Goal: Book appointment/travel/reservation

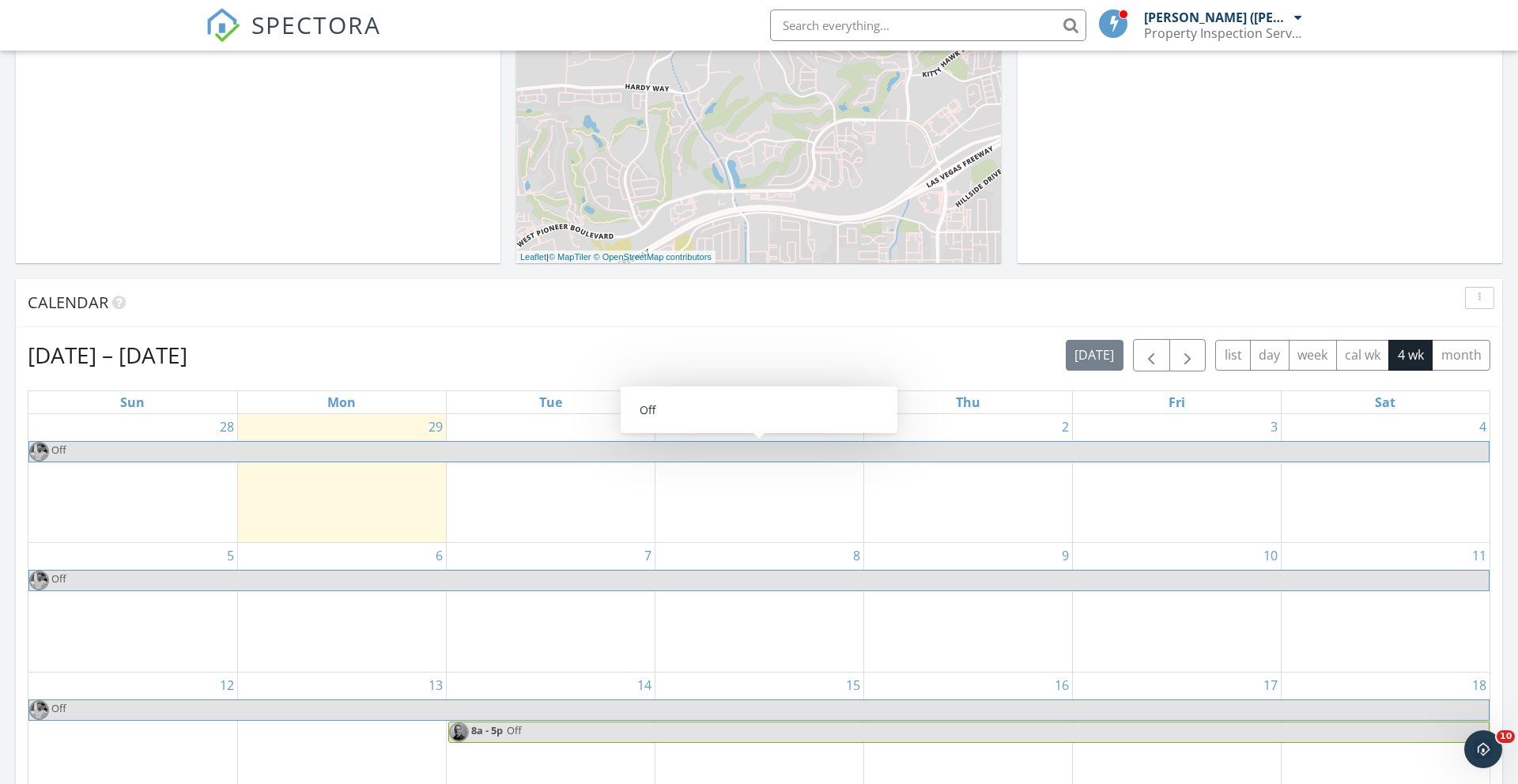
scroll to position [417, 0]
click at [511, 479] on div "30" at bounding box center [550, 478] width 208 height 128
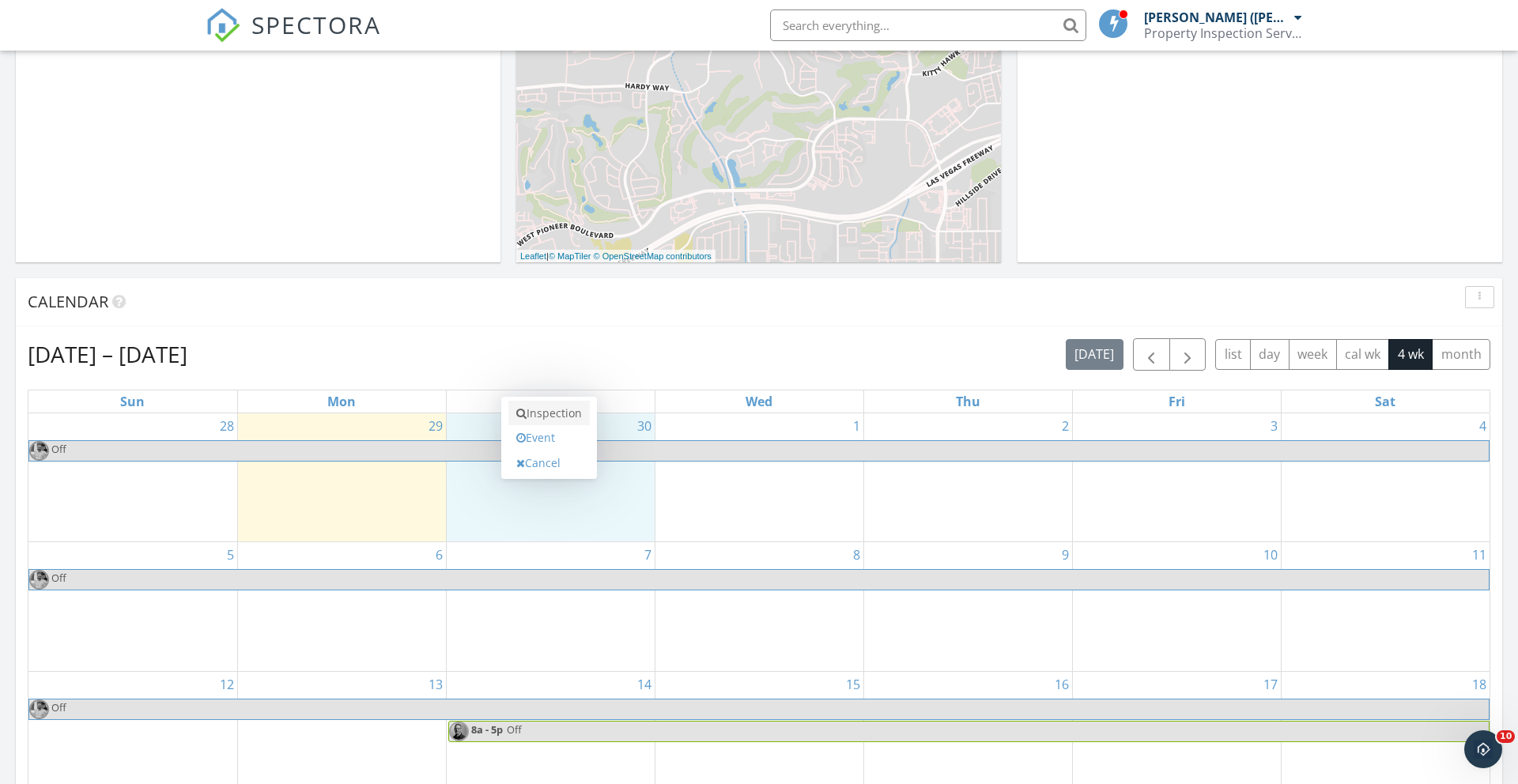
click at [548, 414] on link "Inspection" at bounding box center [548, 414] width 82 height 26
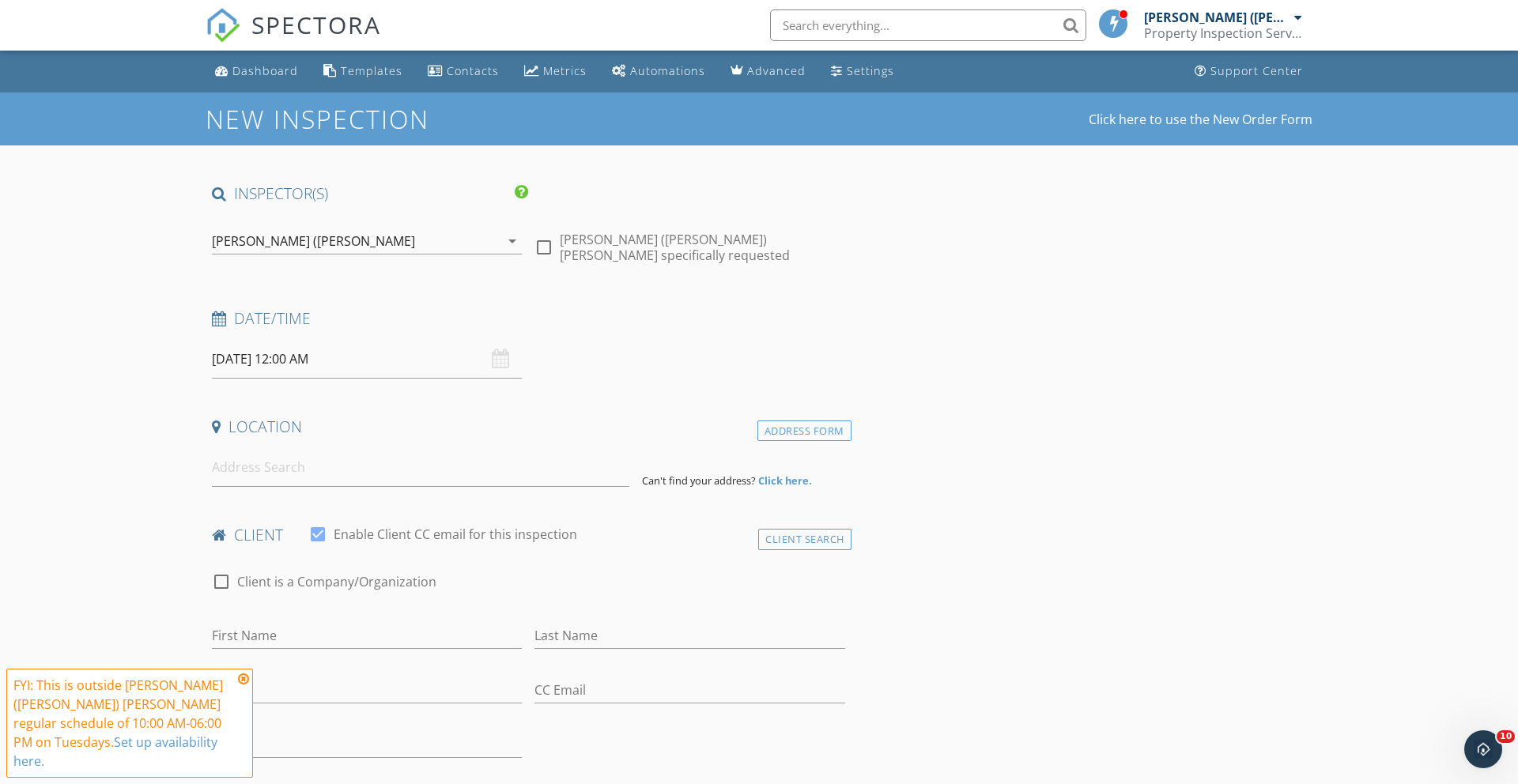
click at [321, 359] on input "09/30/2025 12:00 AM" at bounding box center [367, 359] width 310 height 39
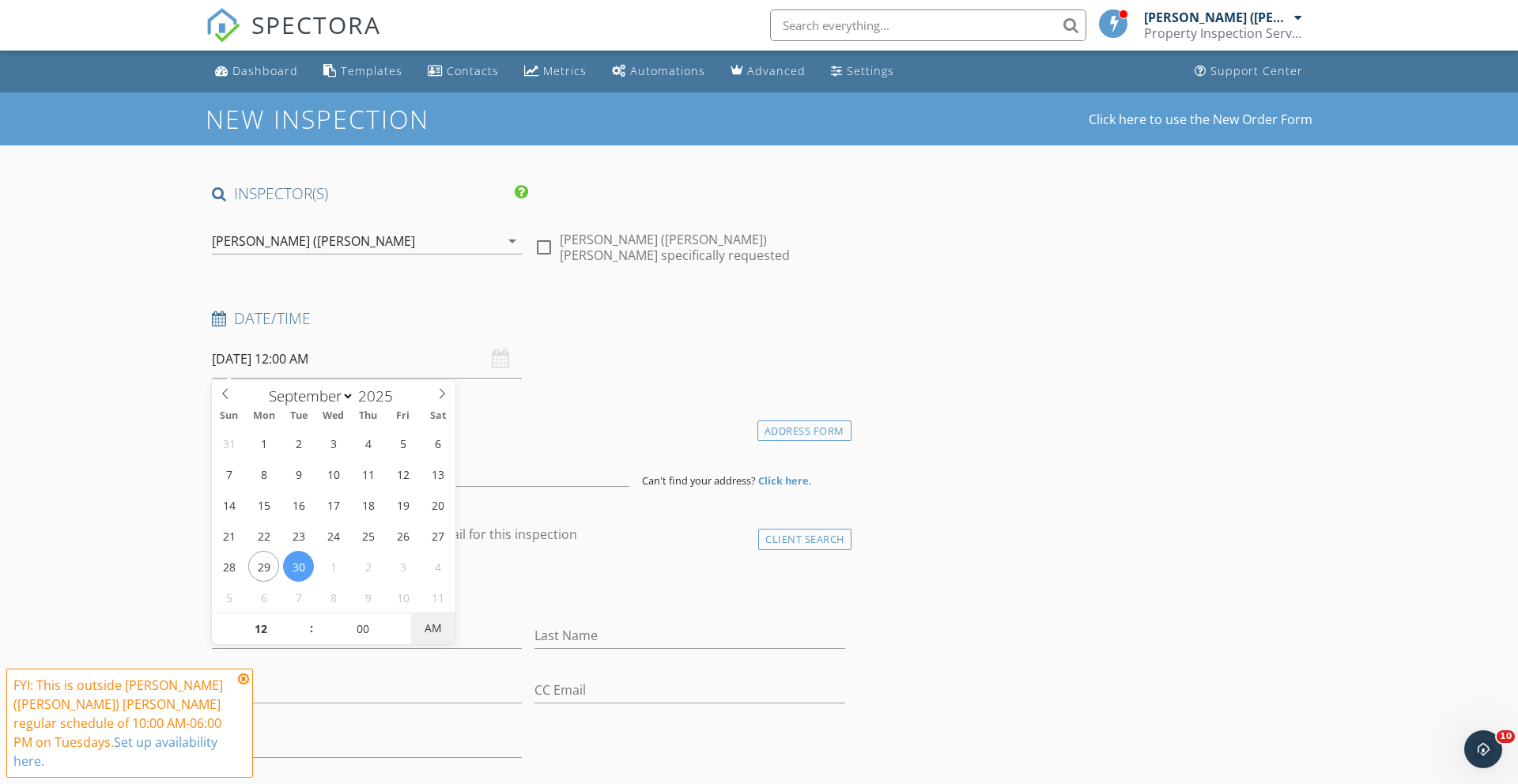
click at [435, 629] on span "AM" at bounding box center [432, 628] width 43 height 31
type input "09/30/2025 12:00 PM"
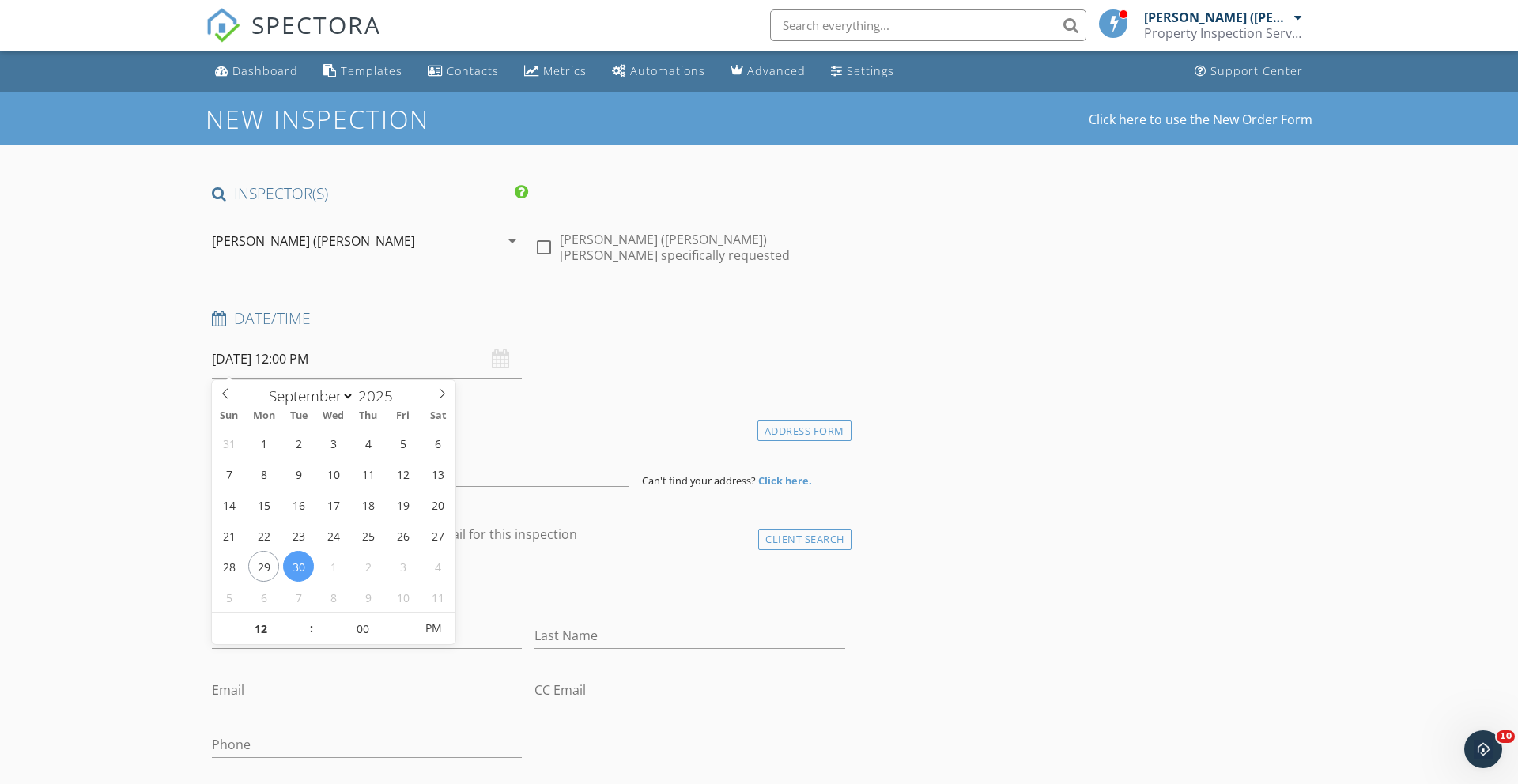
click at [536, 580] on div "check_box_outline_blank Client is a Company/Organization" at bounding box center [528, 590] width 633 height 41
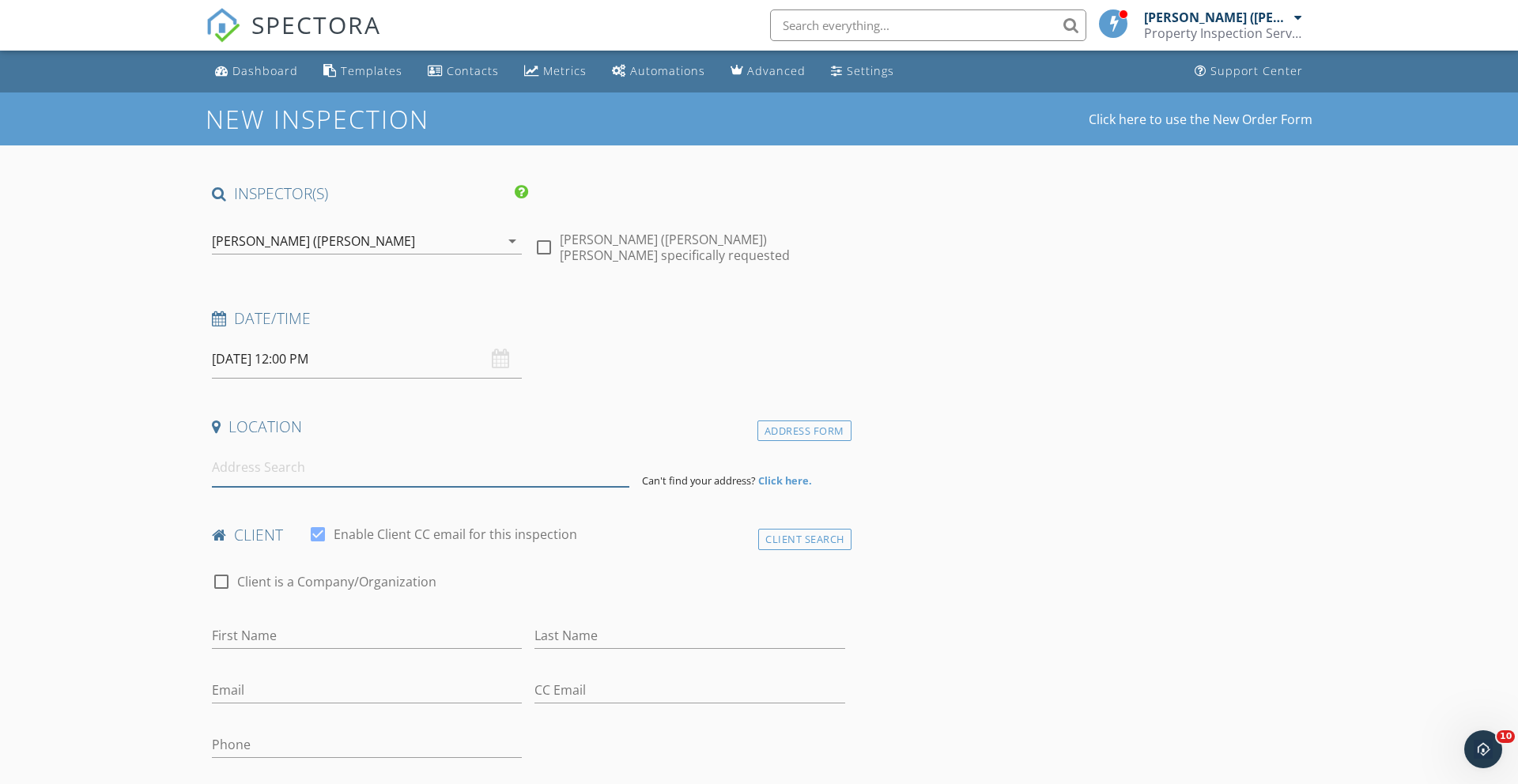
click at [246, 471] on input at bounding box center [420, 468] width 417 height 39
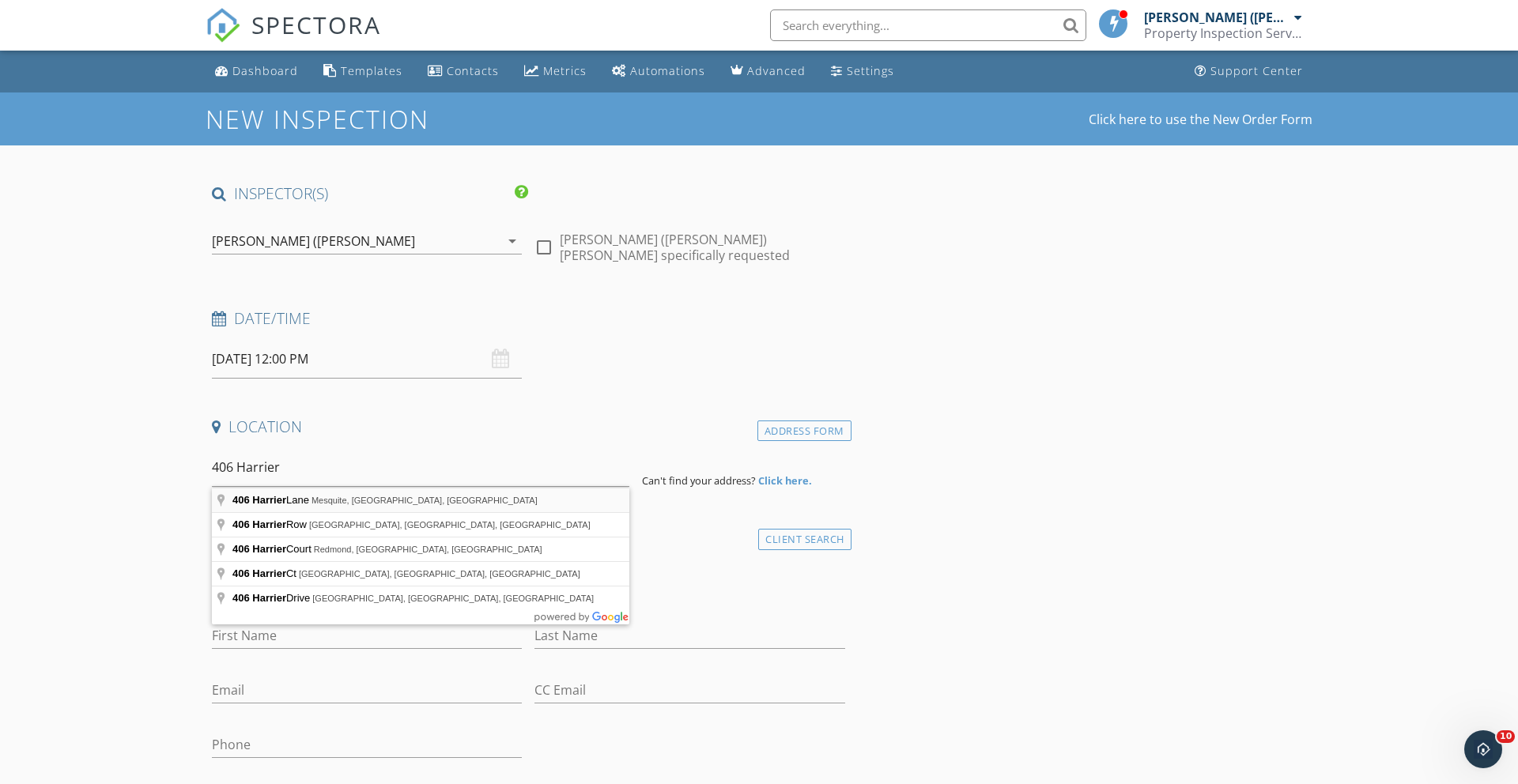
type input "406 Harrier Lane, Mesquite, NV, USA"
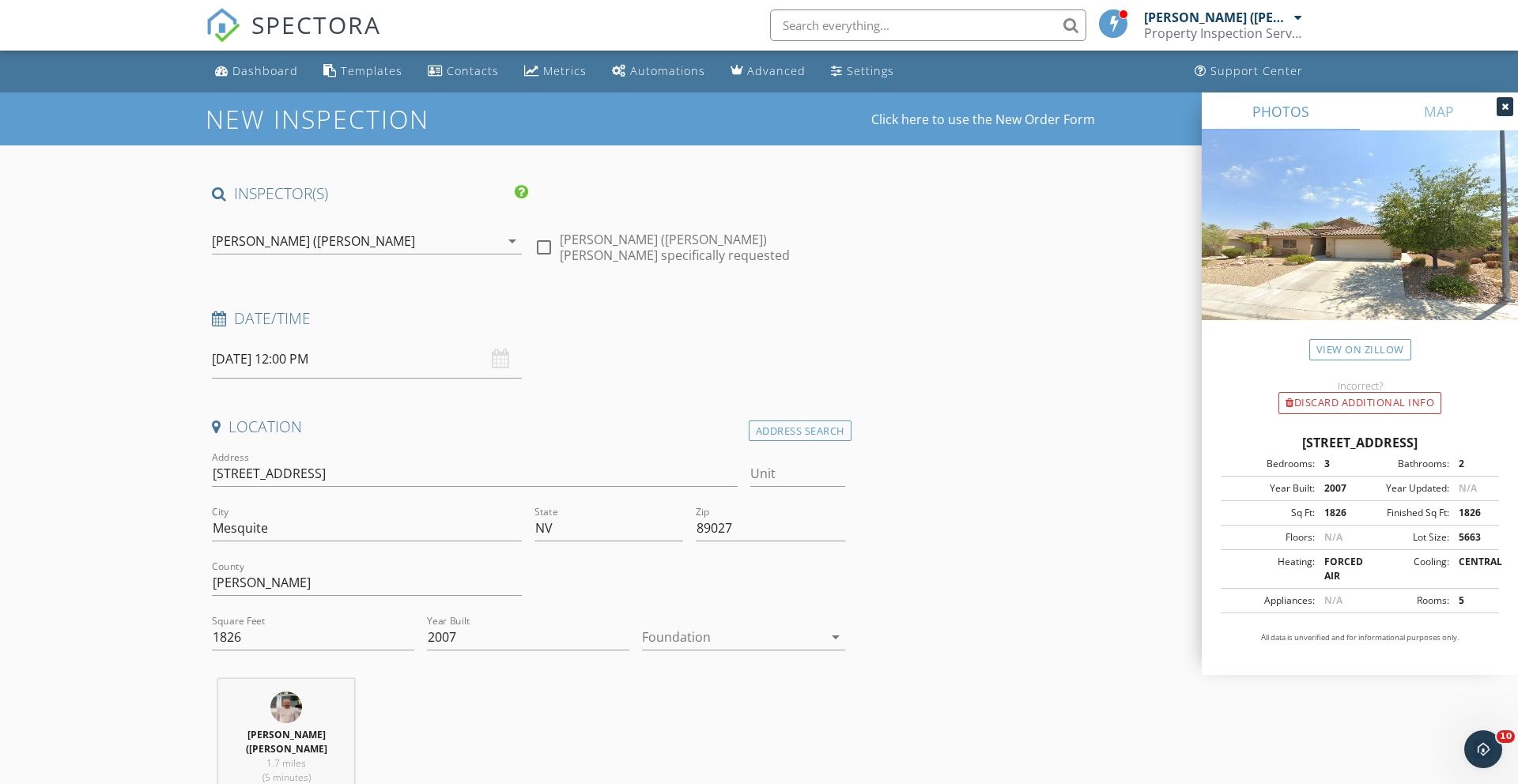
click at [654, 644] on div at bounding box center [732, 637] width 180 height 26
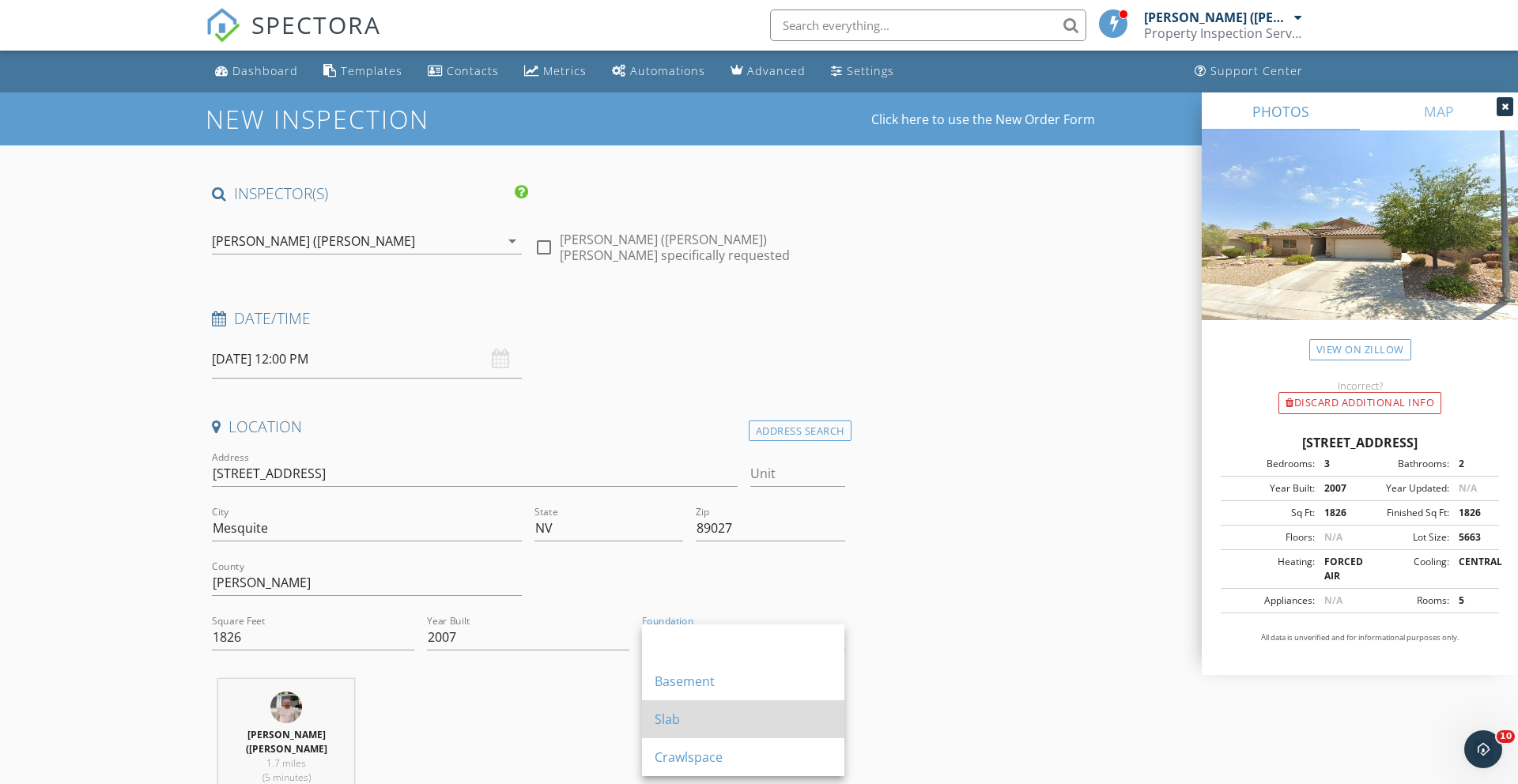
click at [663, 713] on div "Slab" at bounding box center [743, 719] width 177 height 19
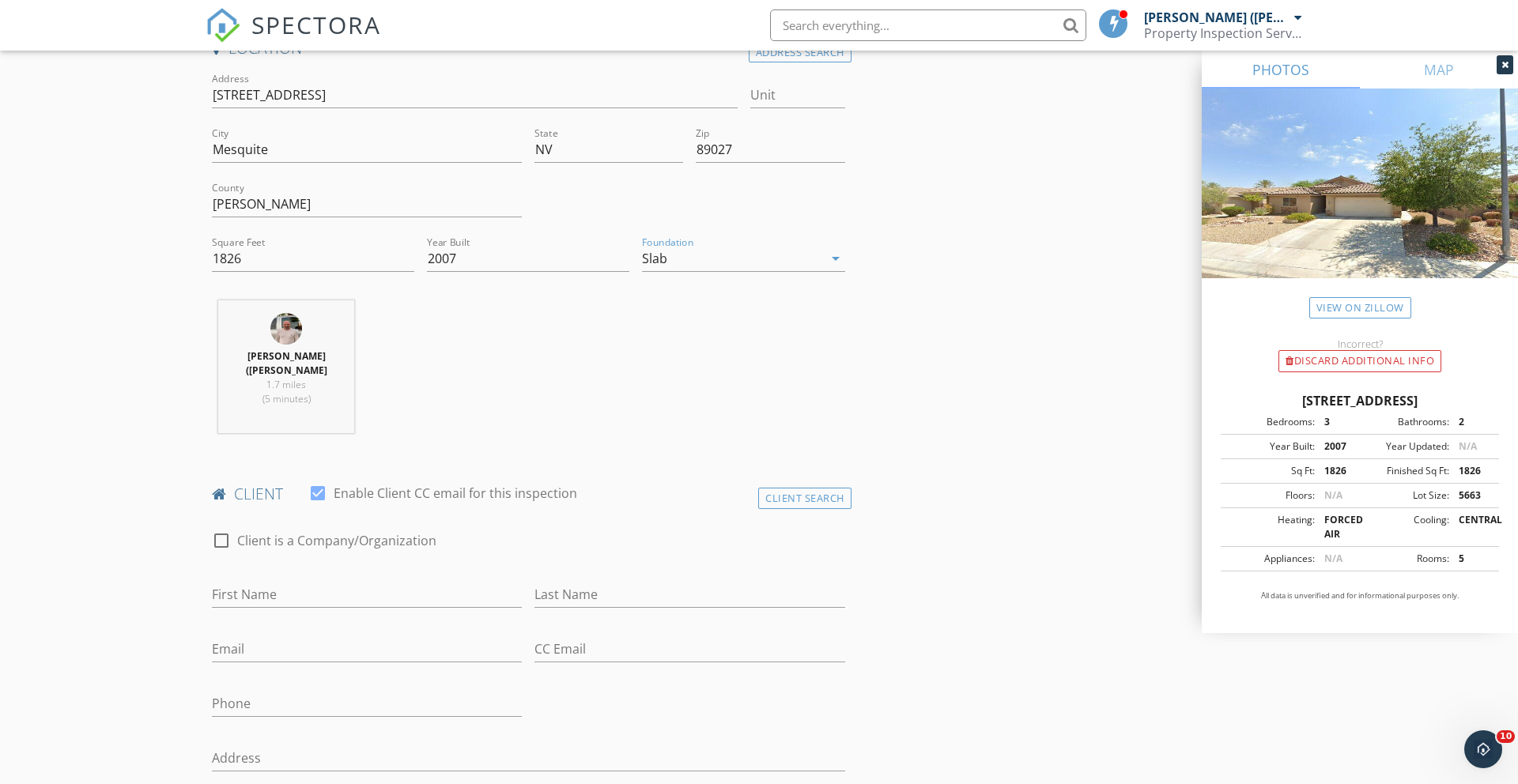
scroll to position [386, 0]
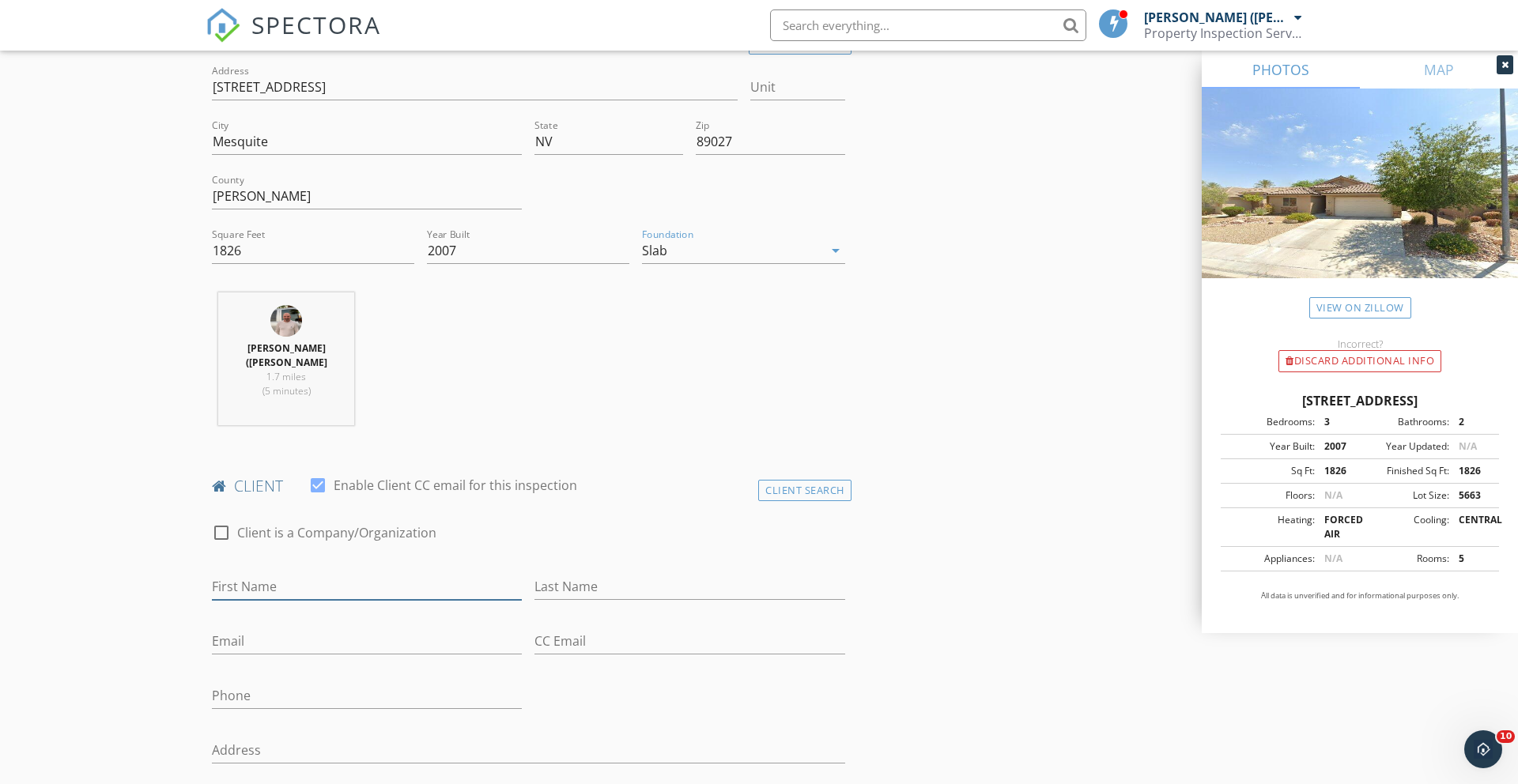
click at [246, 577] on input "First Name" at bounding box center [367, 587] width 310 height 26
type input "Darrell"
type input "Edwards"
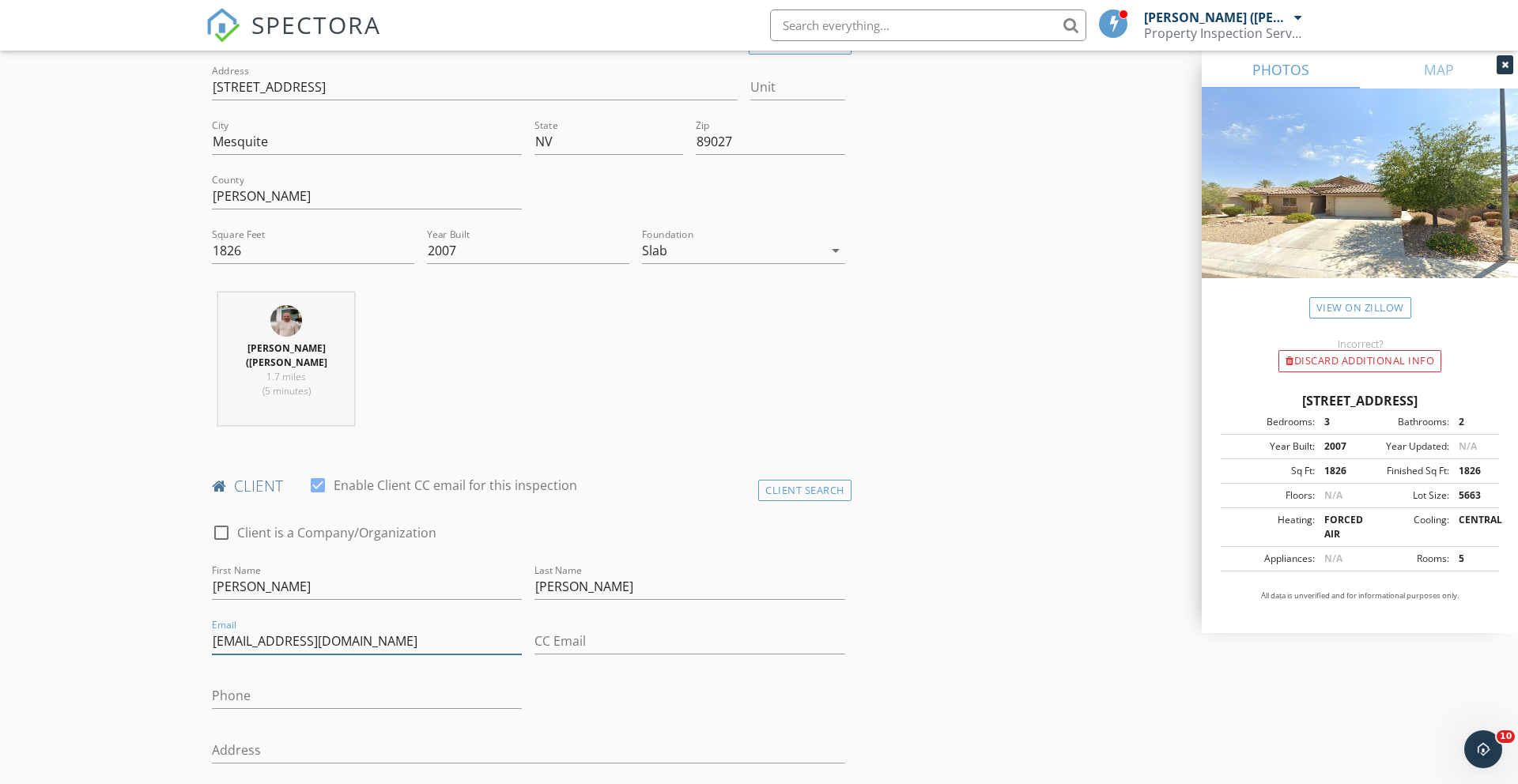
type input "golfguru51@yahoo.com"
click at [221, 704] on input "Phone" at bounding box center [367, 696] width 310 height 26
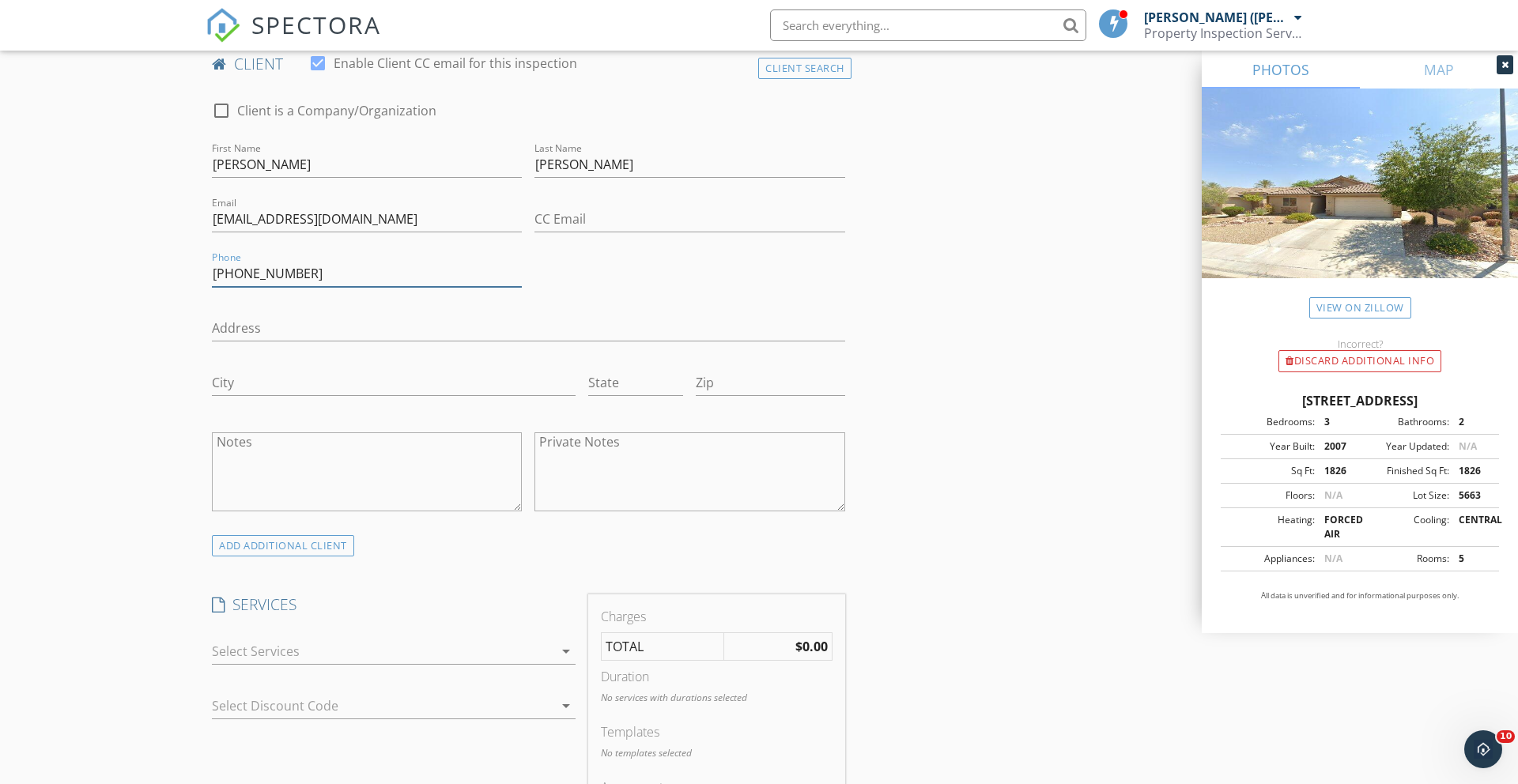
scroll to position [813, 0]
type input "702-245-3581"
click at [262, 653] on div at bounding box center [382, 646] width 341 height 26
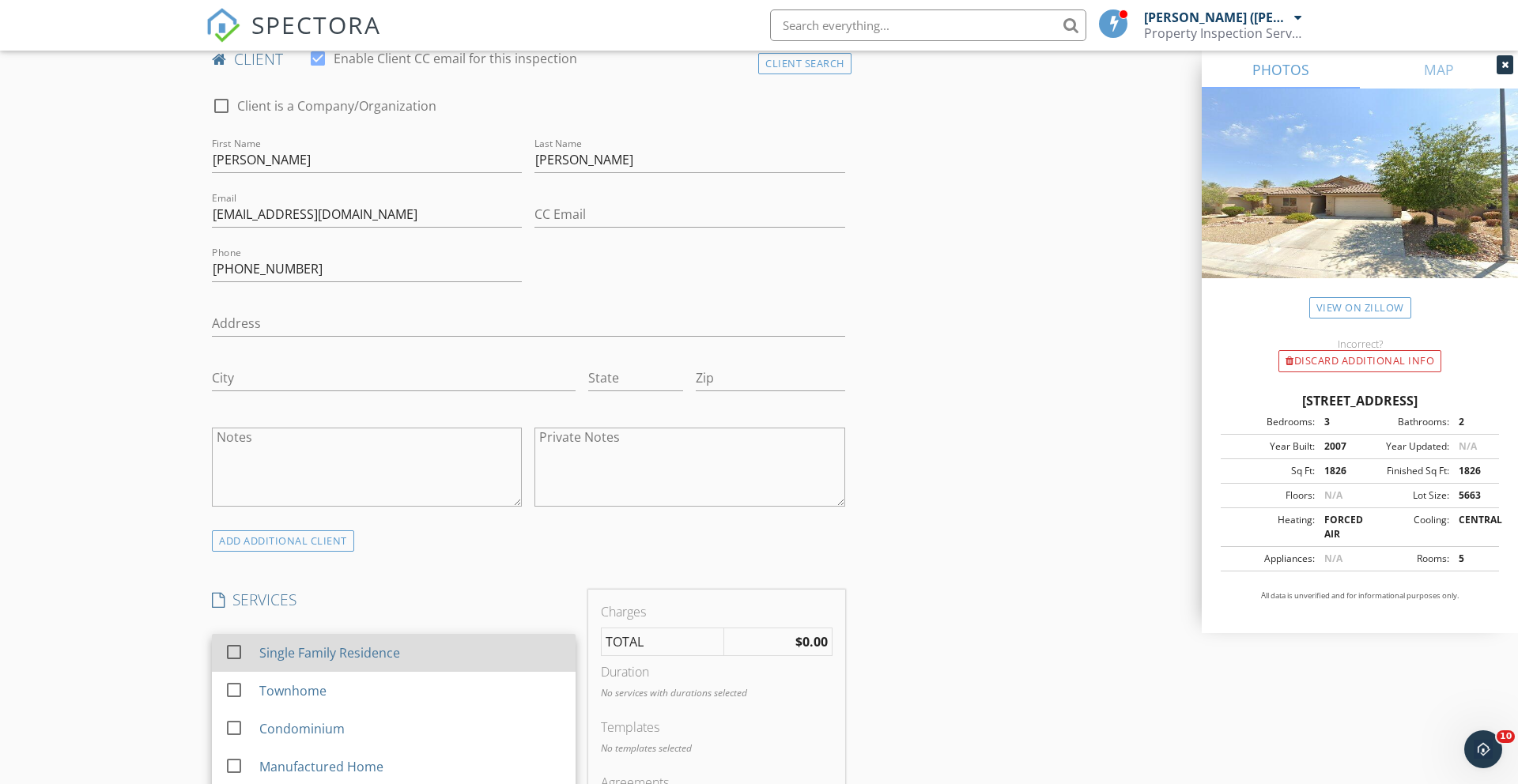
click at [233, 650] on div at bounding box center [233, 651] width 27 height 27
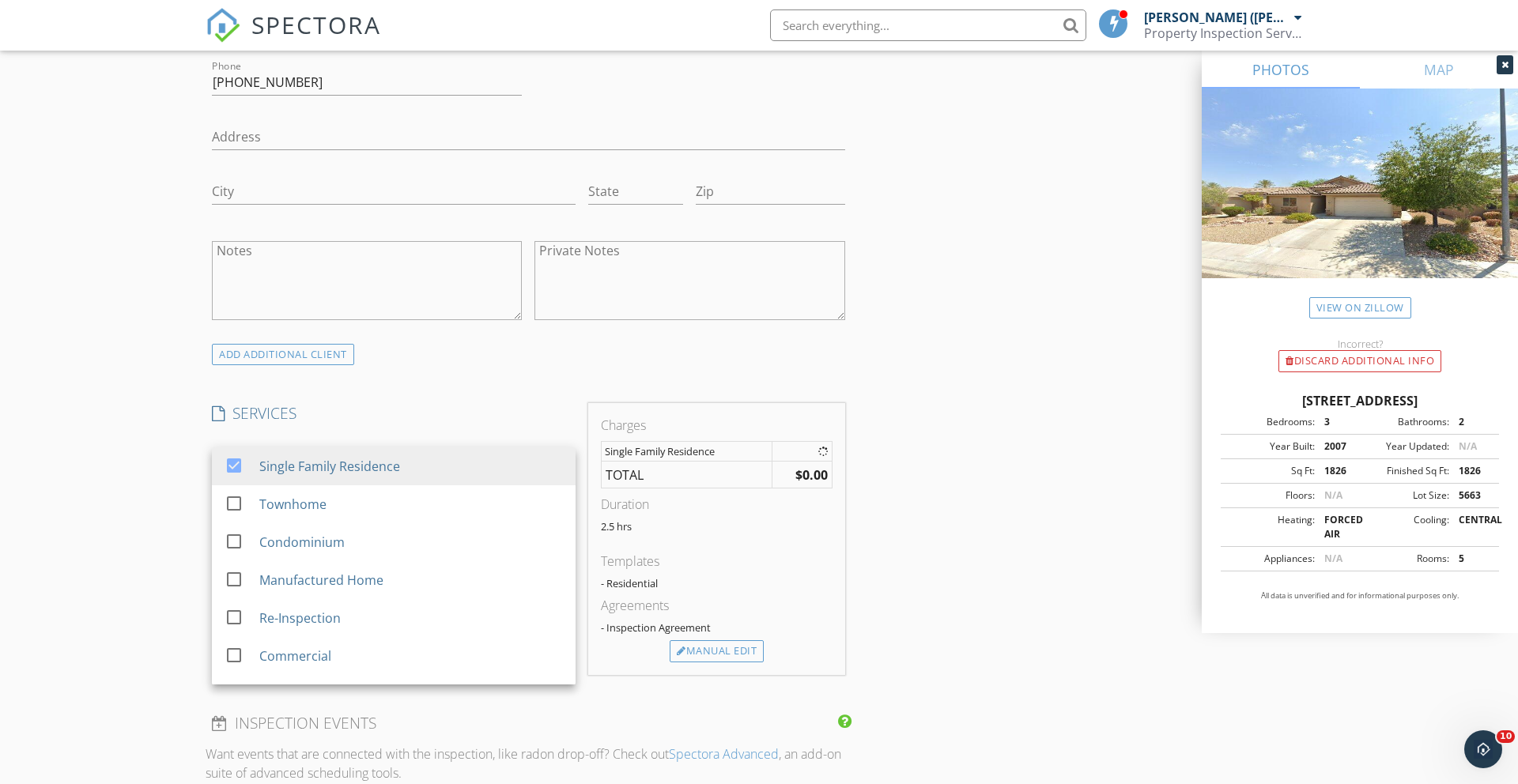
scroll to position [1003, 0]
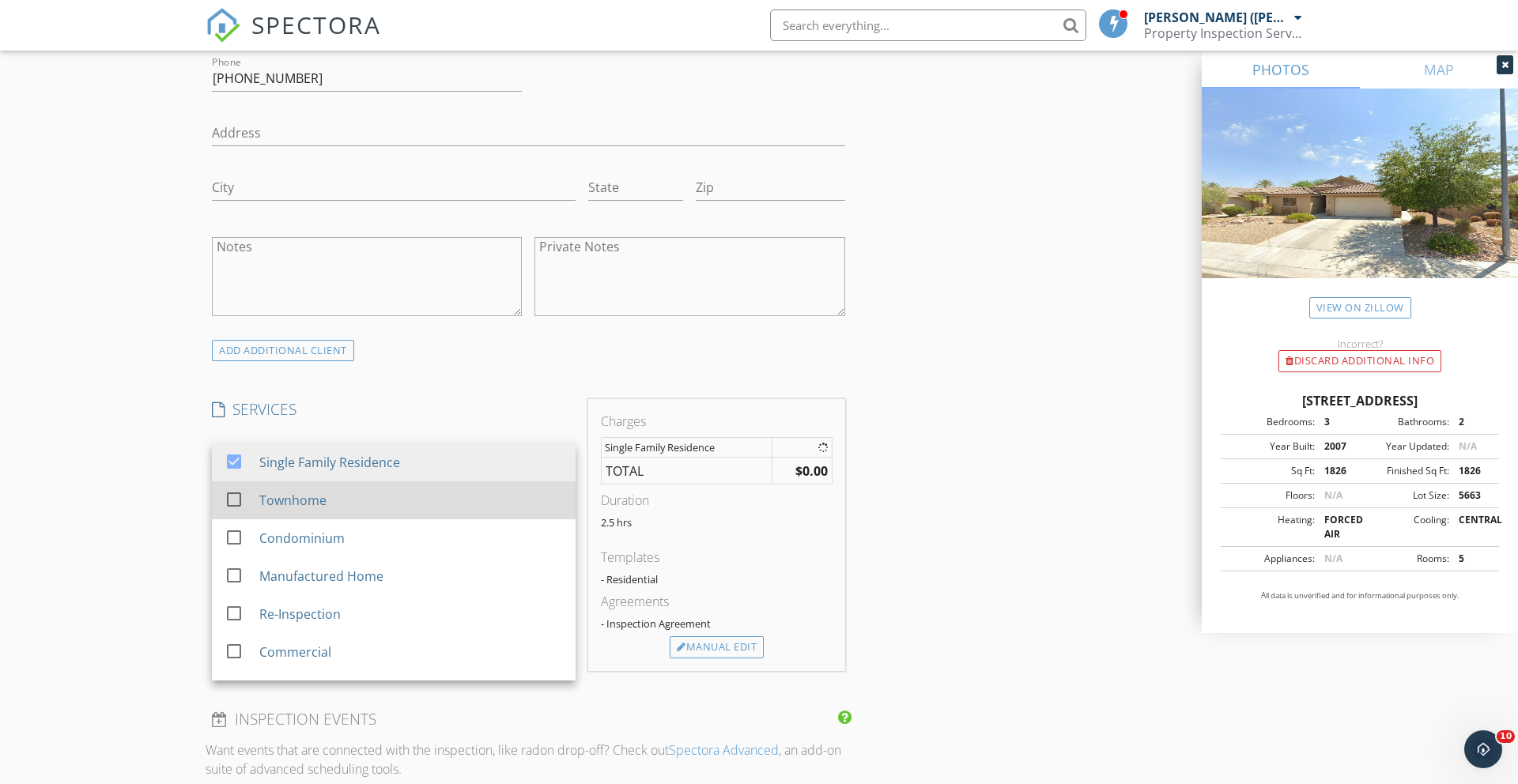
click at [238, 497] on div at bounding box center [233, 499] width 27 height 27
click at [236, 498] on div at bounding box center [233, 499] width 27 height 27
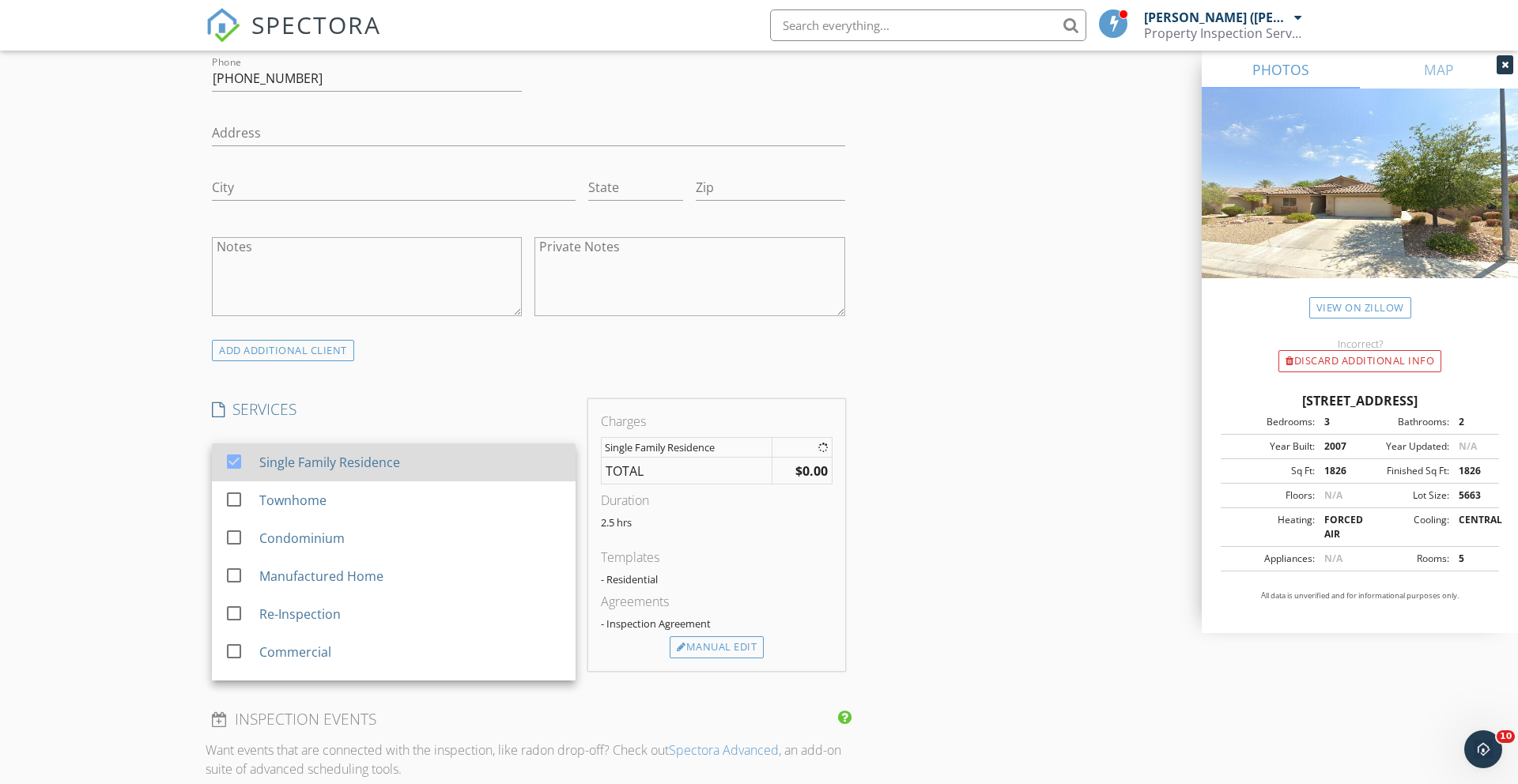
click at [234, 458] on div at bounding box center [233, 461] width 27 height 27
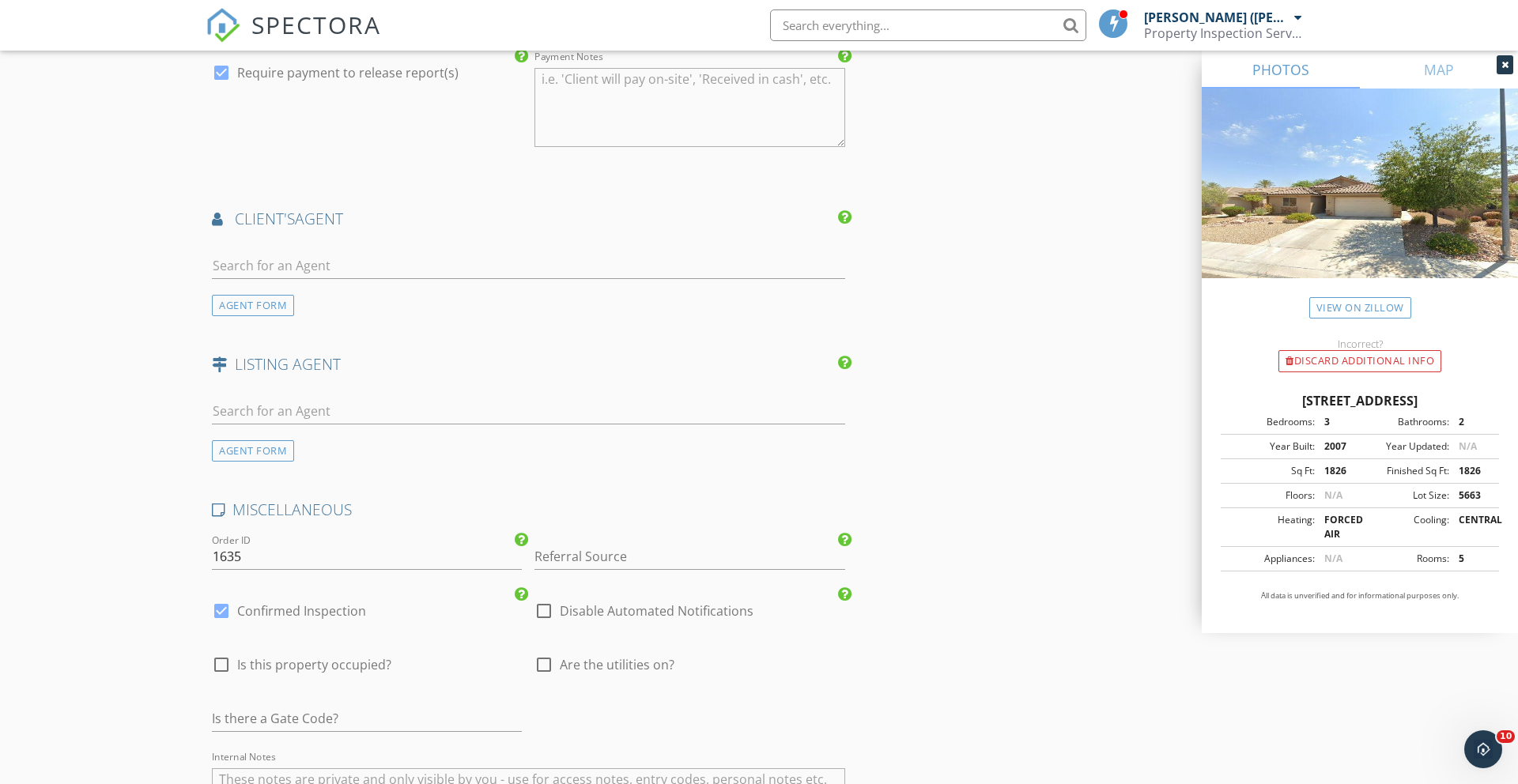
scroll to position [1839, 0]
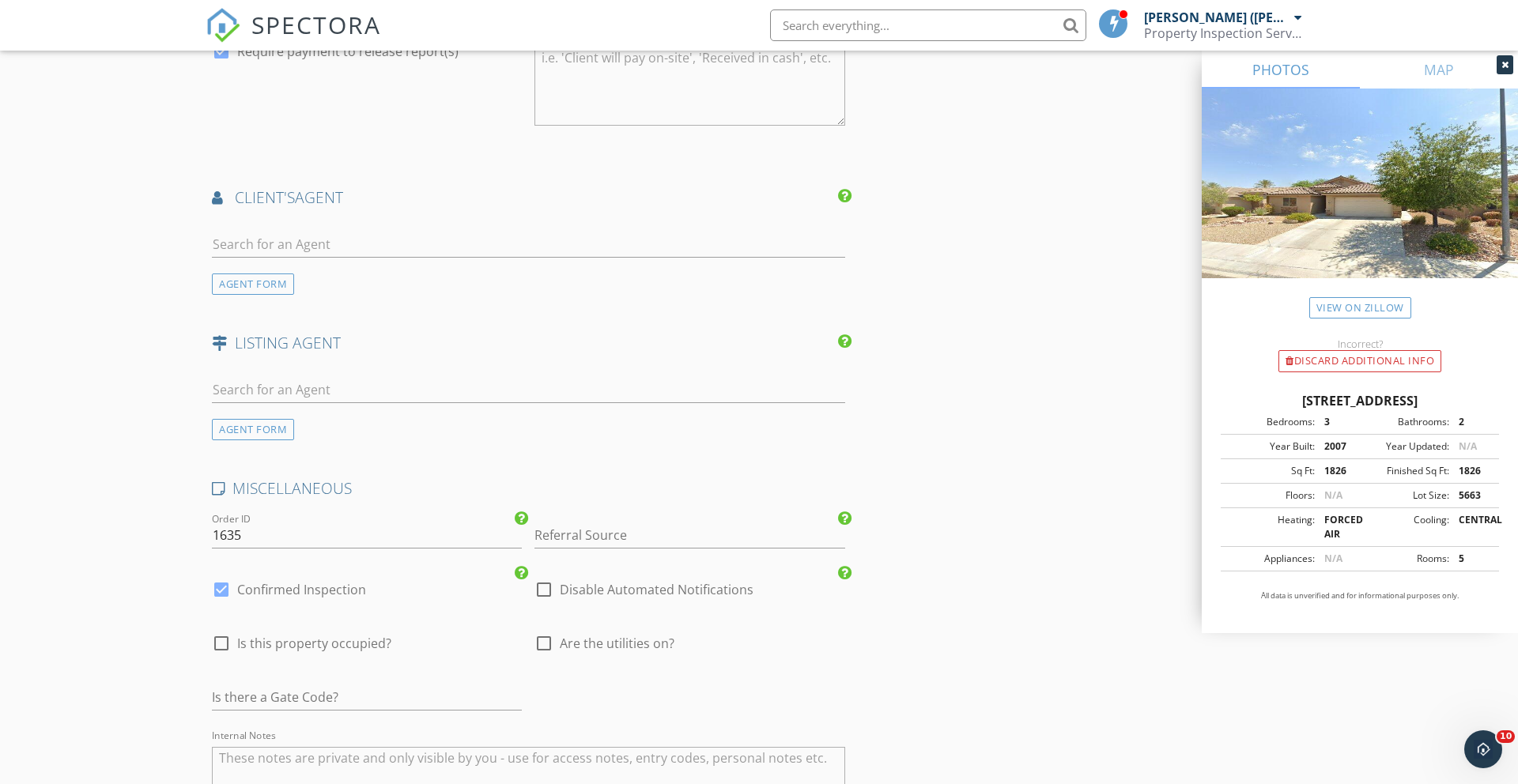
click at [222, 588] on div at bounding box center [221, 589] width 27 height 27
checkbox input "false"
checkbox input "true"
click at [221, 650] on div at bounding box center [221, 643] width 27 height 27
checkbox input "true"
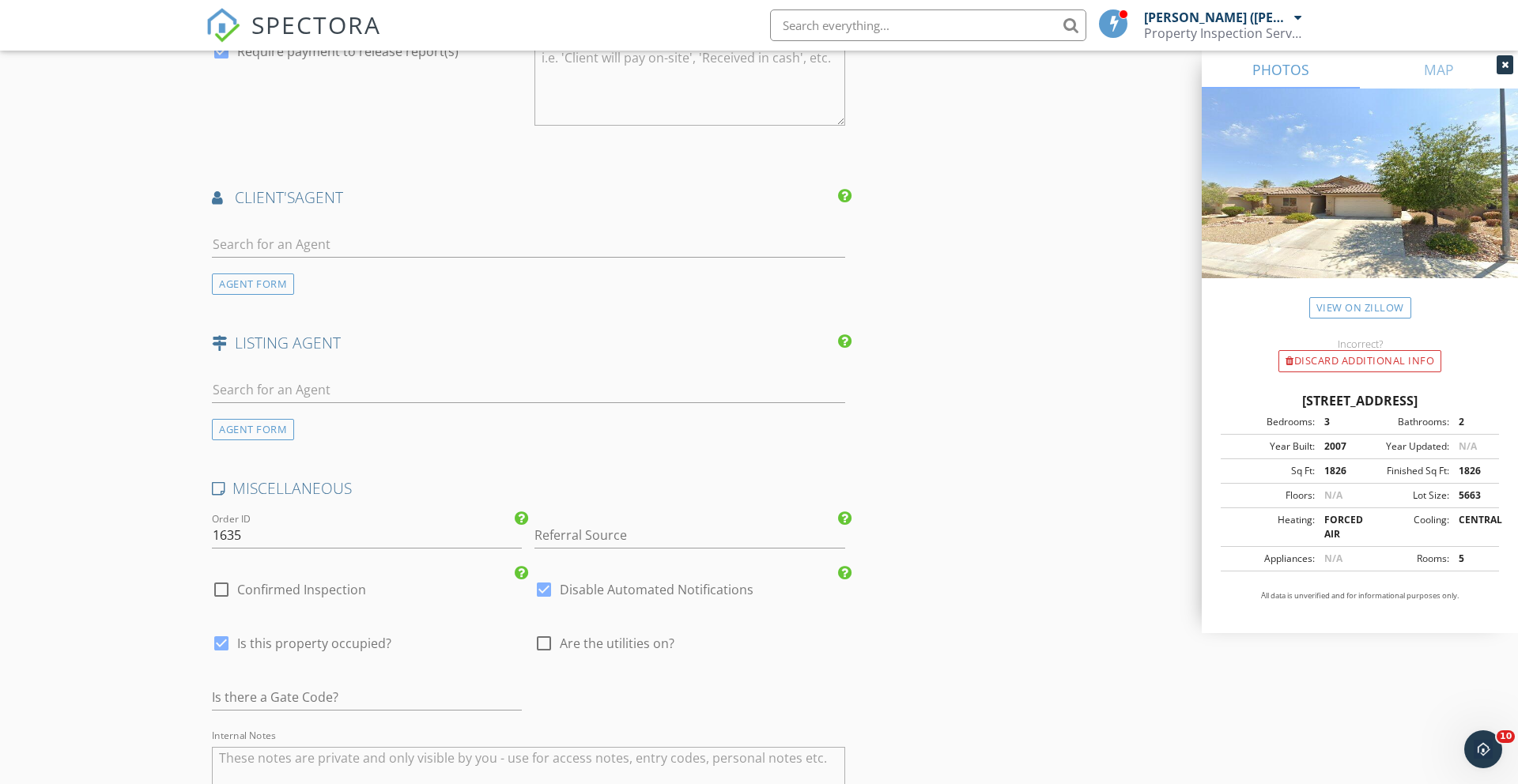
click at [541, 641] on div at bounding box center [543, 643] width 27 height 27
checkbox input "true"
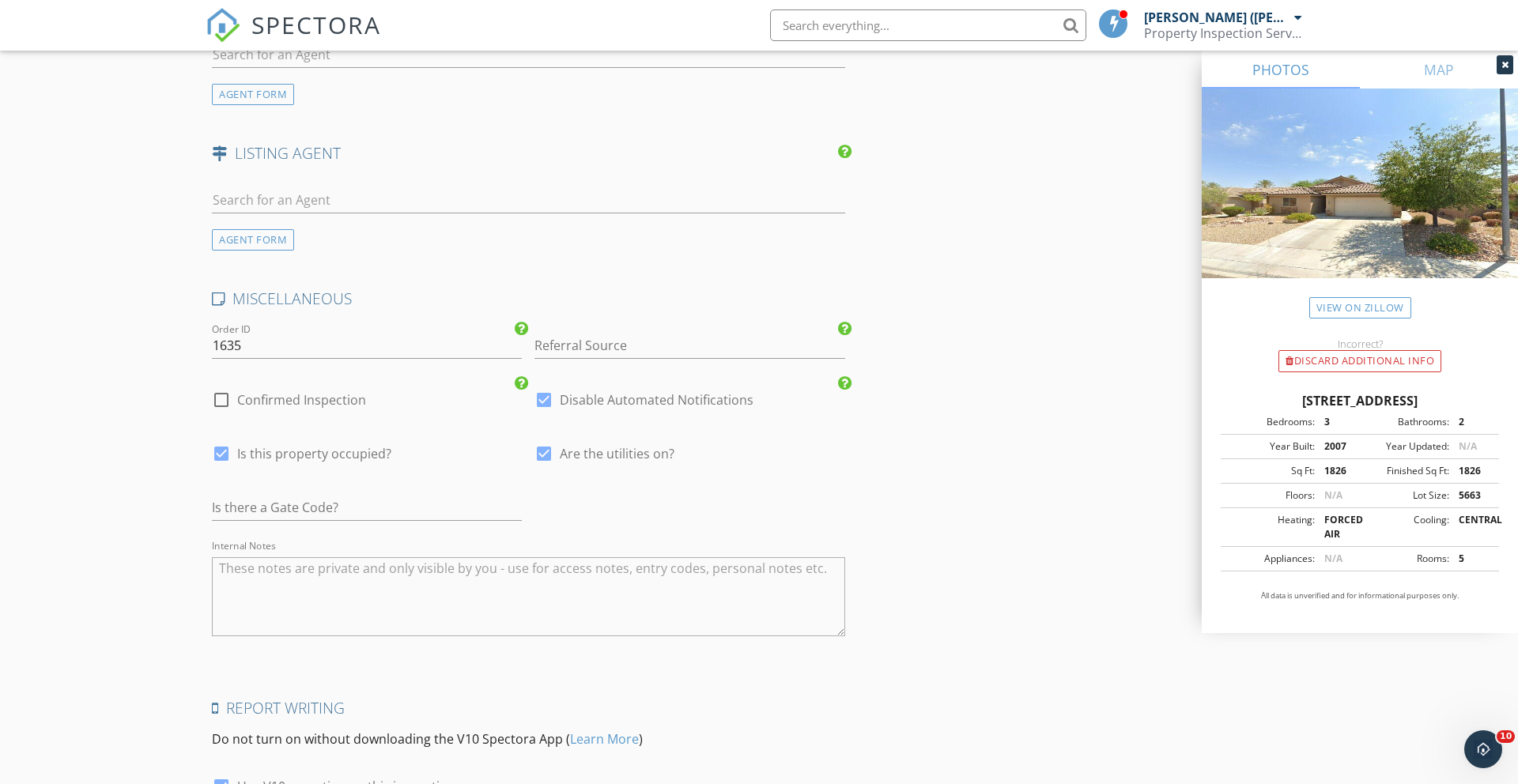
scroll to position [2031, 0]
click at [226, 568] on textarea "Internal Notes" at bounding box center [528, 594] width 633 height 79
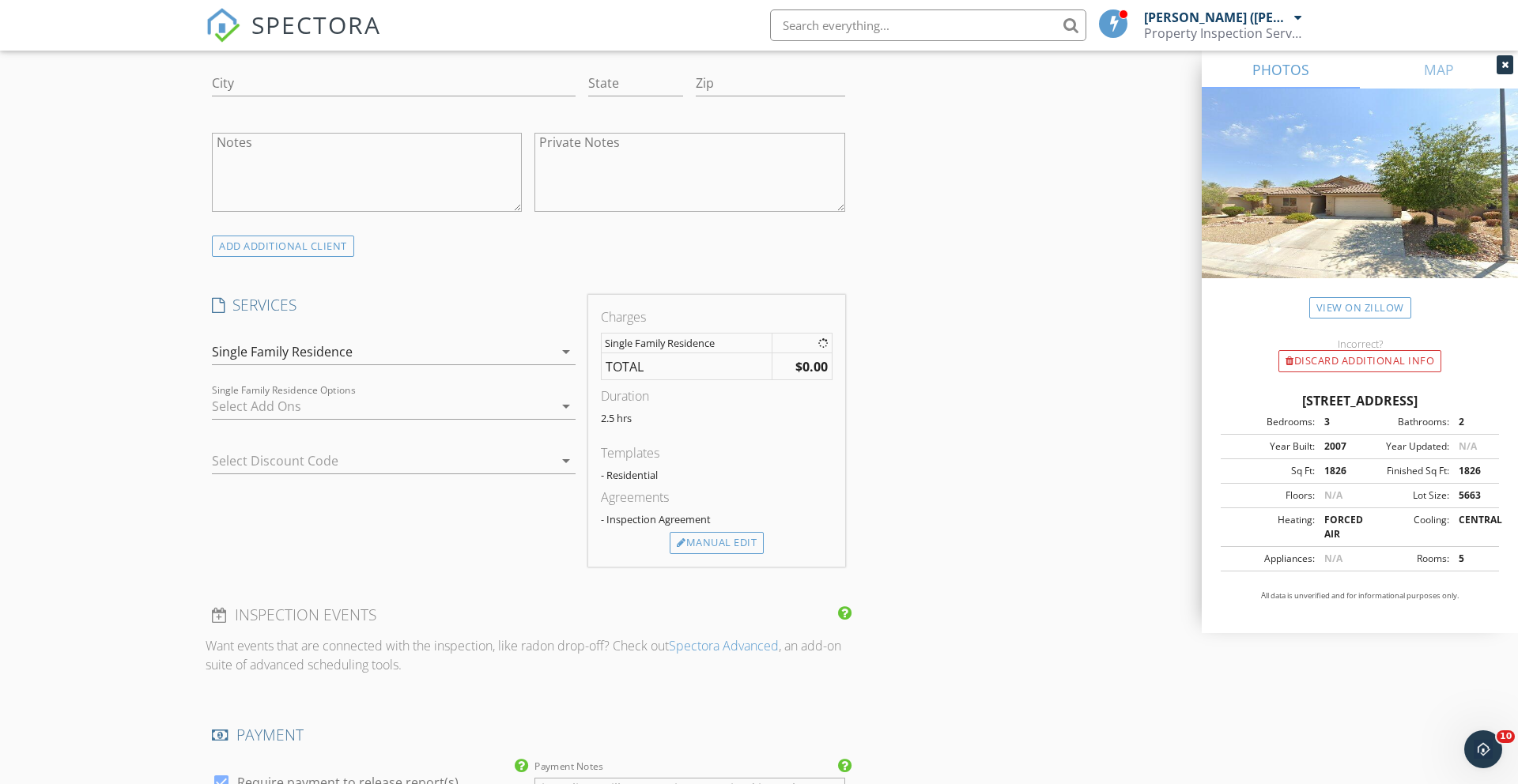
scroll to position [1104, 0]
type textarea "Owner needs inspection for insurance. No Agents involved."
click at [715, 547] on div "Manual Edit" at bounding box center [716, 547] width 94 height 22
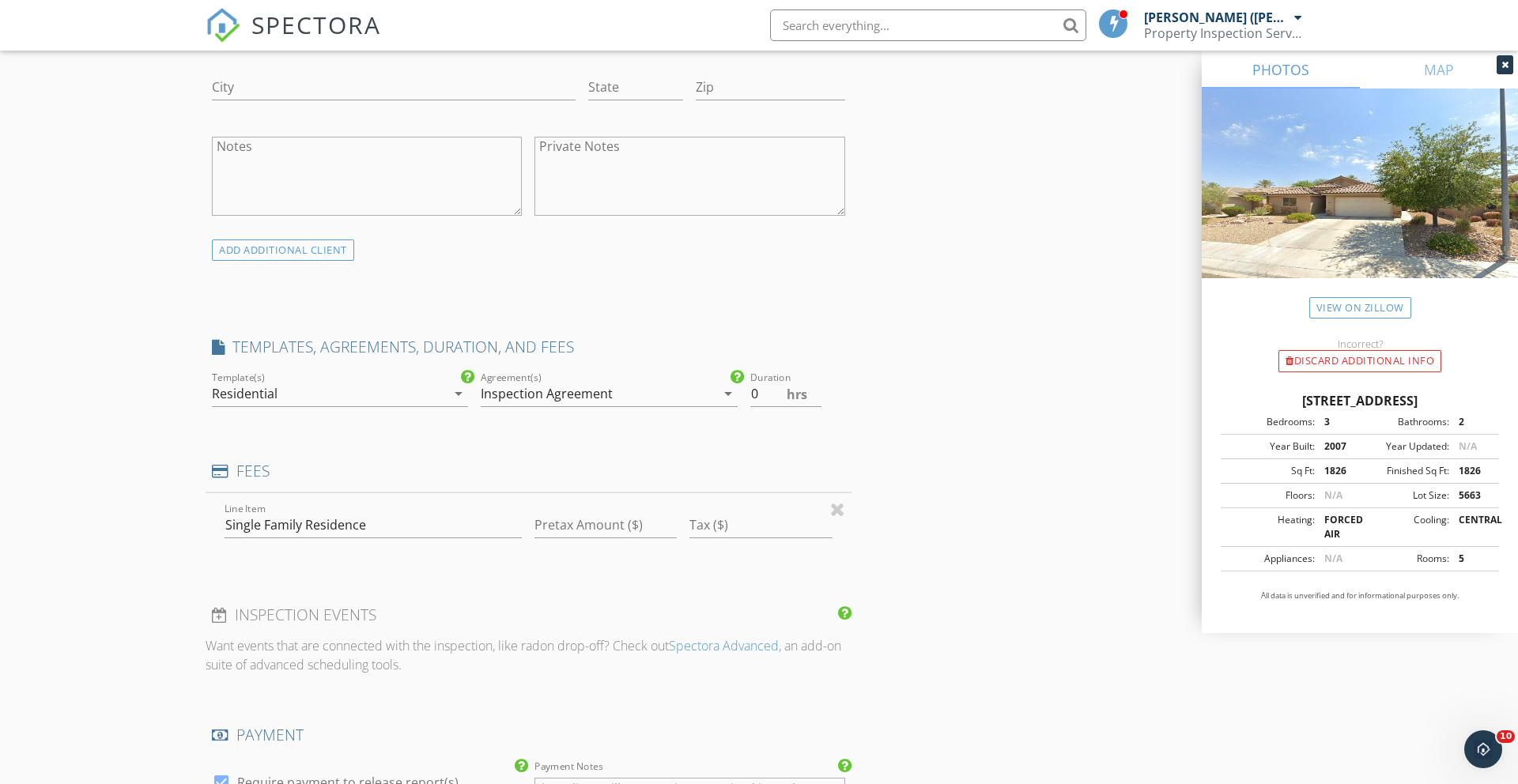
type input "0"
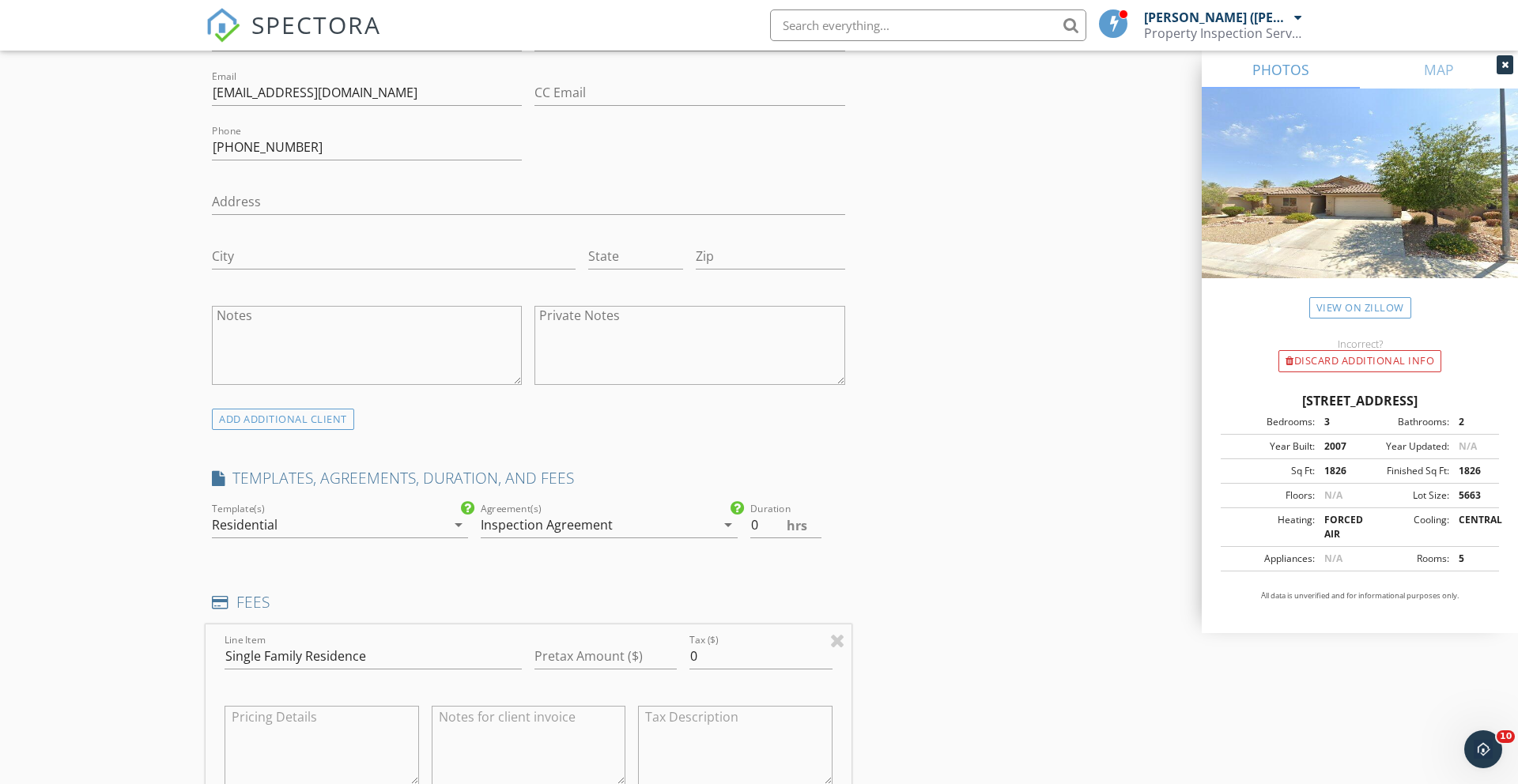
scroll to position [939, 0]
click at [837, 632] on div at bounding box center [837, 635] width 15 height 19
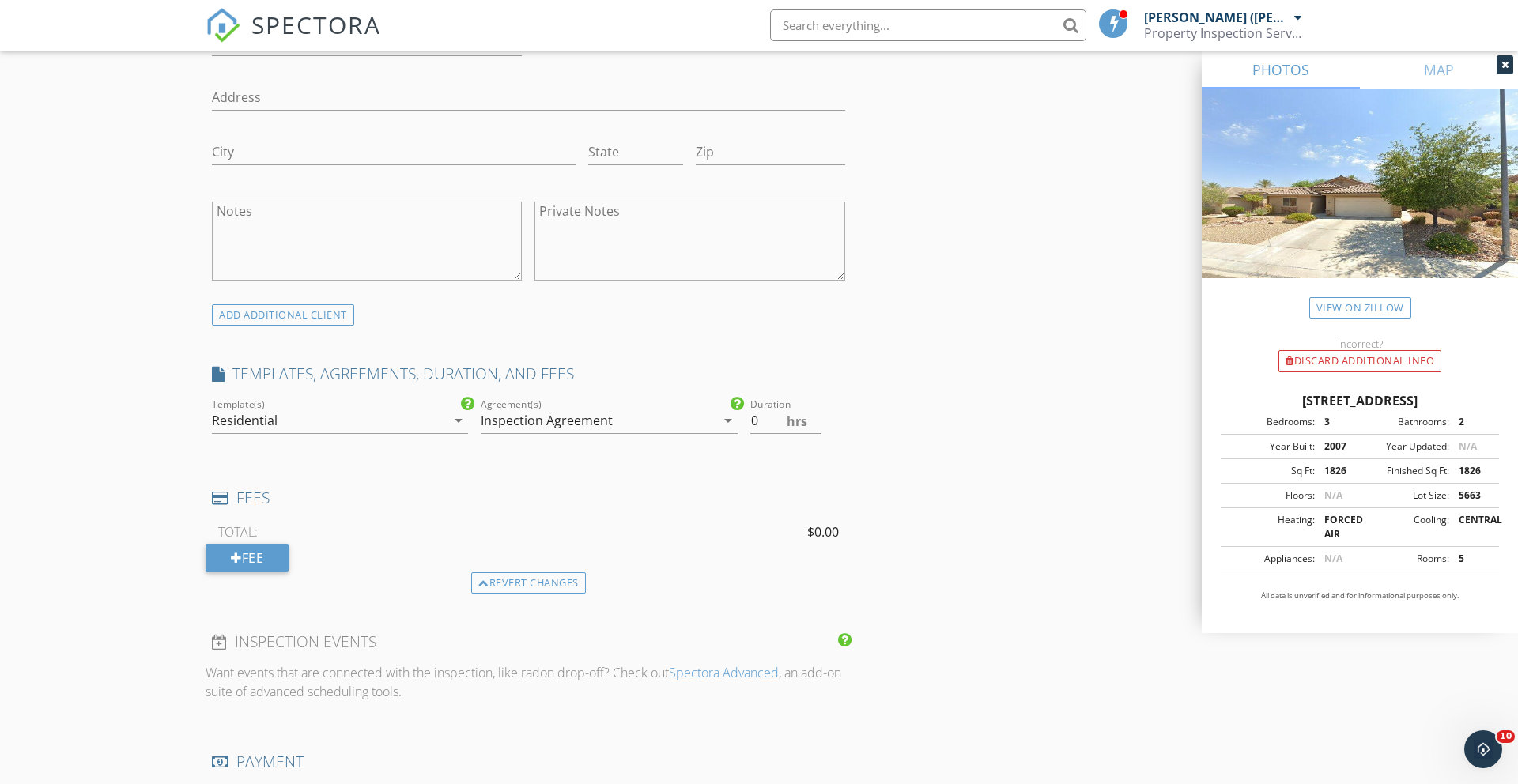
scroll to position [1044, 0]
click at [429, 415] on div "Residential" at bounding box center [328, 415] width 234 height 26
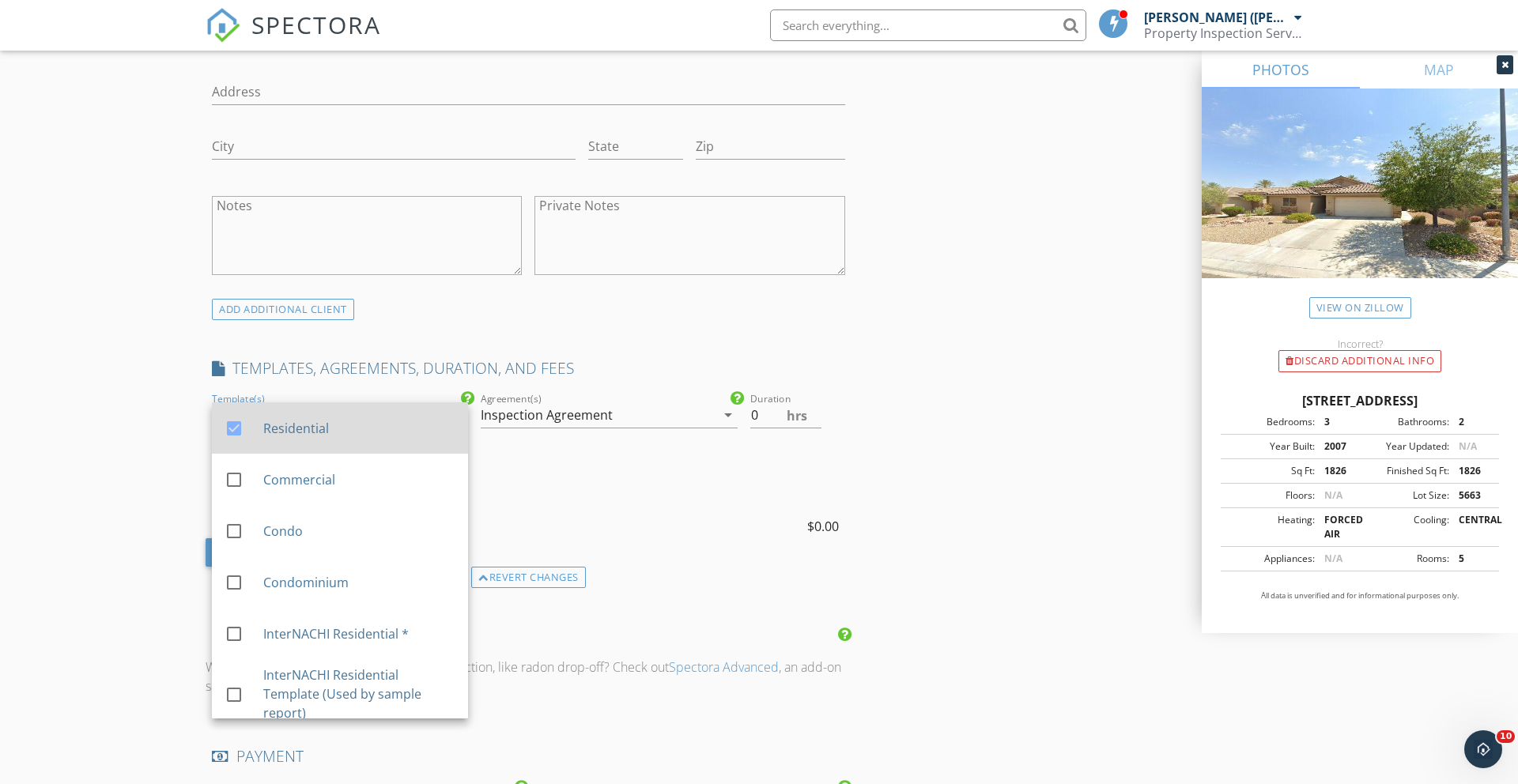
click at [236, 426] on div at bounding box center [233, 427] width 27 height 27
click at [237, 426] on div at bounding box center [233, 427] width 27 height 27
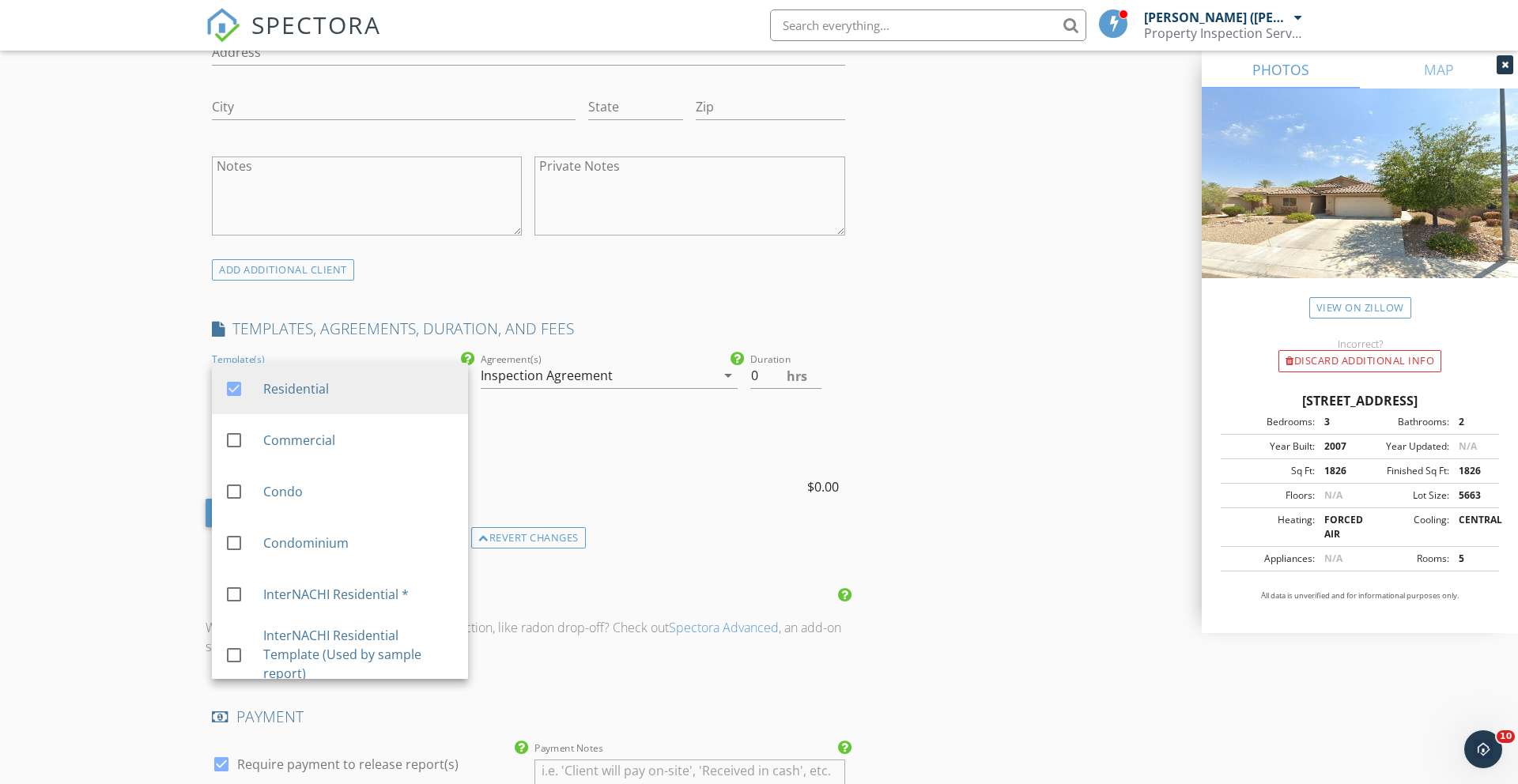
scroll to position [1086, 0]
click at [751, 378] on input "0" at bounding box center [786, 374] width 72 height 26
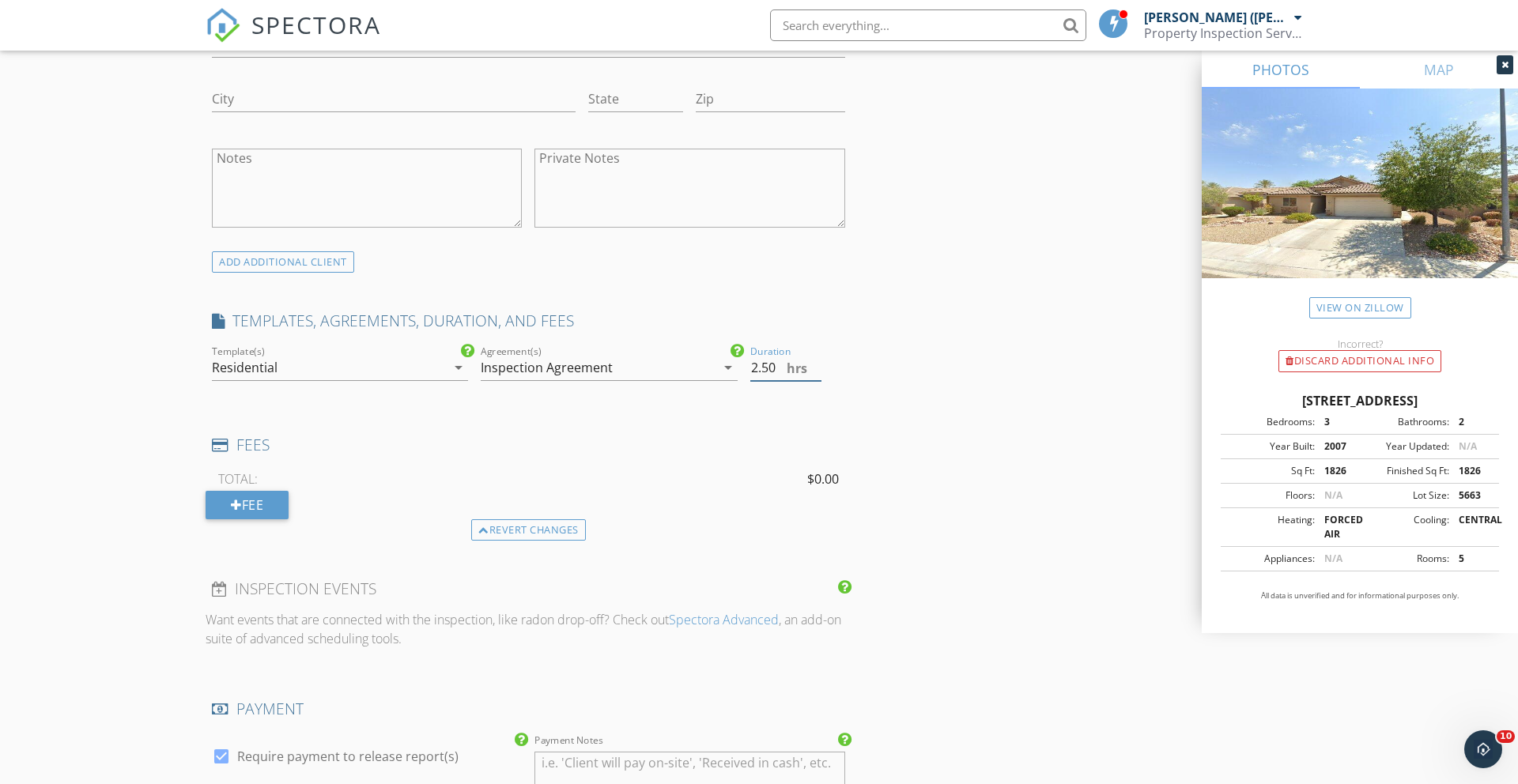
scroll to position [1089, 0]
type input "2.50"
click at [260, 508] on div "Fee" at bounding box center [247, 507] width 83 height 28
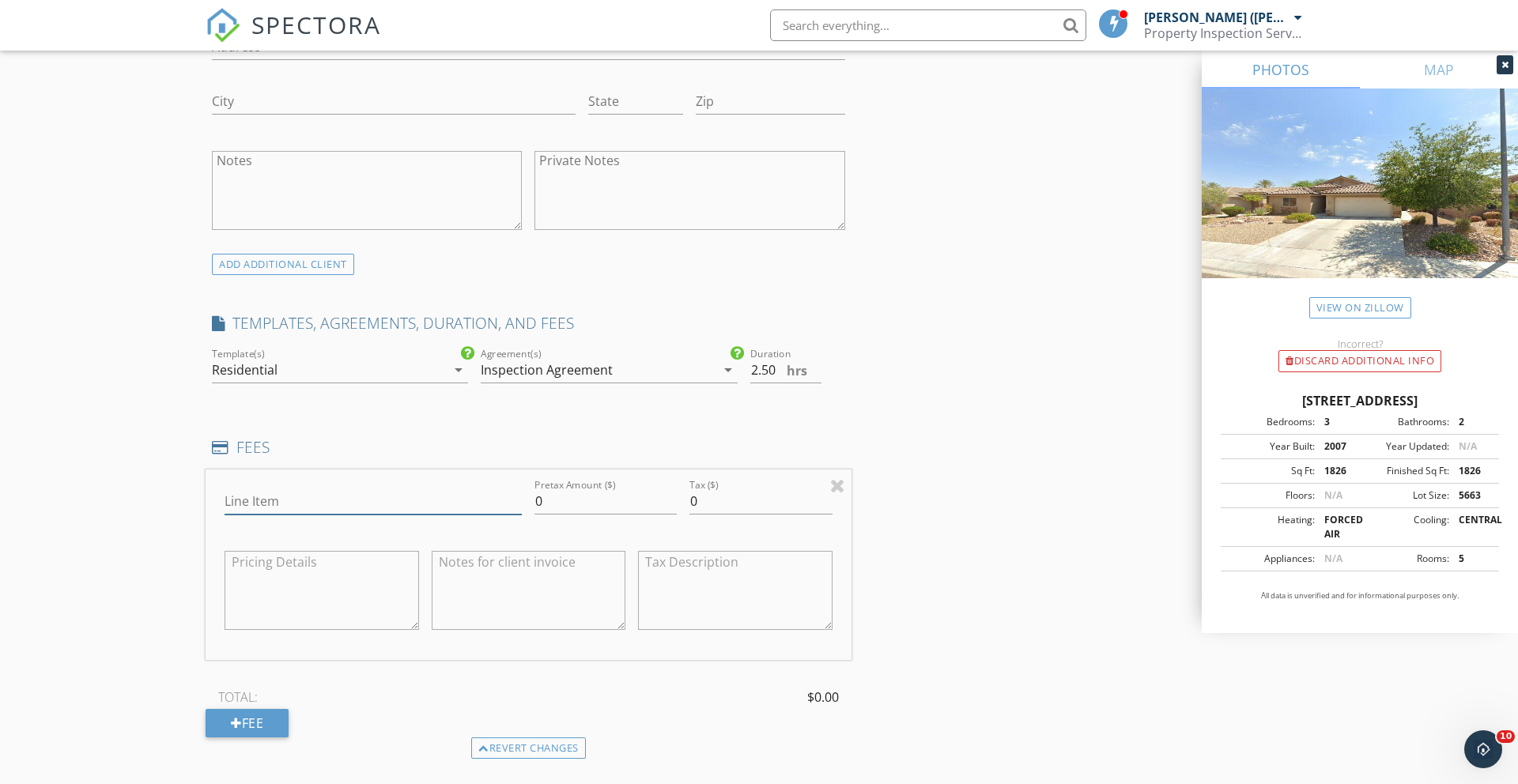
click at [285, 502] on input "Line Item" at bounding box center [373, 502] width 297 height 26
type input "Single Family Residence"
click at [548, 509] on input "0" at bounding box center [605, 502] width 142 height 26
type input "375"
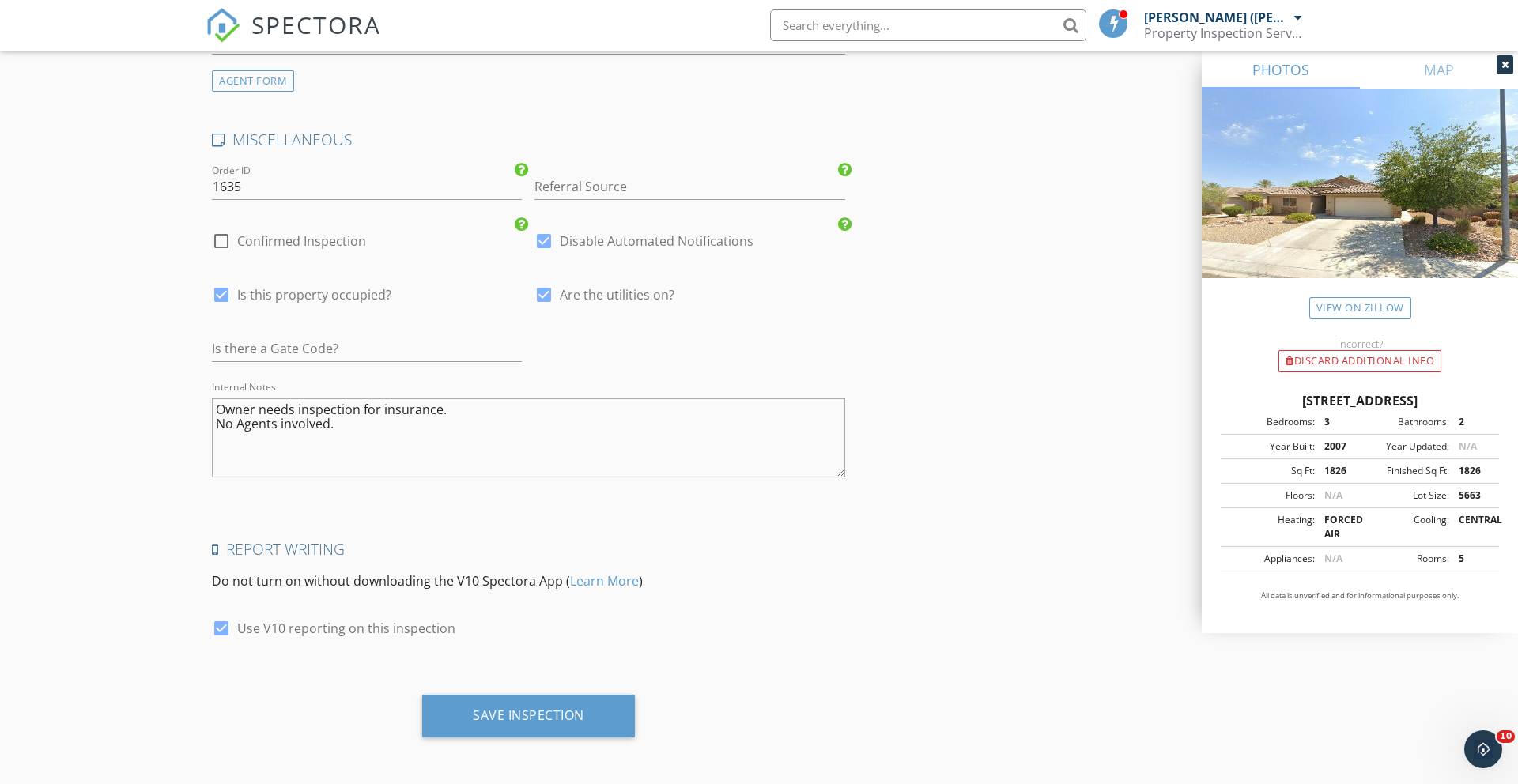
scroll to position [2365, 0]
click at [498, 718] on div "Save Inspection" at bounding box center [528, 712] width 112 height 16
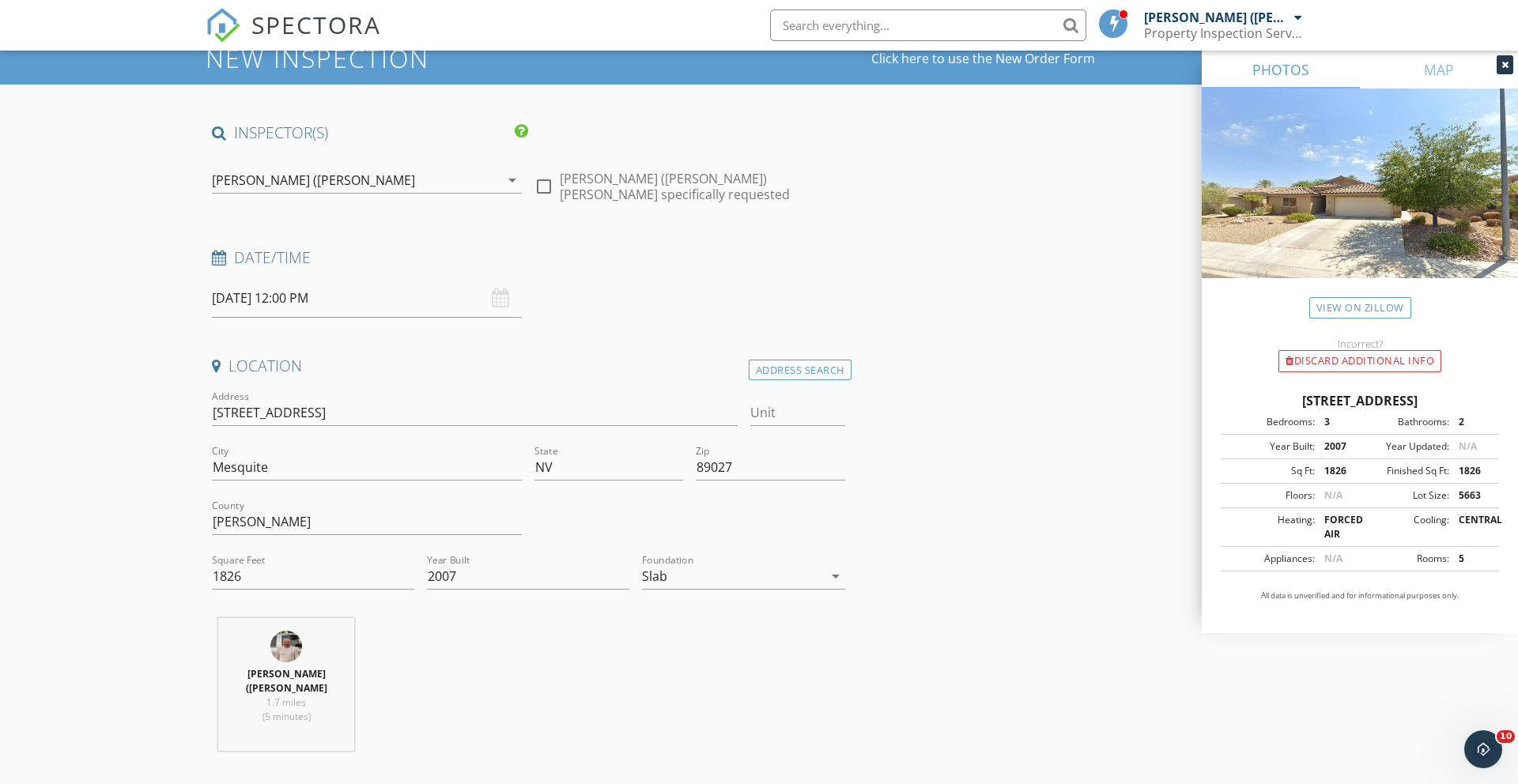
scroll to position [0, 0]
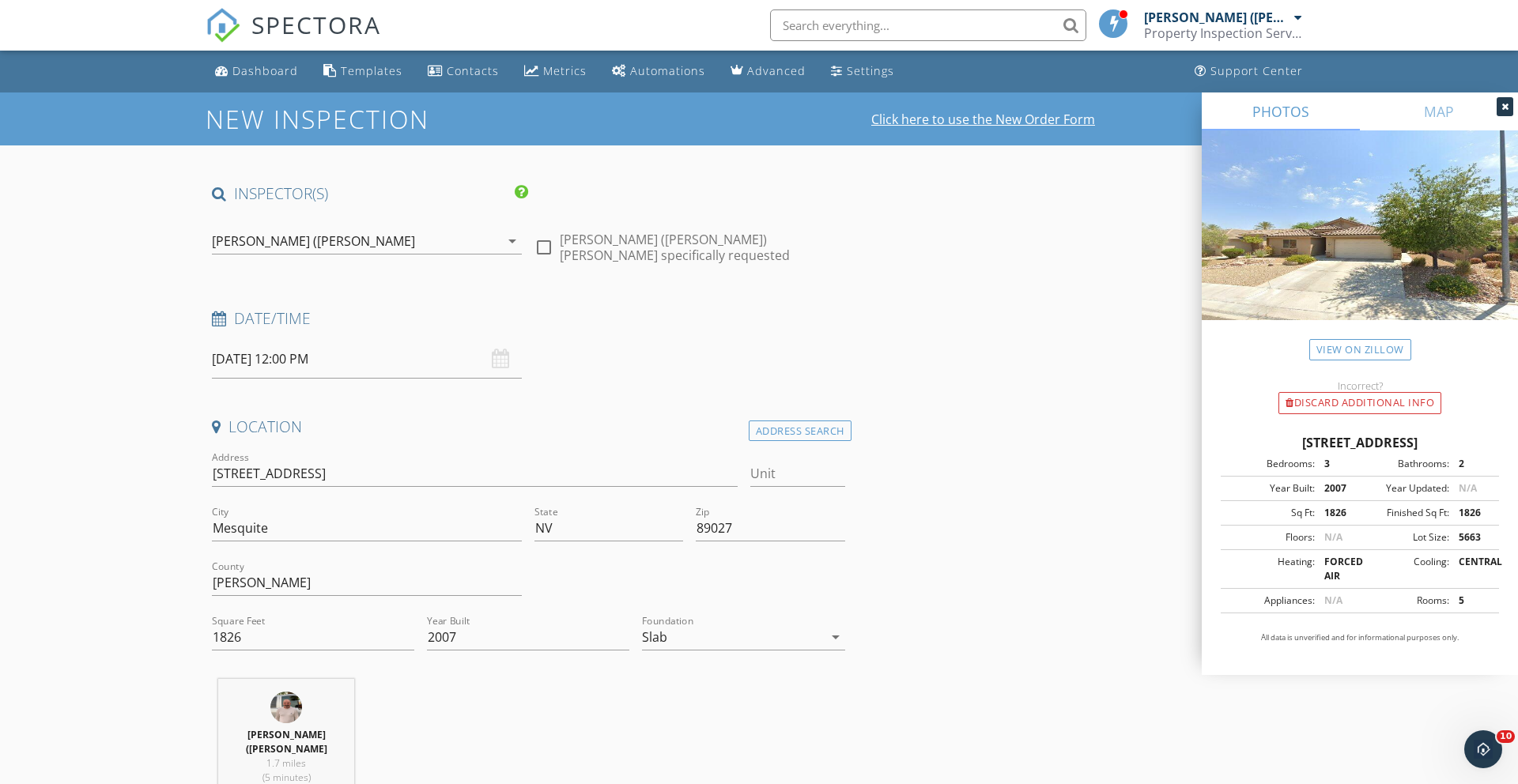
click at [975, 120] on link "Click here to use the New Order Form" at bounding box center [983, 119] width 224 height 13
click at [1483, 740] on icon "Open Intercom Messenger" at bounding box center [1480, 747] width 26 height 26
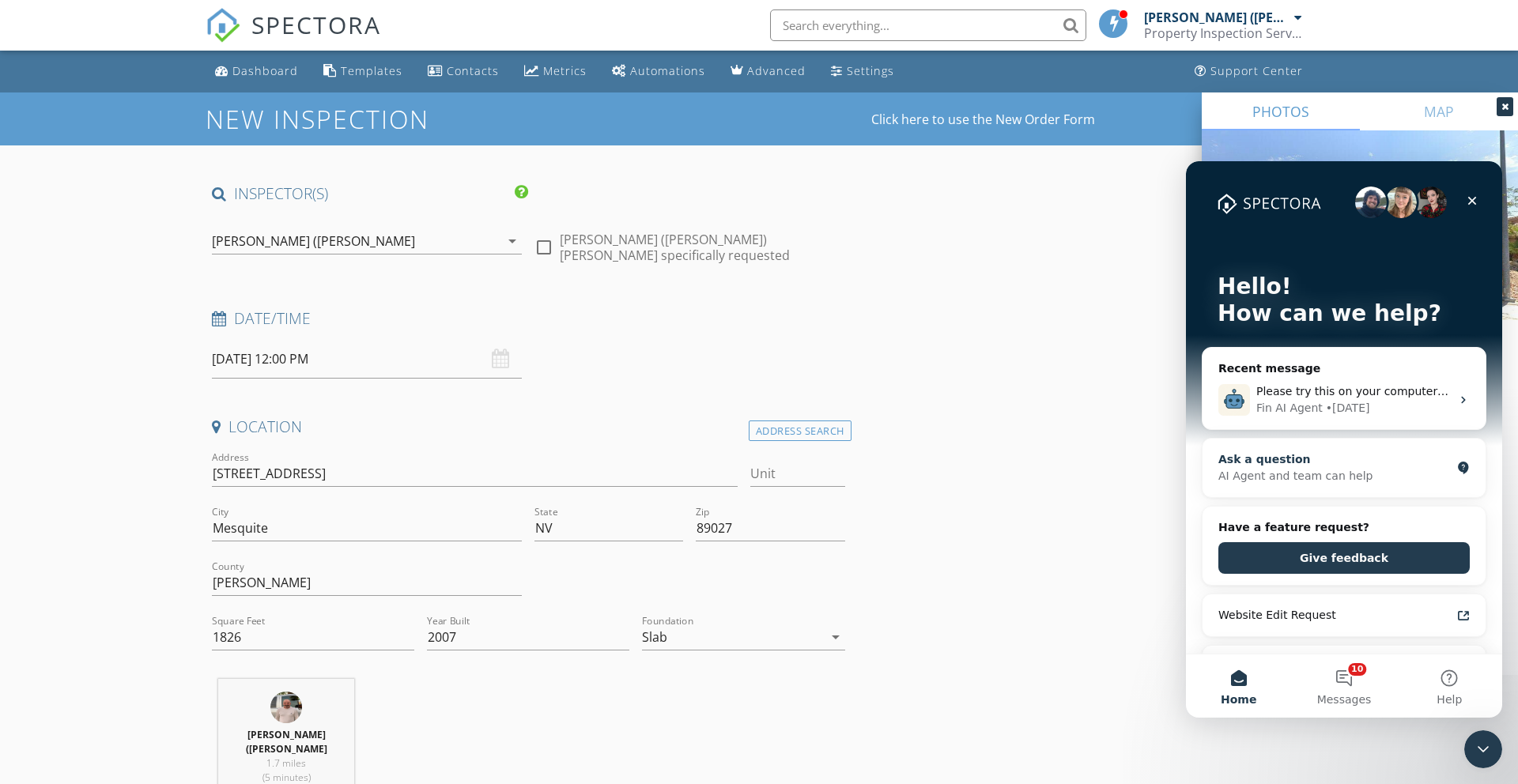
click at [1226, 473] on div "AI Agent and team can help" at bounding box center [1334, 476] width 232 height 17
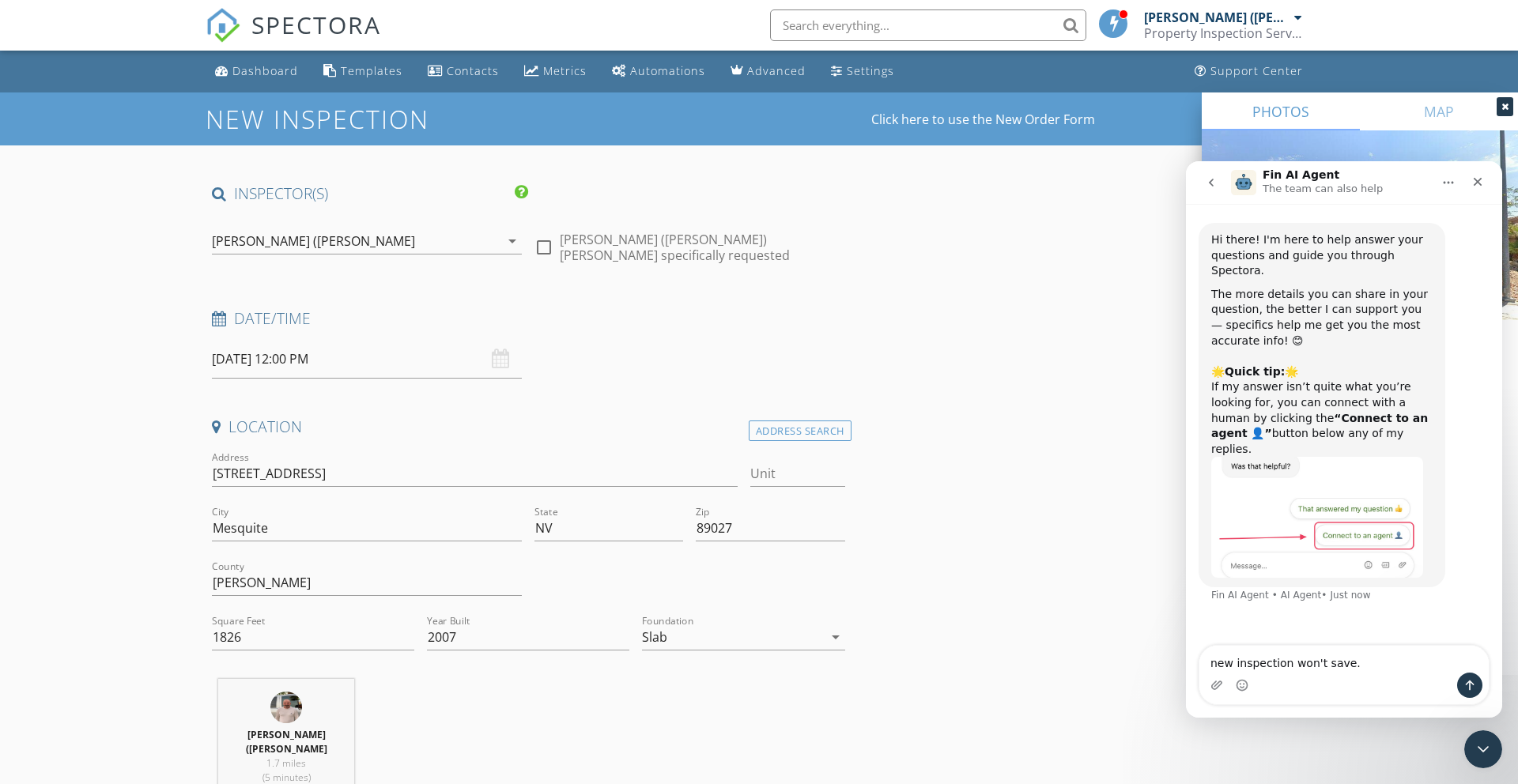
type textarea "new inspection won't save."
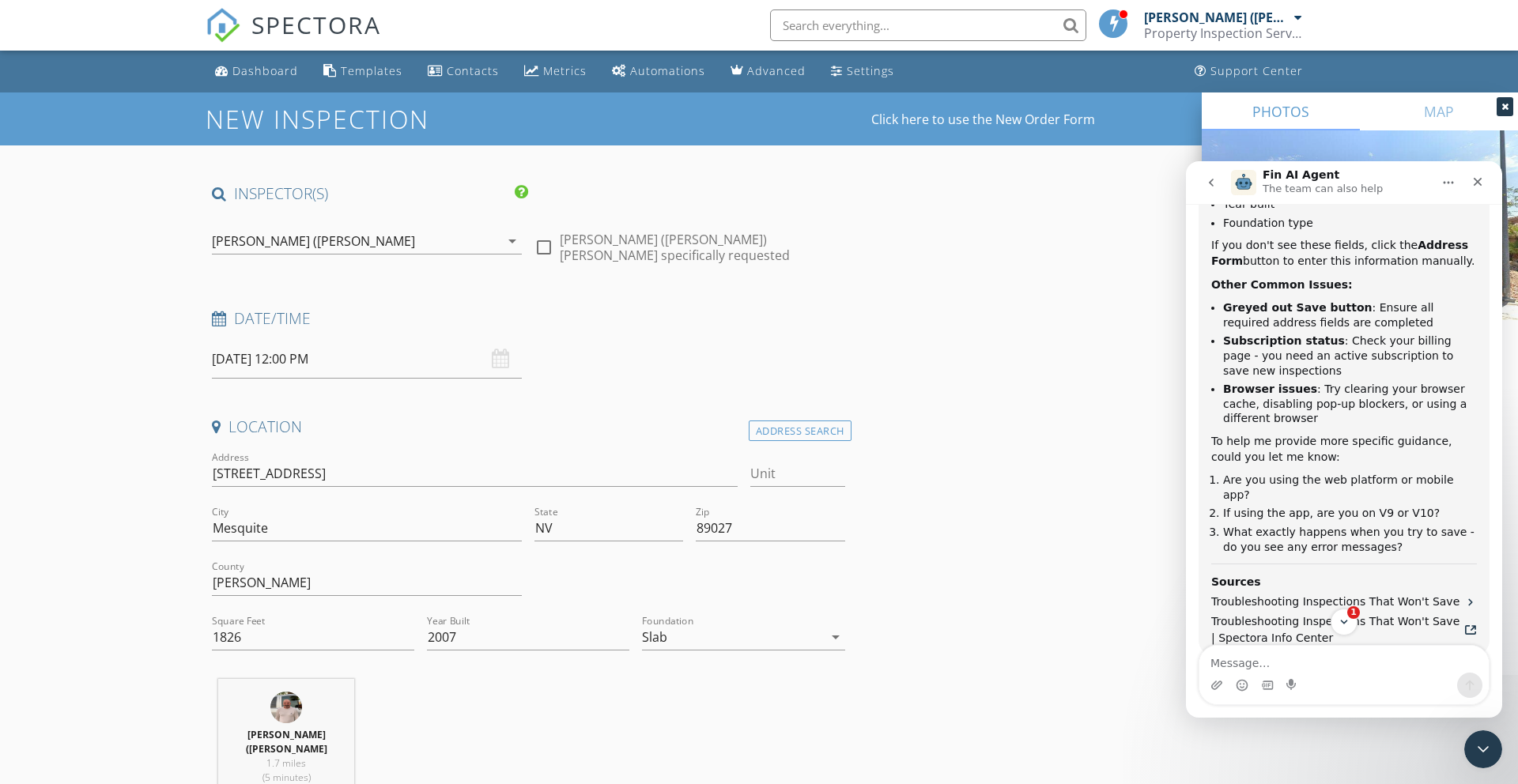
scroll to position [657, 0]
type textarea "web platform on V10"
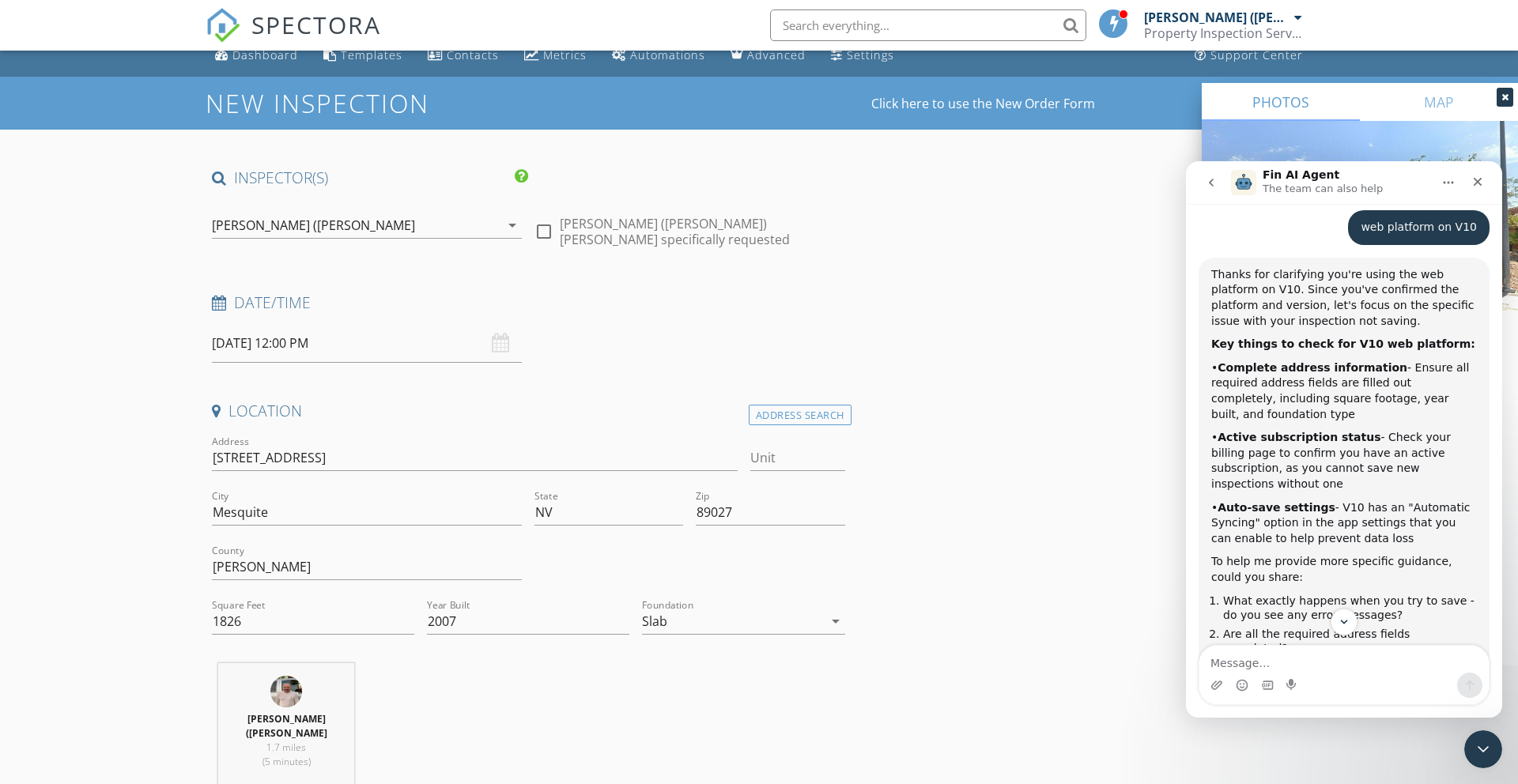
scroll to position [6, 0]
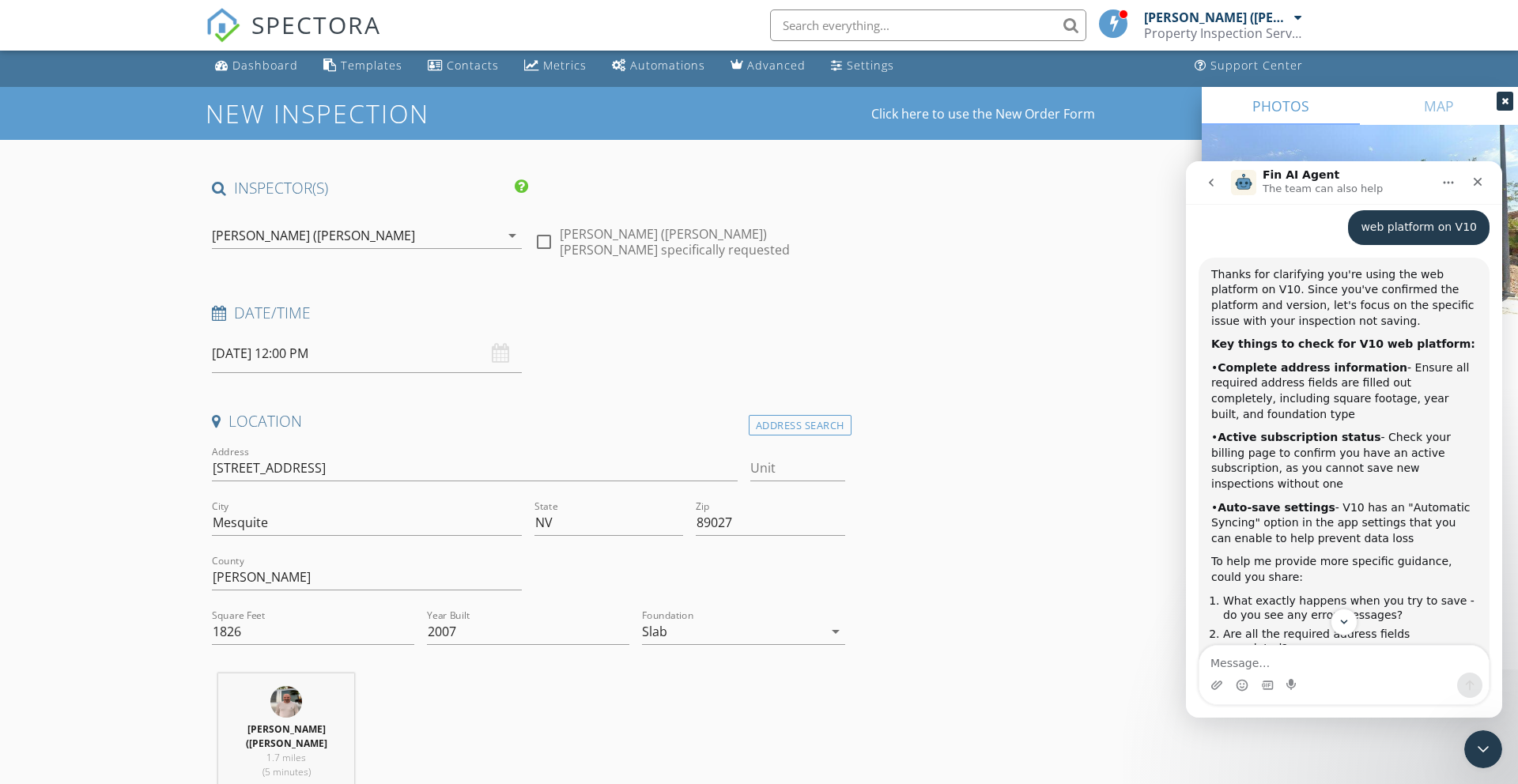
click at [512, 235] on icon "arrow_drop_down" at bounding box center [512, 235] width 19 height 19
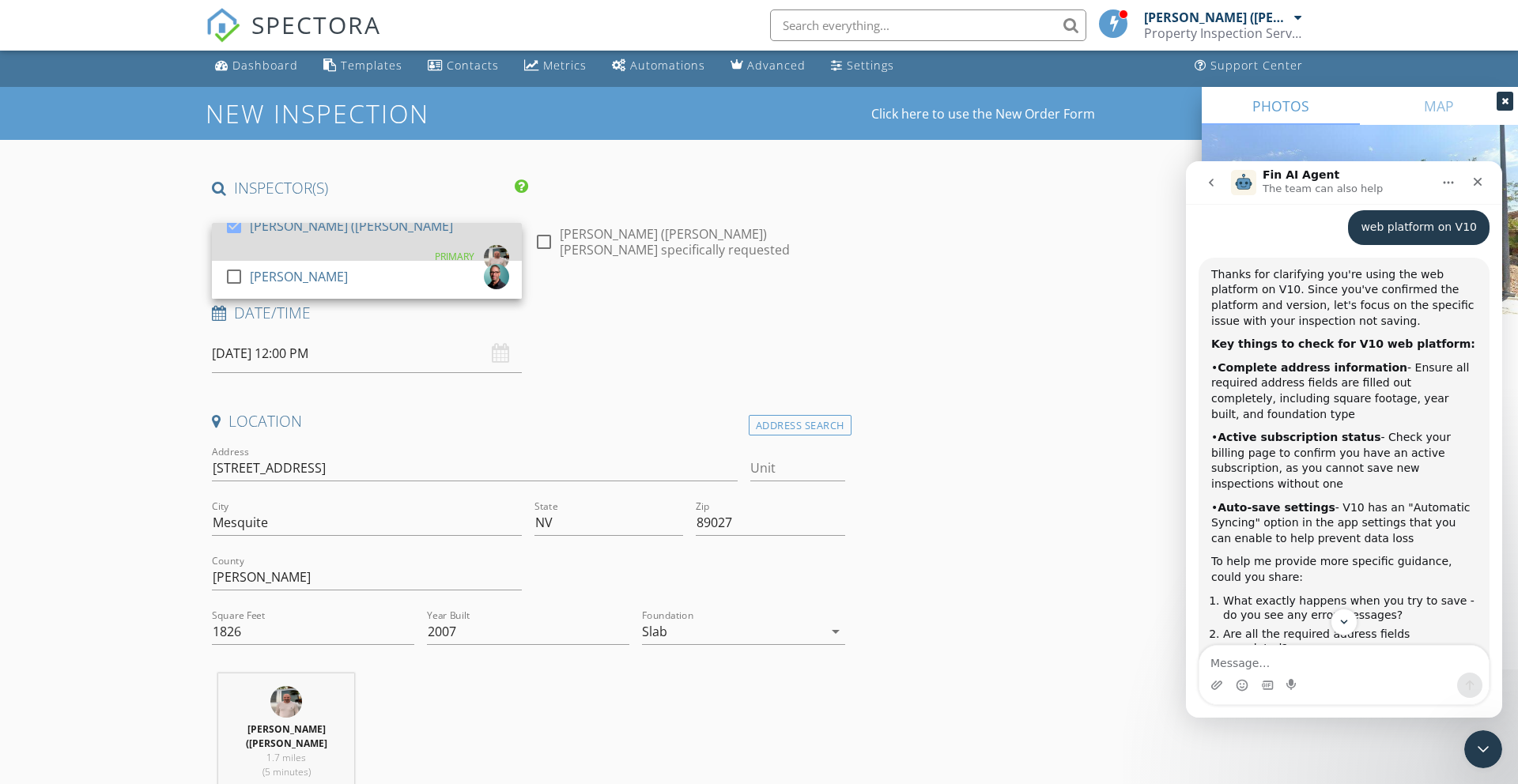
click at [233, 237] on div at bounding box center [233, 226] width 27 height 27
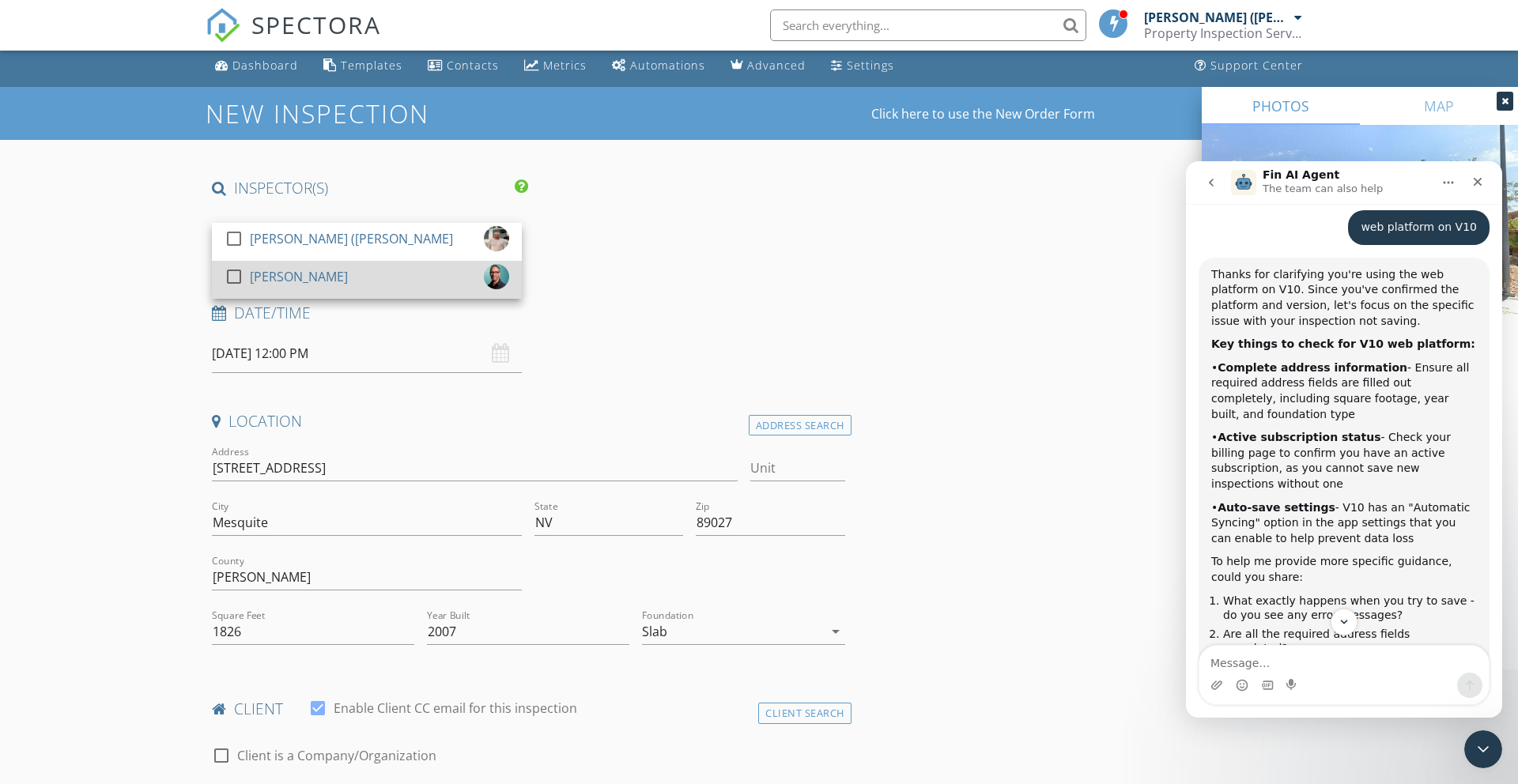
click at [236, 275] on div at bounding box center [233, 276] width 27 height 27
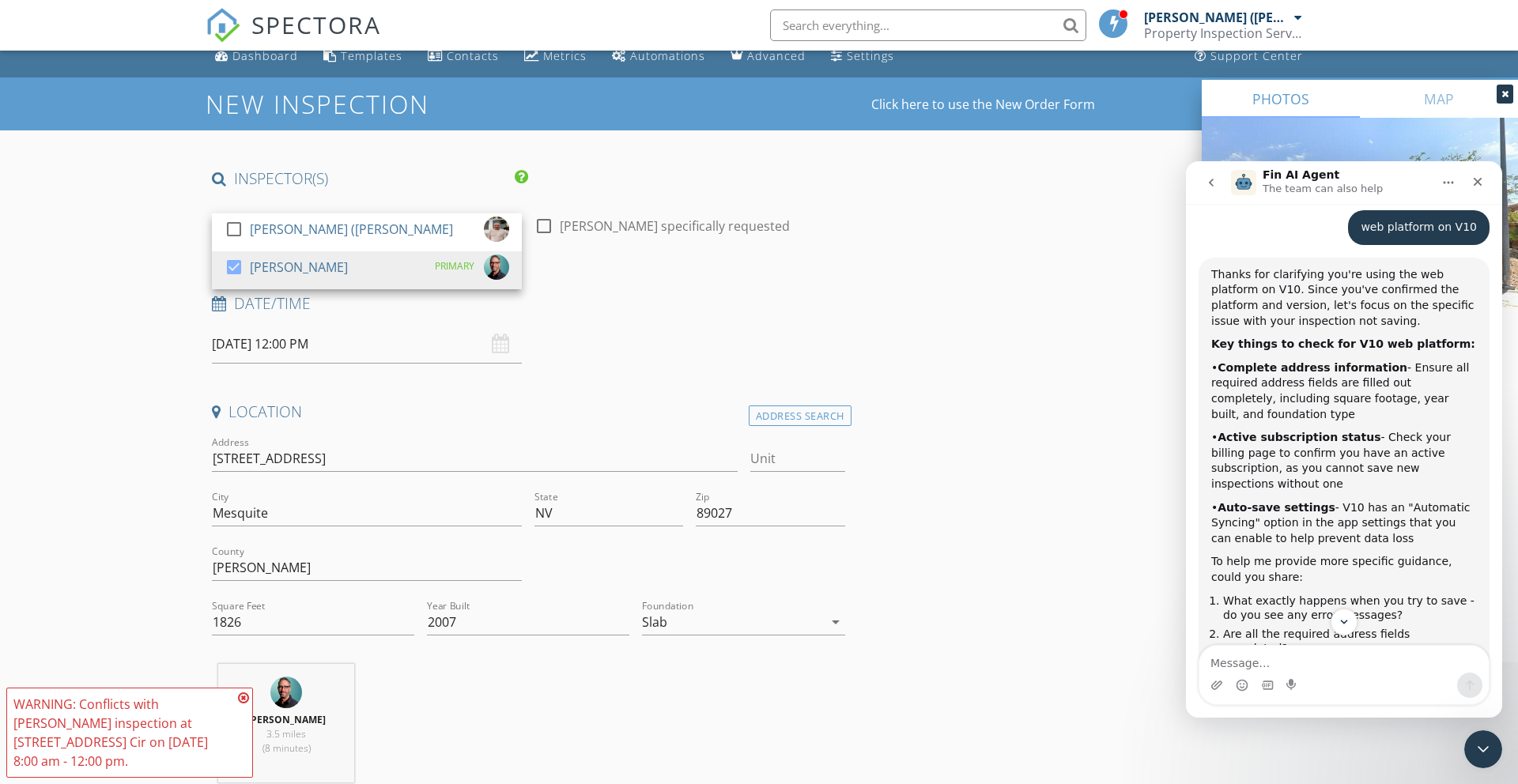
scroll to position [13, 0]
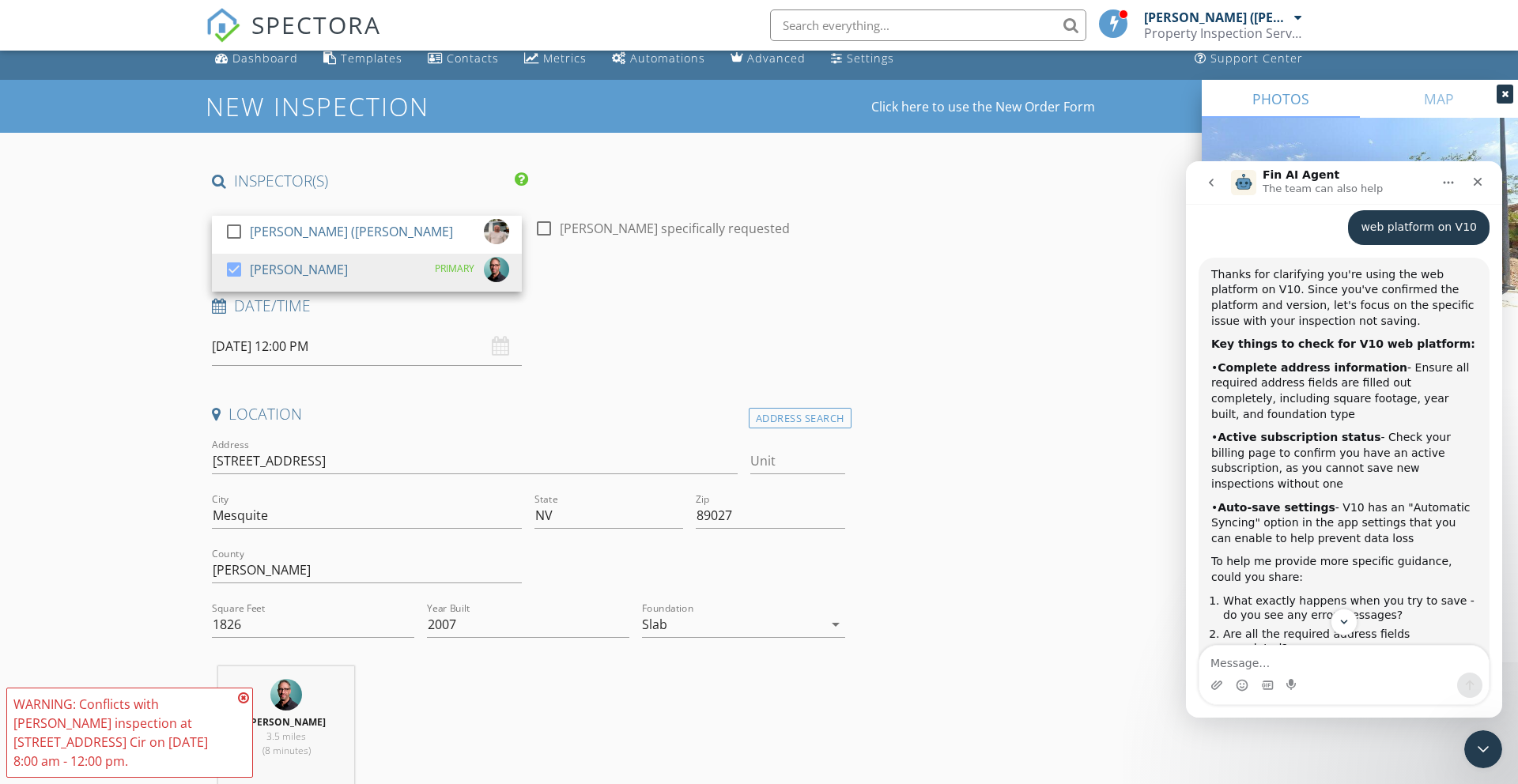
click at [397, 344] on input "09/30/2025 12:00 PM" at bounding box center [367, 347] width 310 height 39
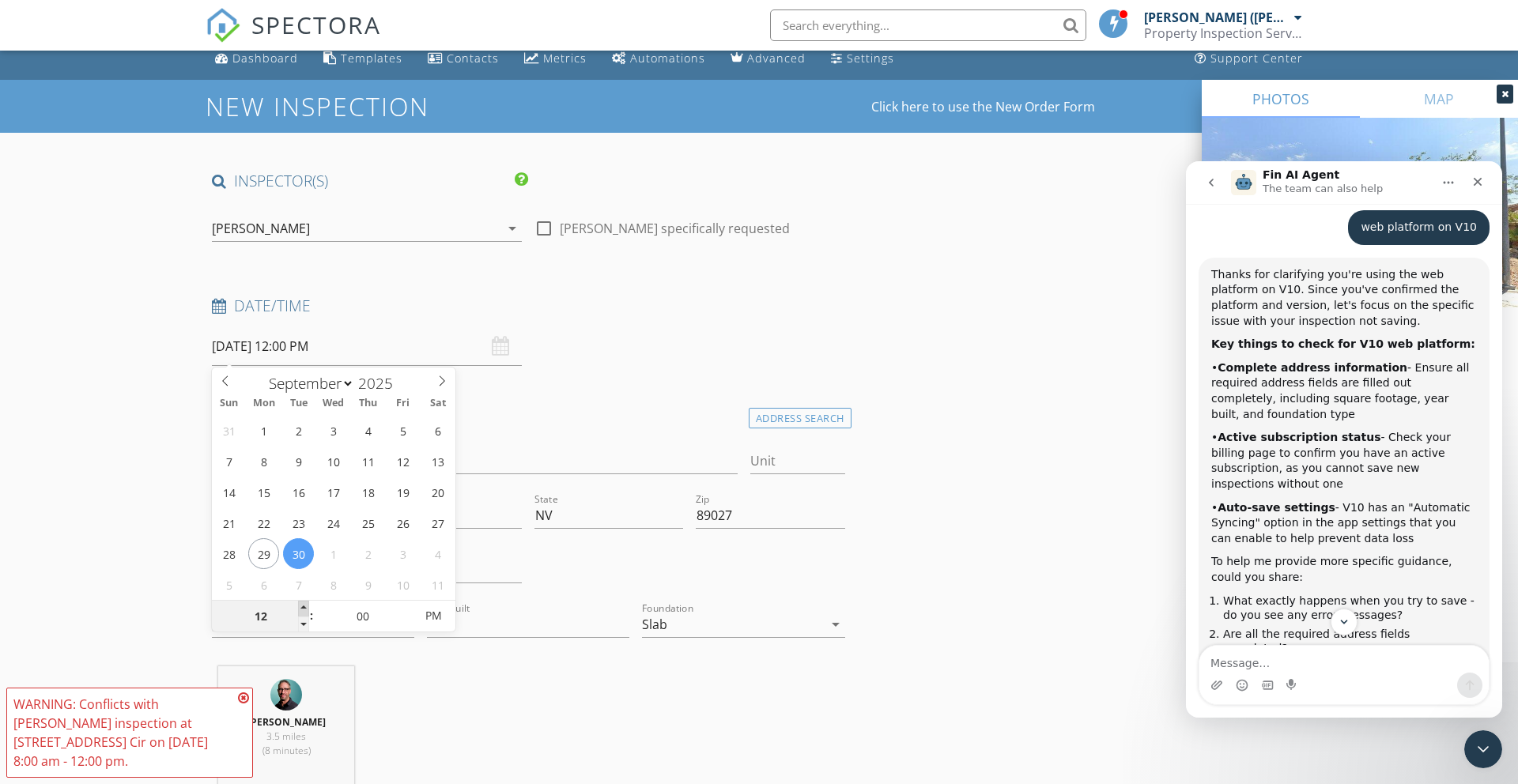
click at [305, 606] on span at bounding box center [304, 608] width 11 height 16
type input "01"
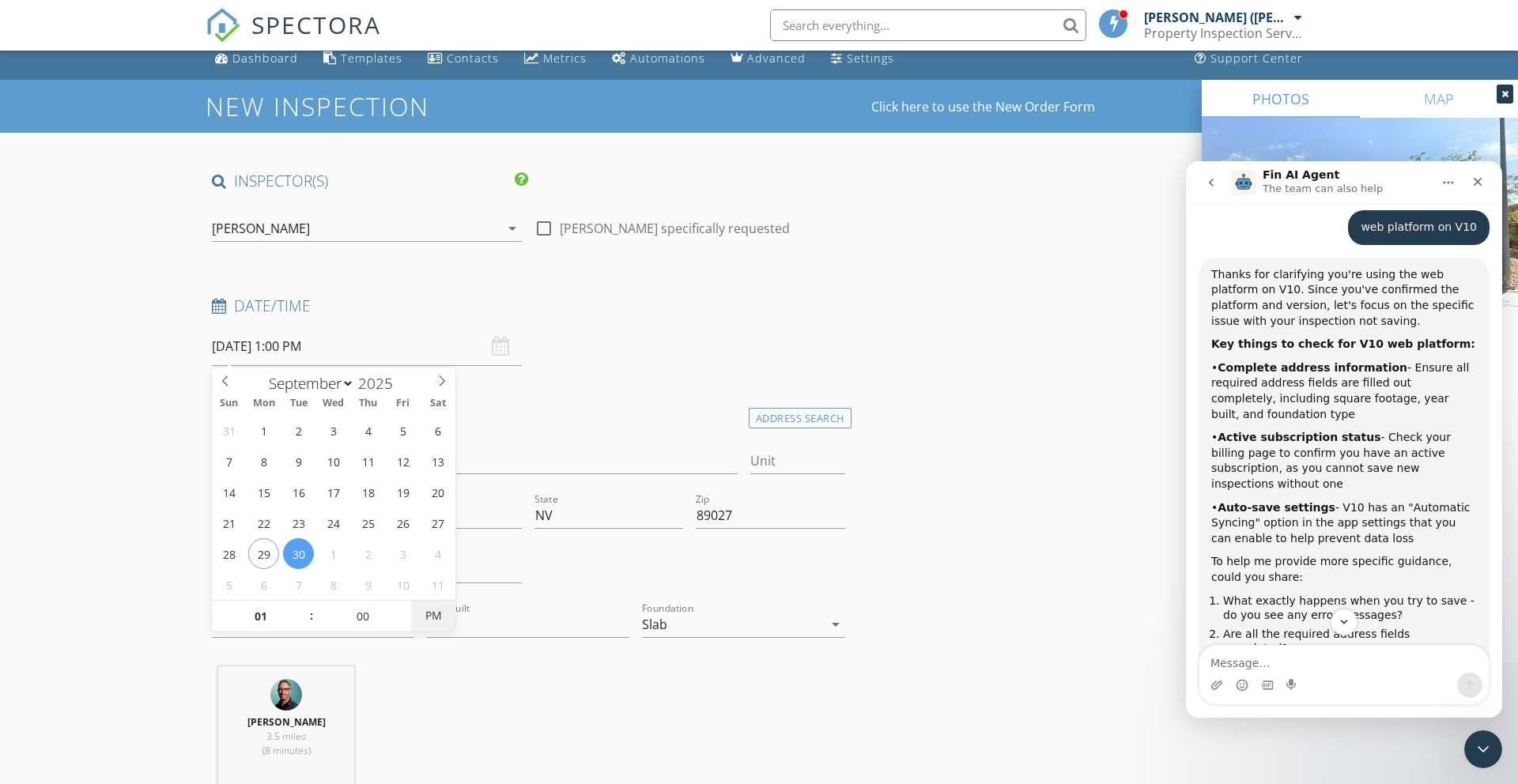
click at [430, 621] on span "PM" at bounding box center [432, 615] width 43 height 31
click at [430, 621] on span "AM" at bounding box center [432, 615] width 43 height 31
type input "[DATE] 1:00 PM"
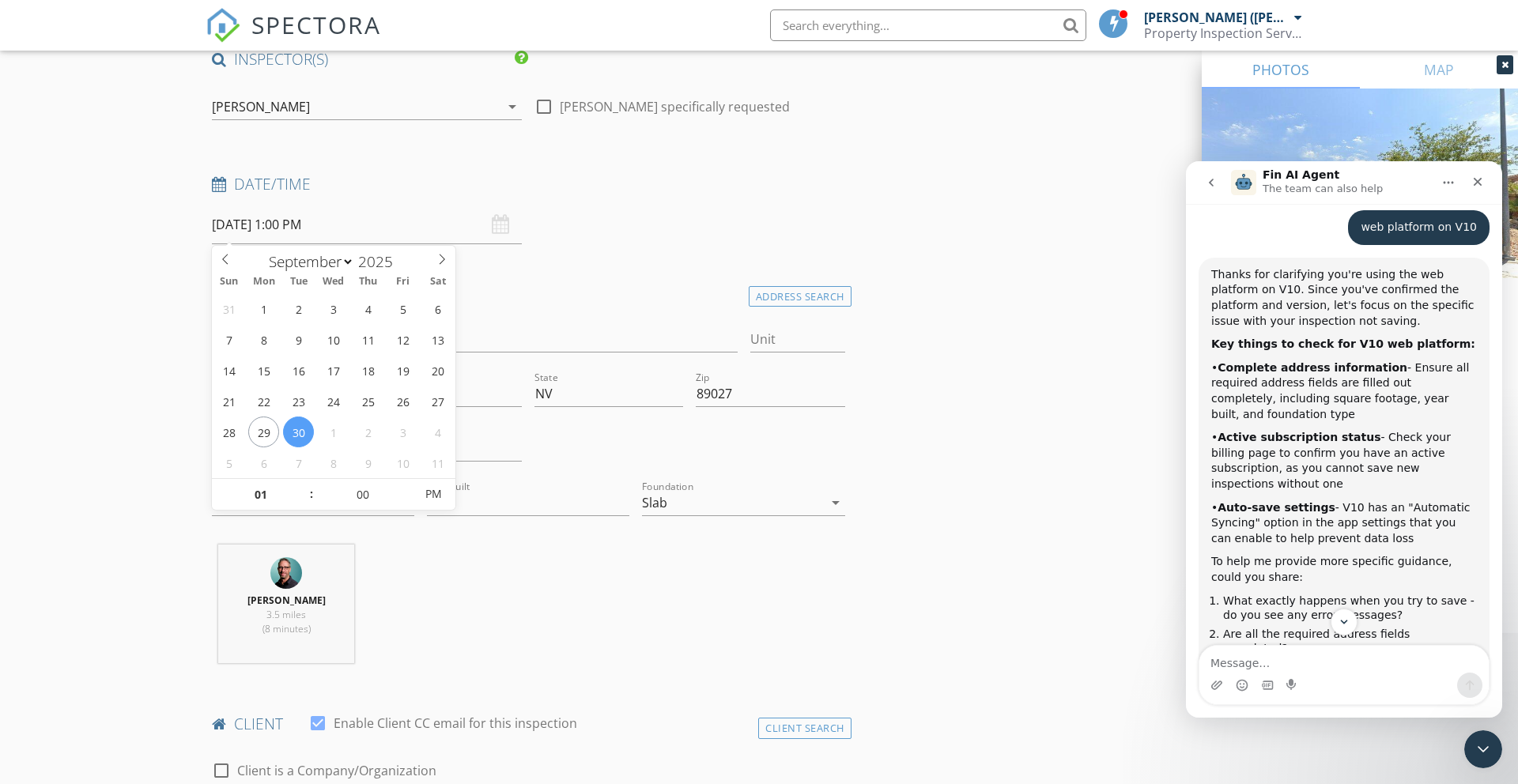
scroll to position [0, 0]
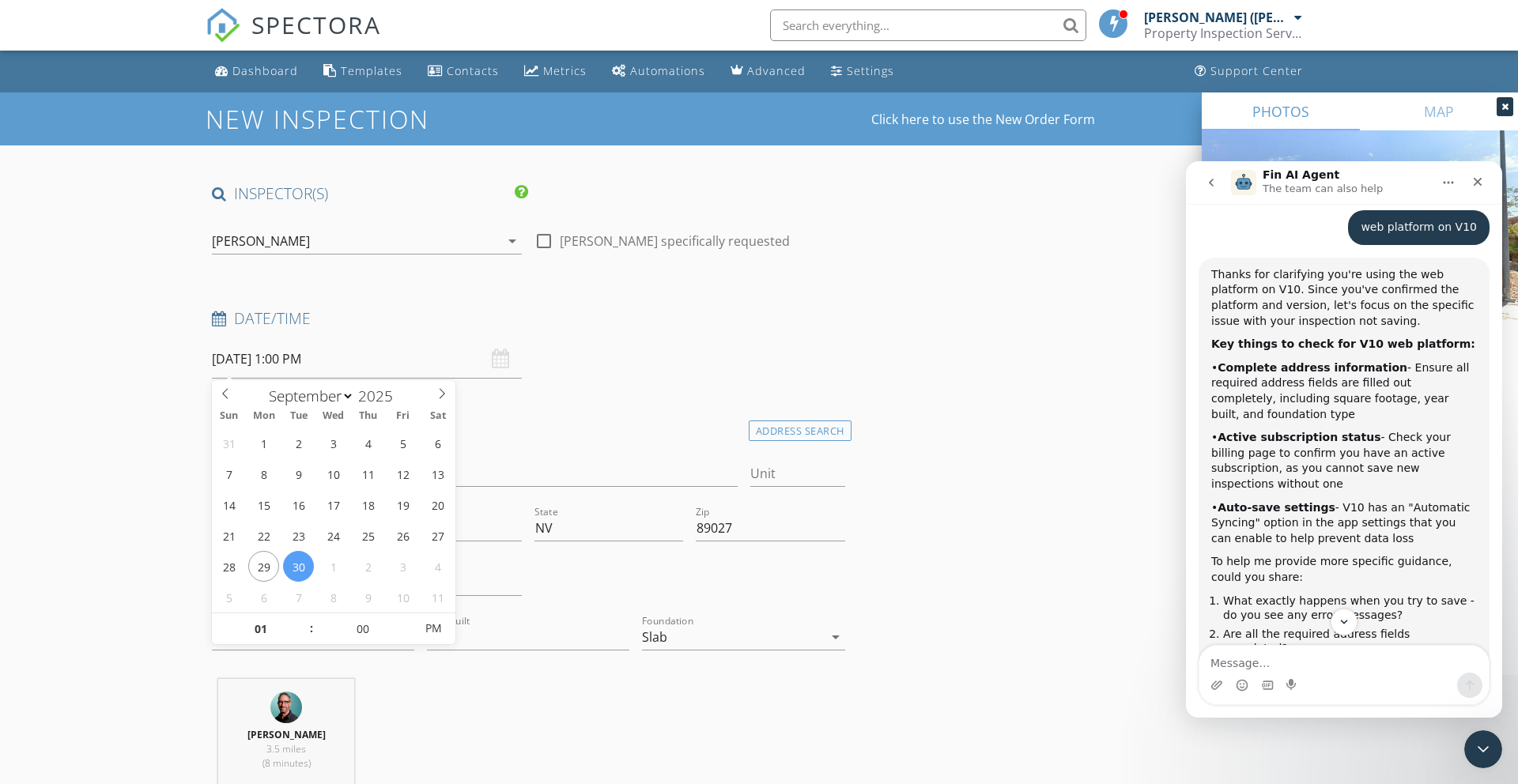
click at [529, 440] on div "Location" at bounding box center [528, 432] width 646 height 31
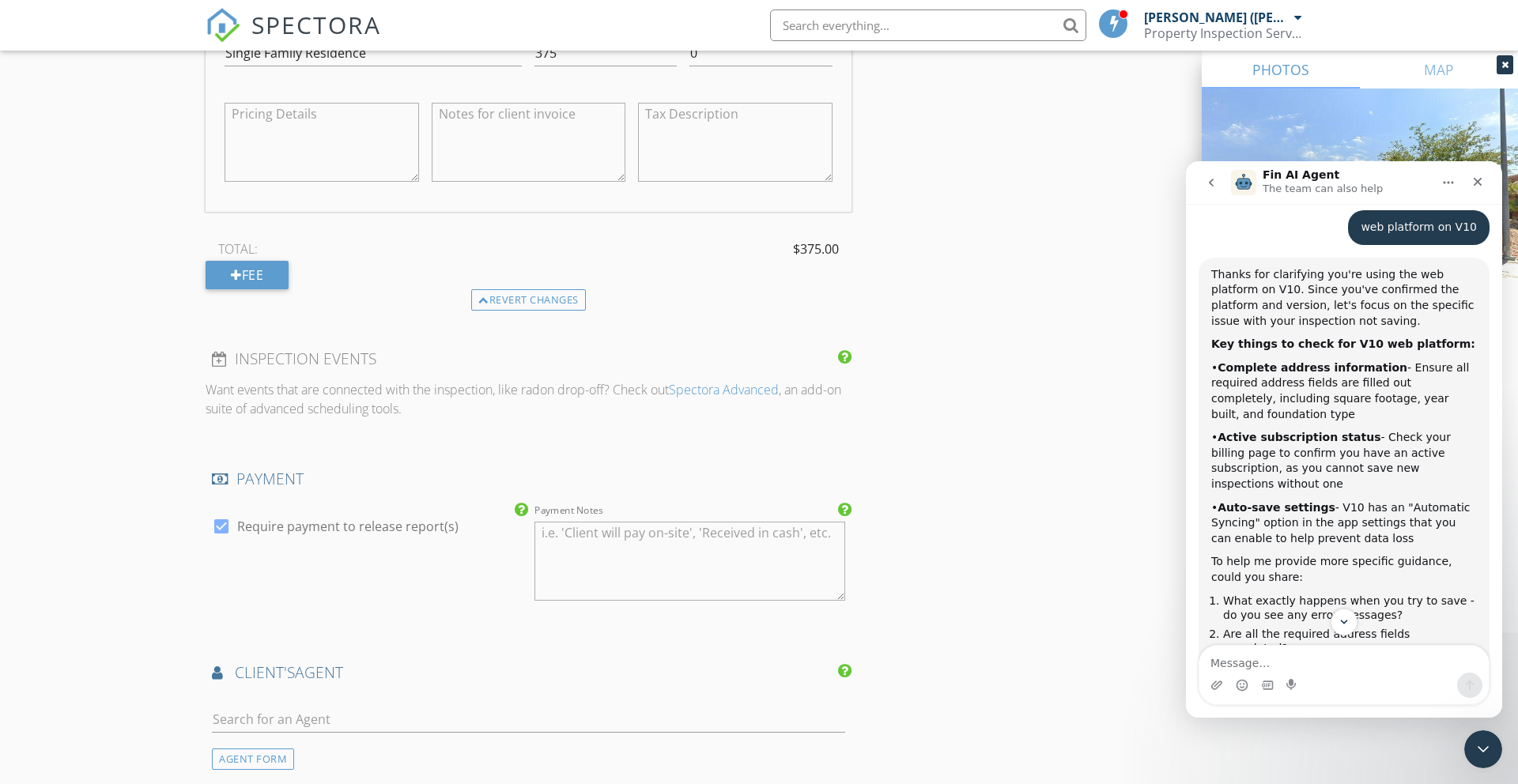
scroll to position [1479, 0]
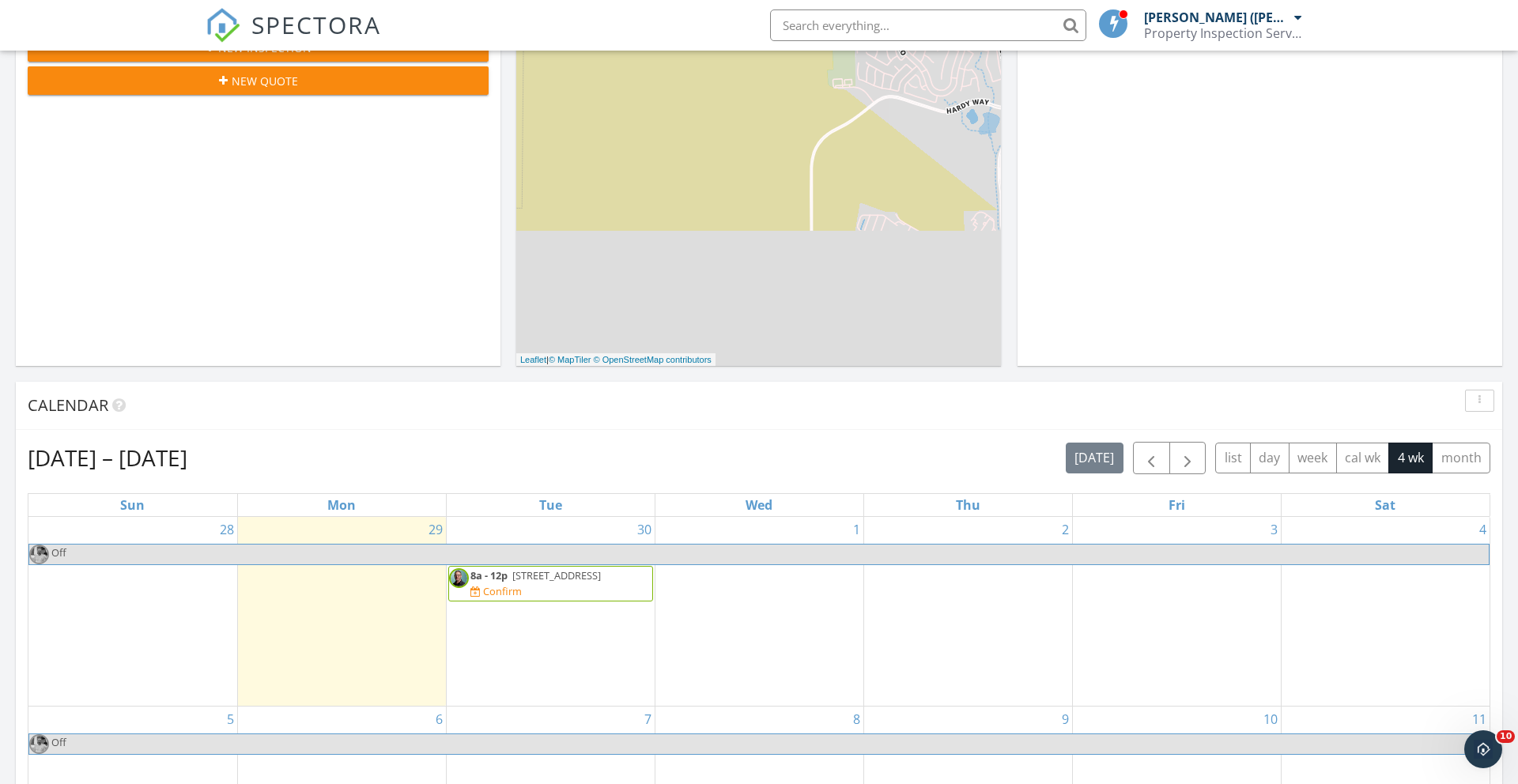
scroll to position [317, 0]
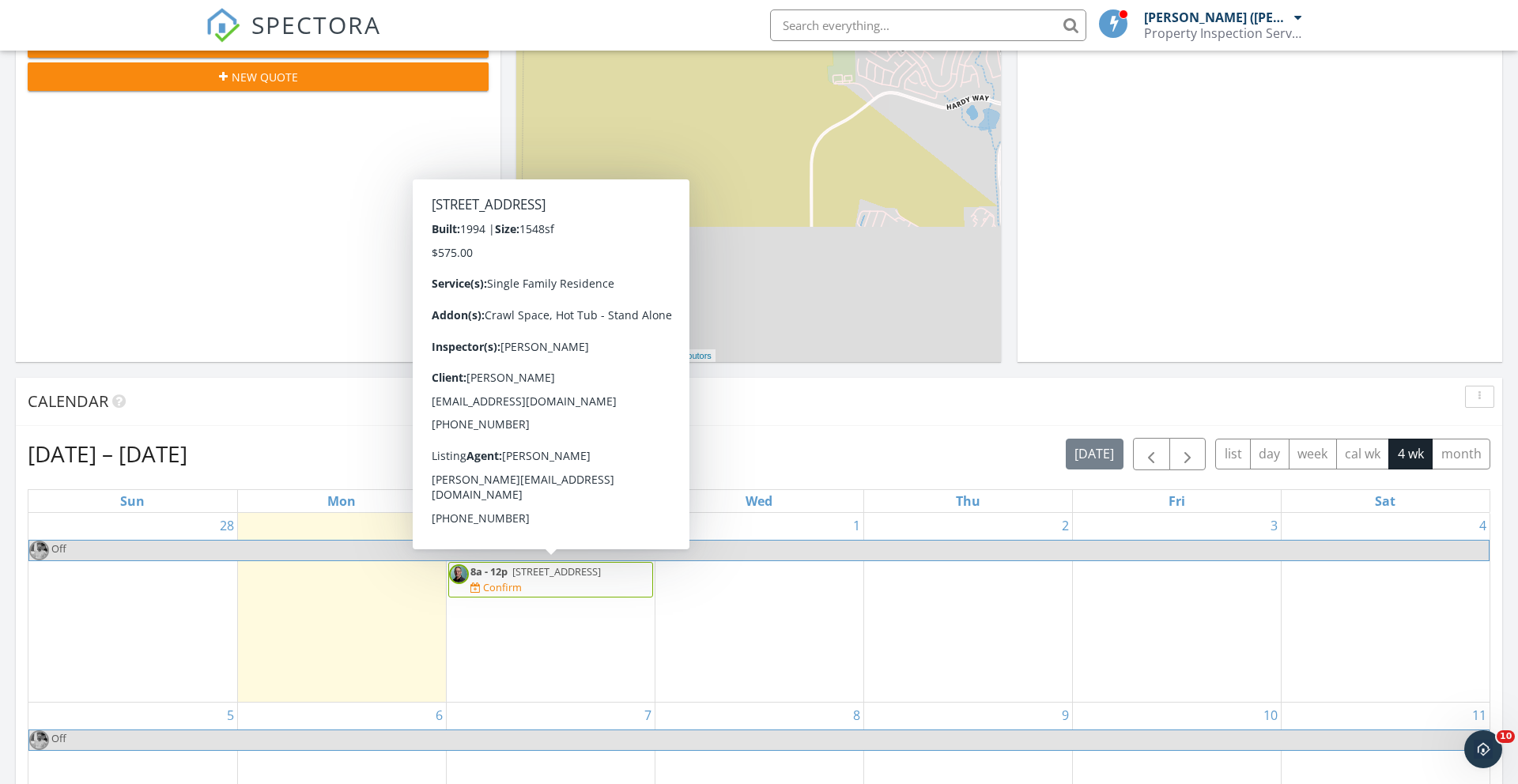
click at [544, 570] on span "484 Valley View Cir, Mesquite 84444" at bounding box center [556, 571] width 89 height 15
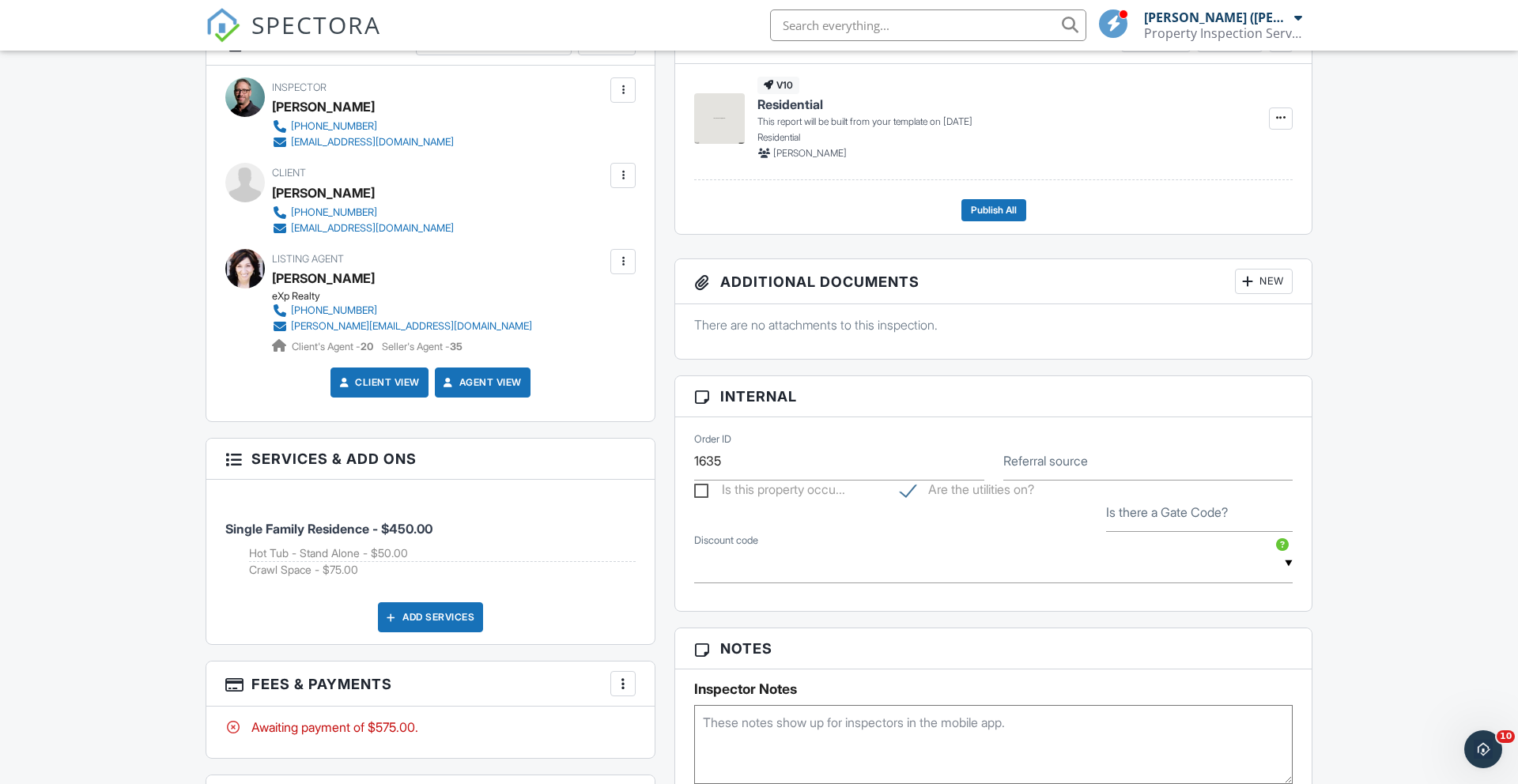
scroll to position [598, 0]
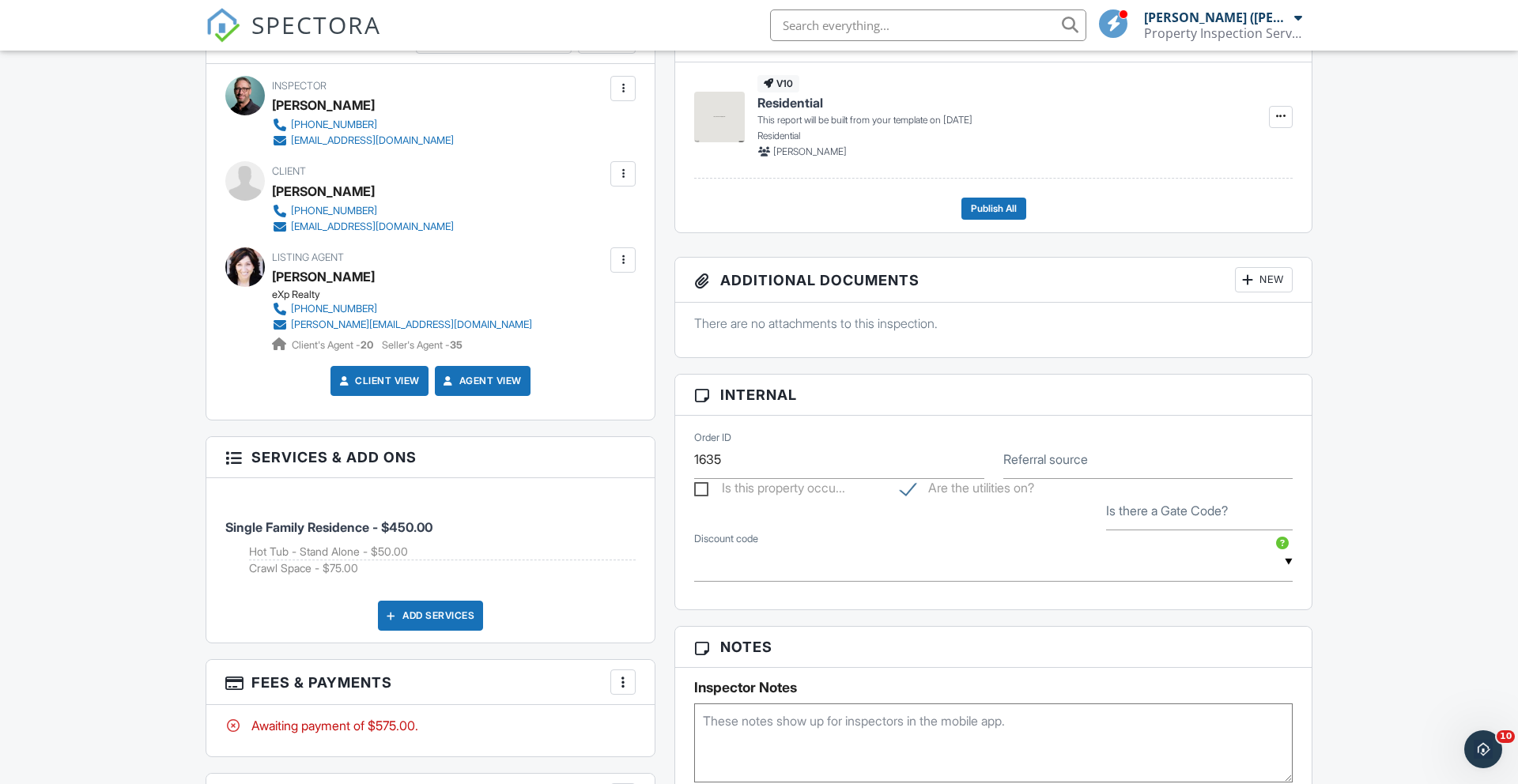
click at [433, 614] on div "Add Services" at bounding box center [430, 615] width 105 height 30
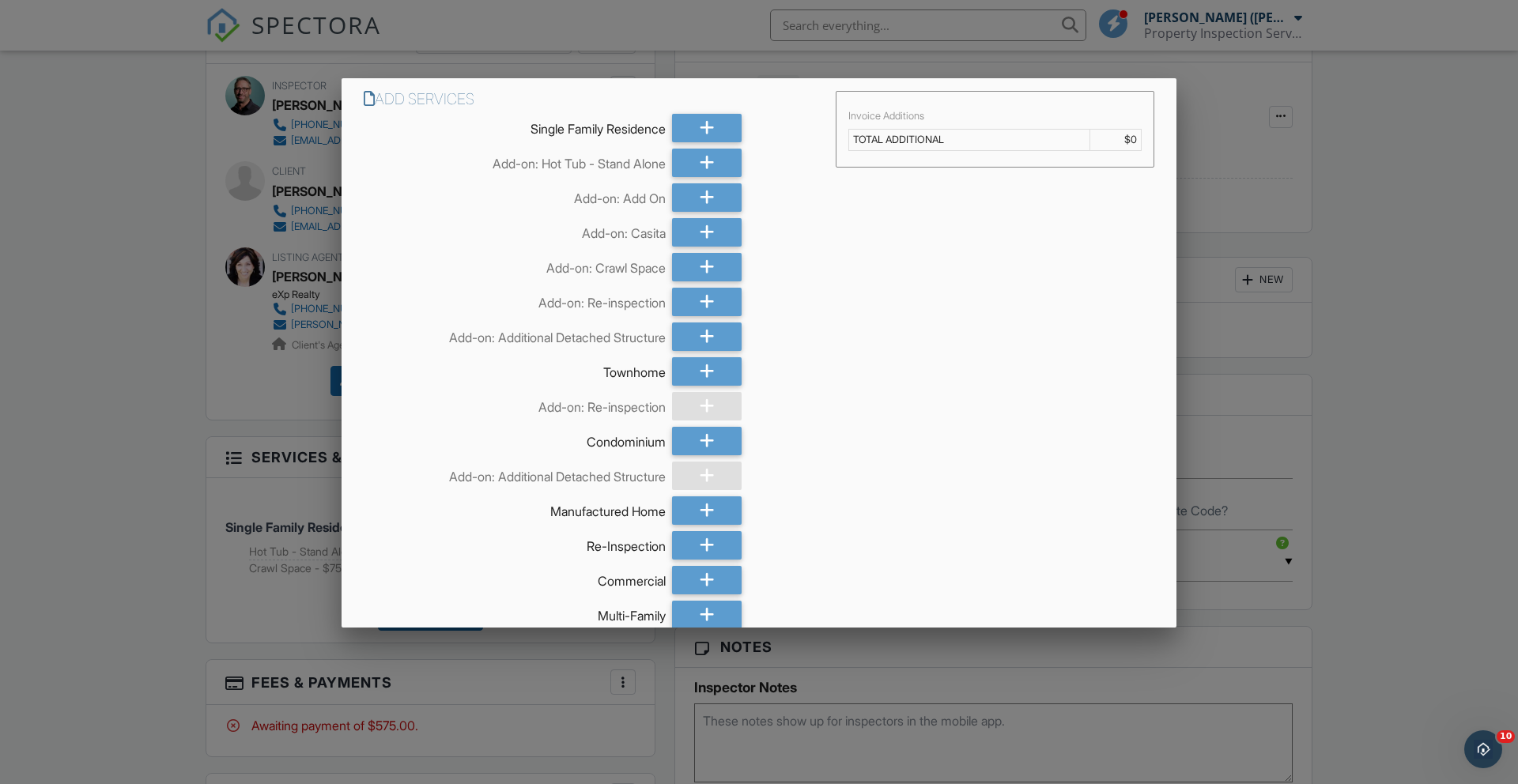
click at [181, 515] on div at bounding box center [759, 411] width 1518 height 980
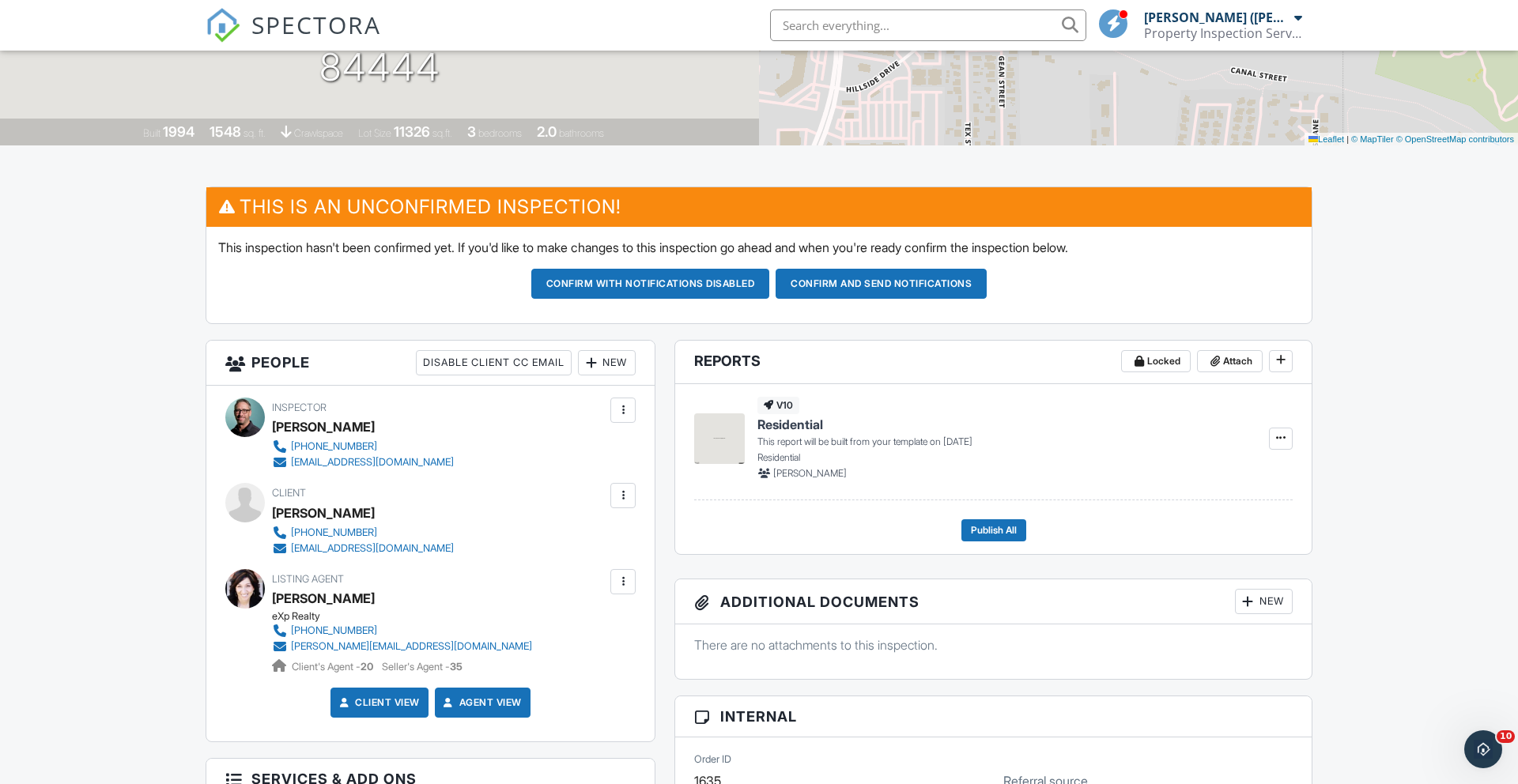
scroll to position [266, 0]
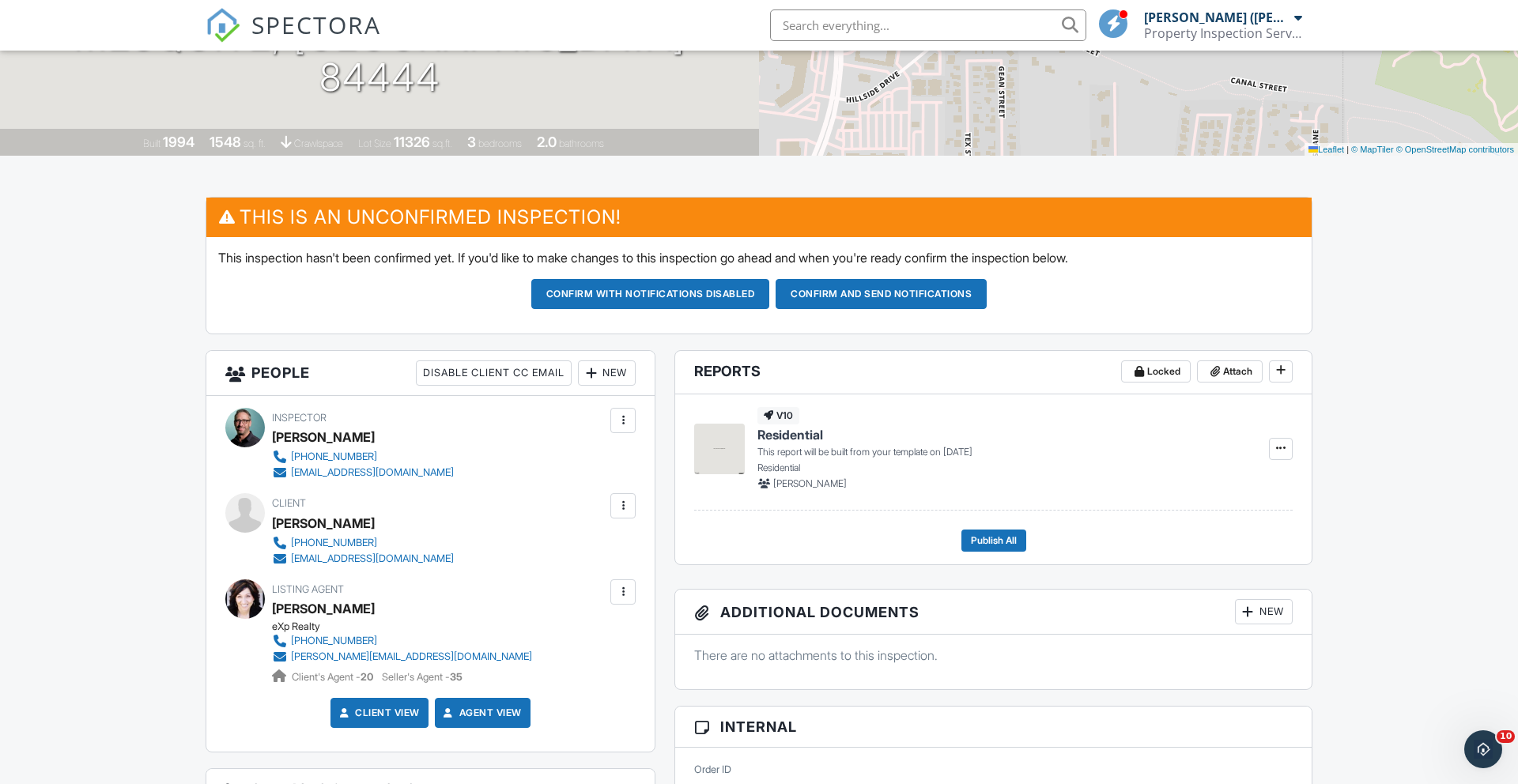
click at [621, 506] on div at bounding box center [622, 505] width 16 height 16
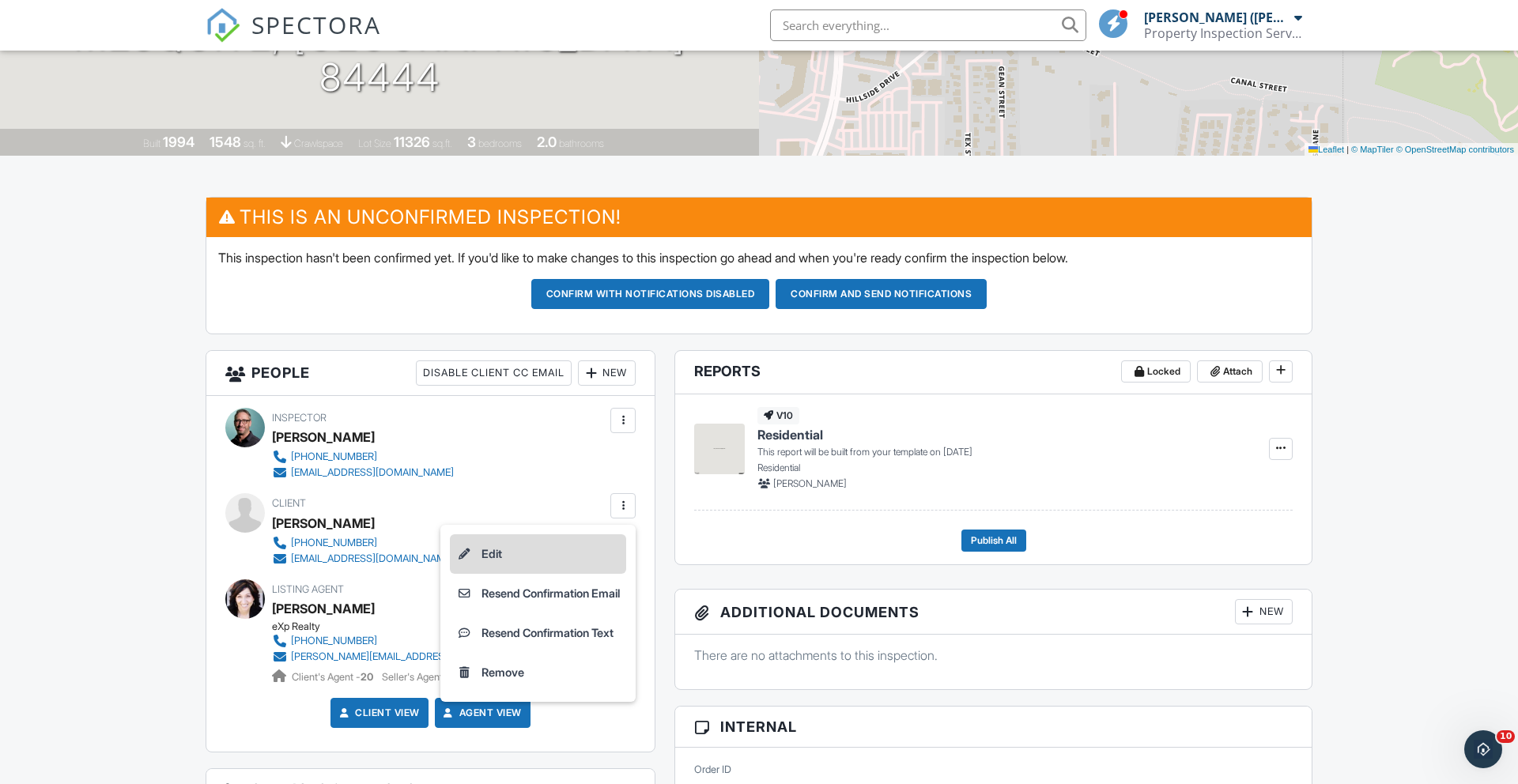
click at [493, 556] on li "Edit" at bounding box center [537, 554] width 176 height 39
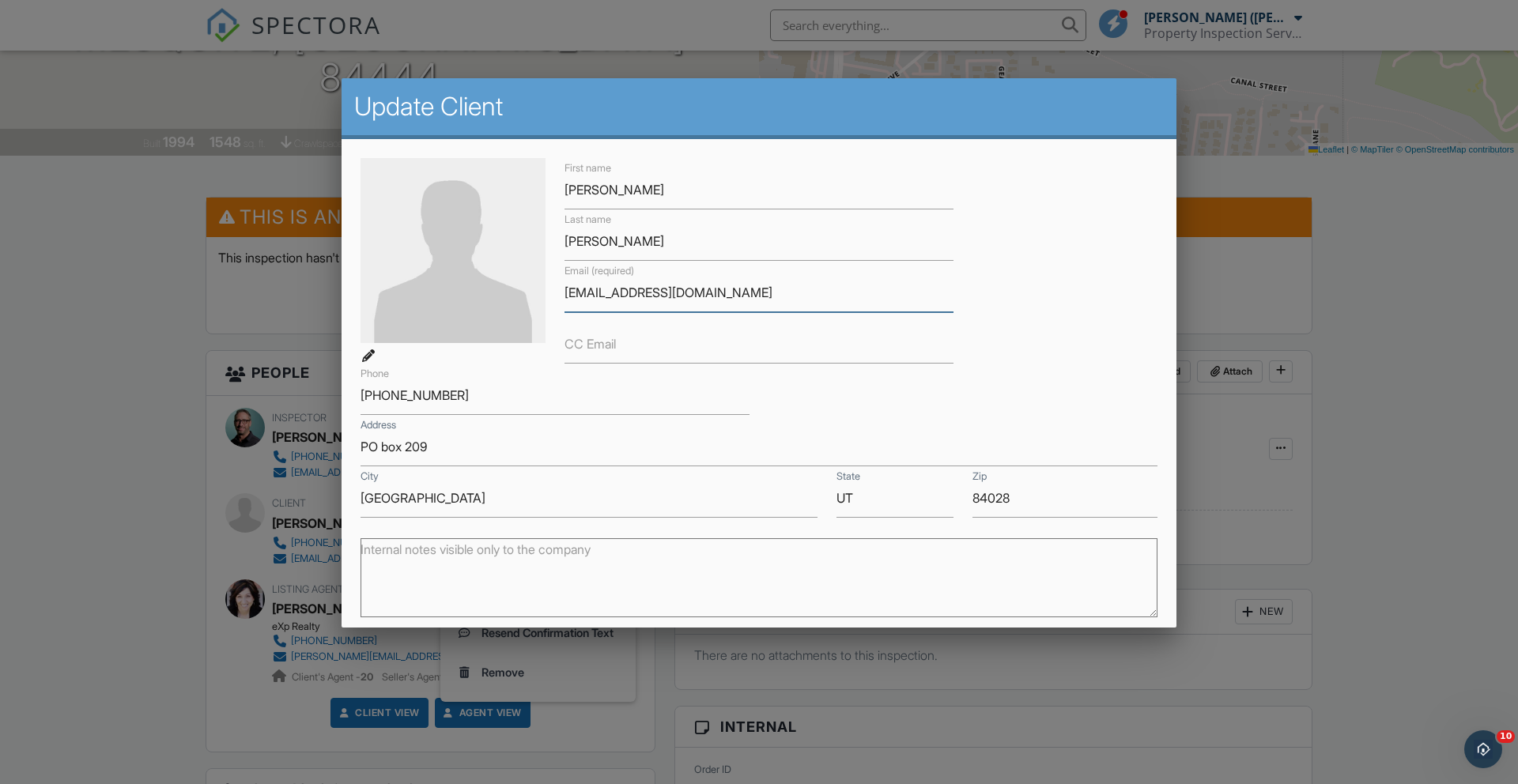
click at [683, 294] on input "bearlakefreak@gmal.com" at bounding box center [759, 293] width 389 height 39
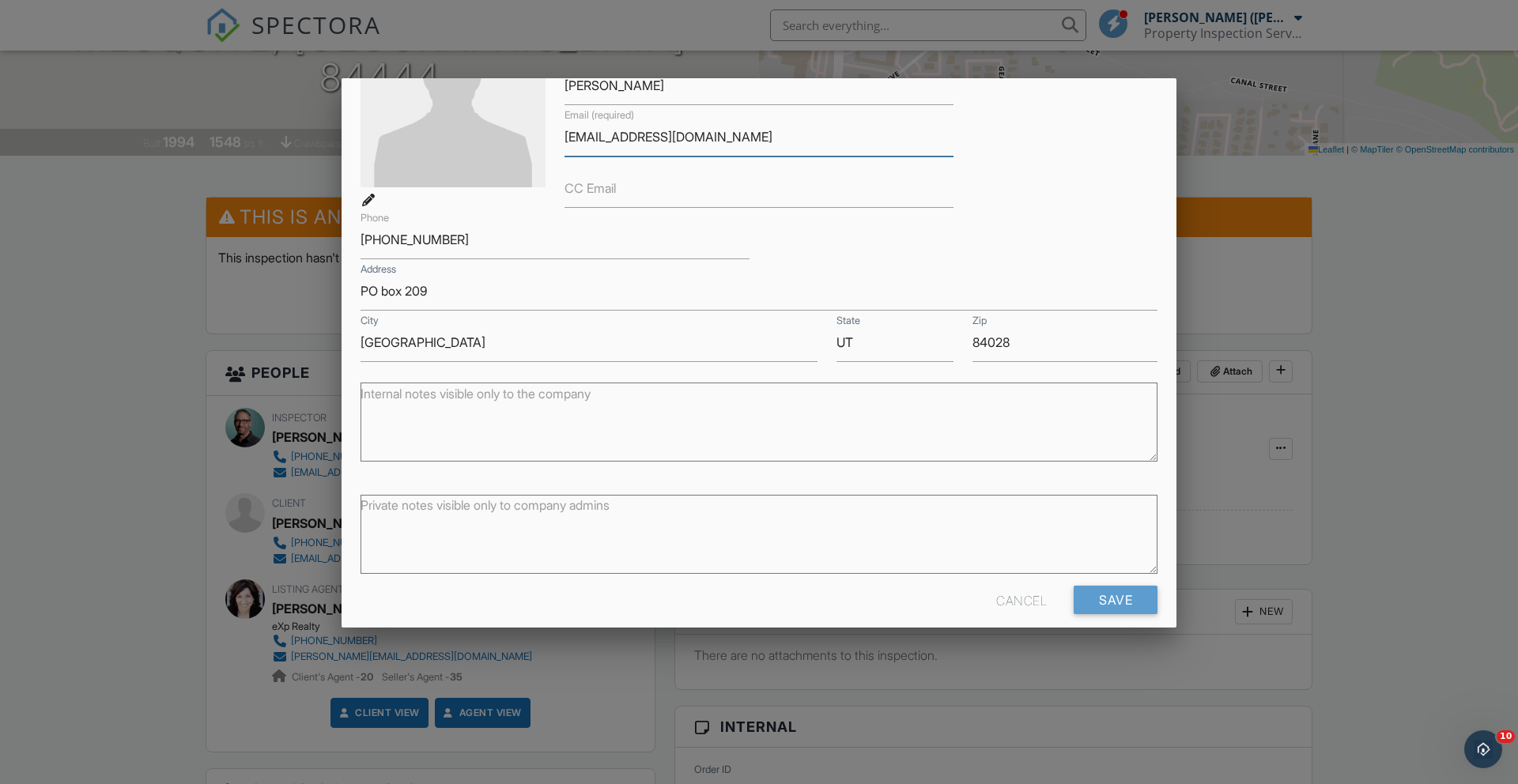
scroll to position [173, 0]
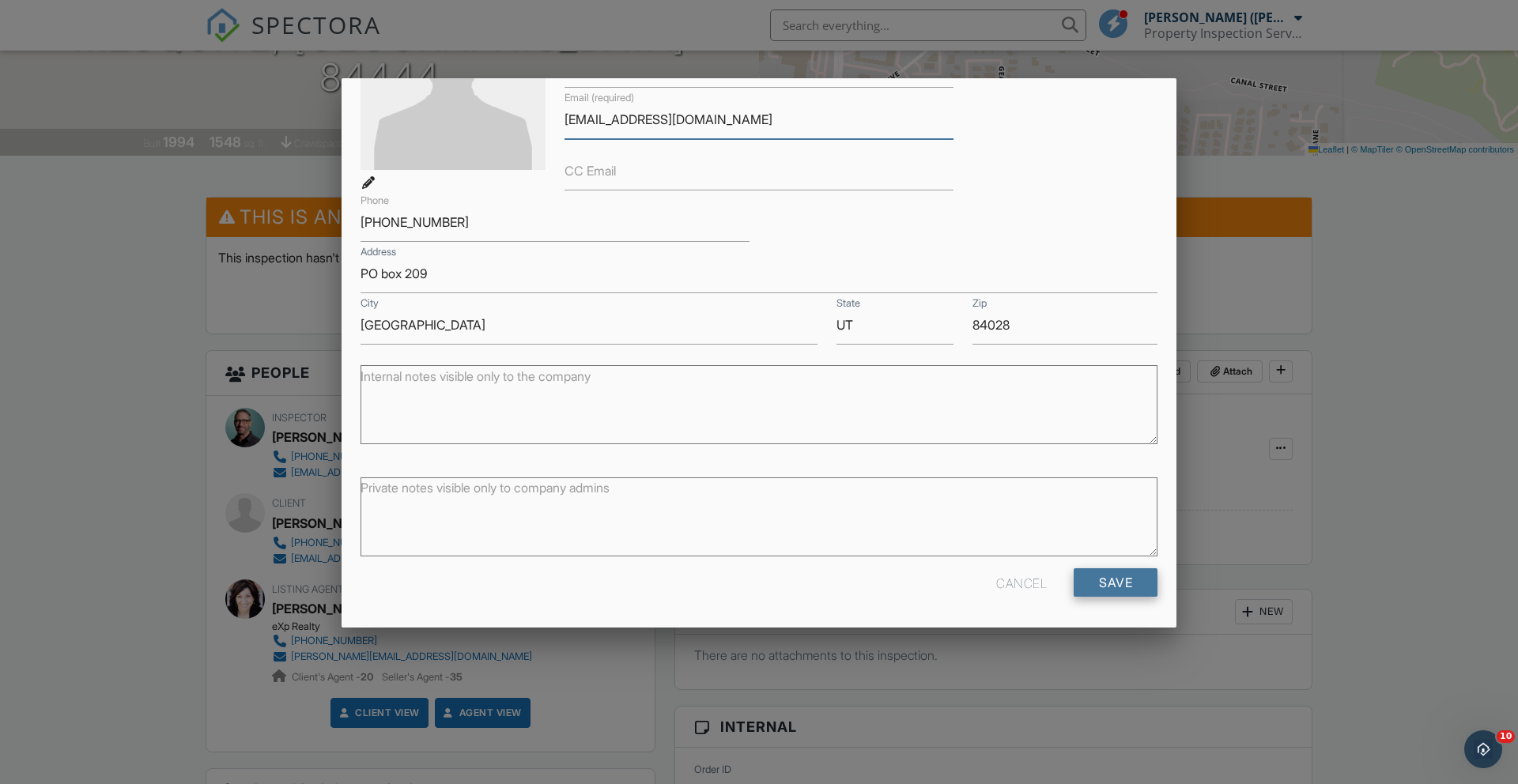
type input "[EMAIL_ADDRESS][DOMAIN_NAME]"
click at [1109, 577] on input "Save" at bounding box center [1114, 582] width 83 height 28
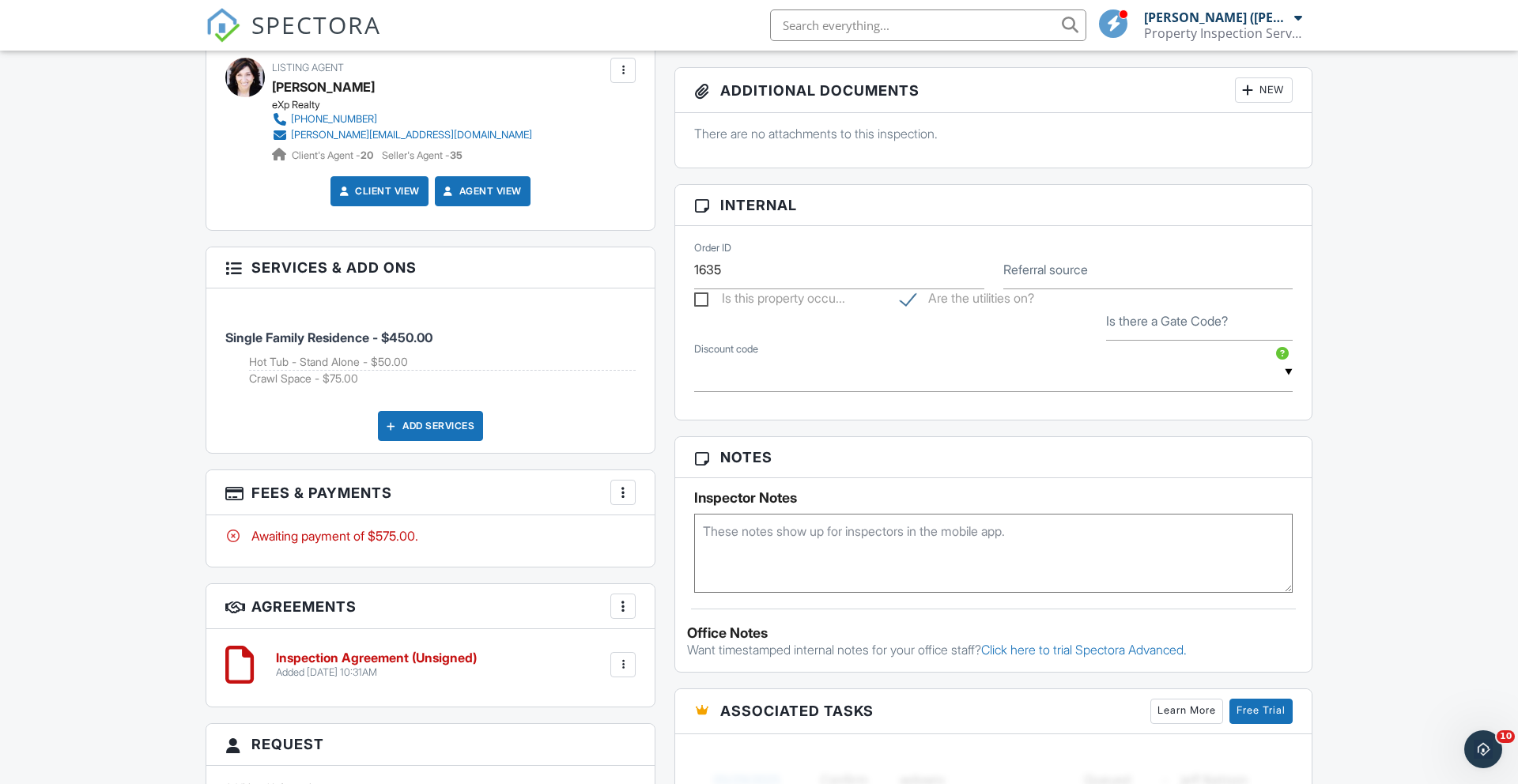
scroll to position [749, 0]
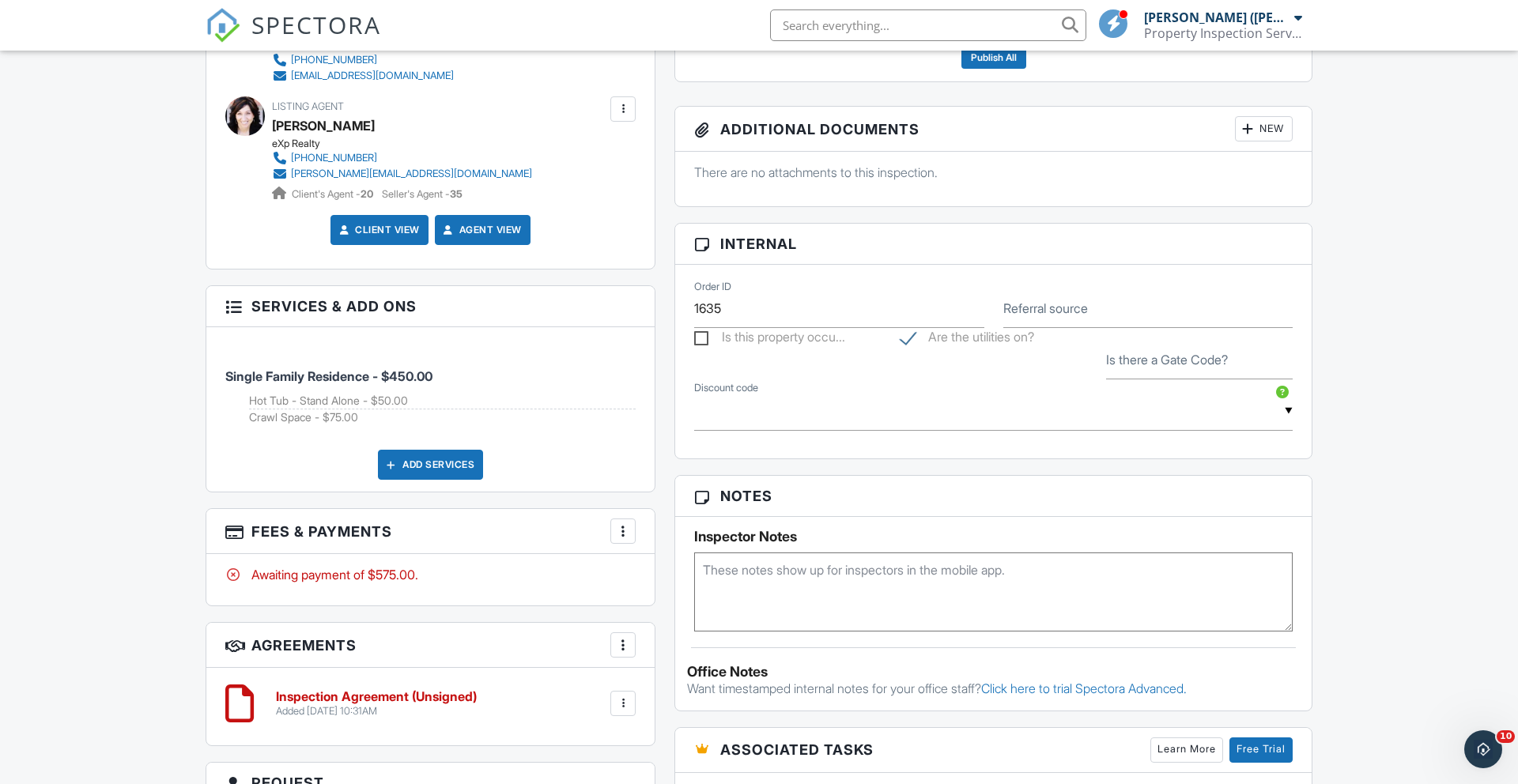
click at [428, 465] on div "Add Services" at bounding box center [430, 464] width 105 height 30
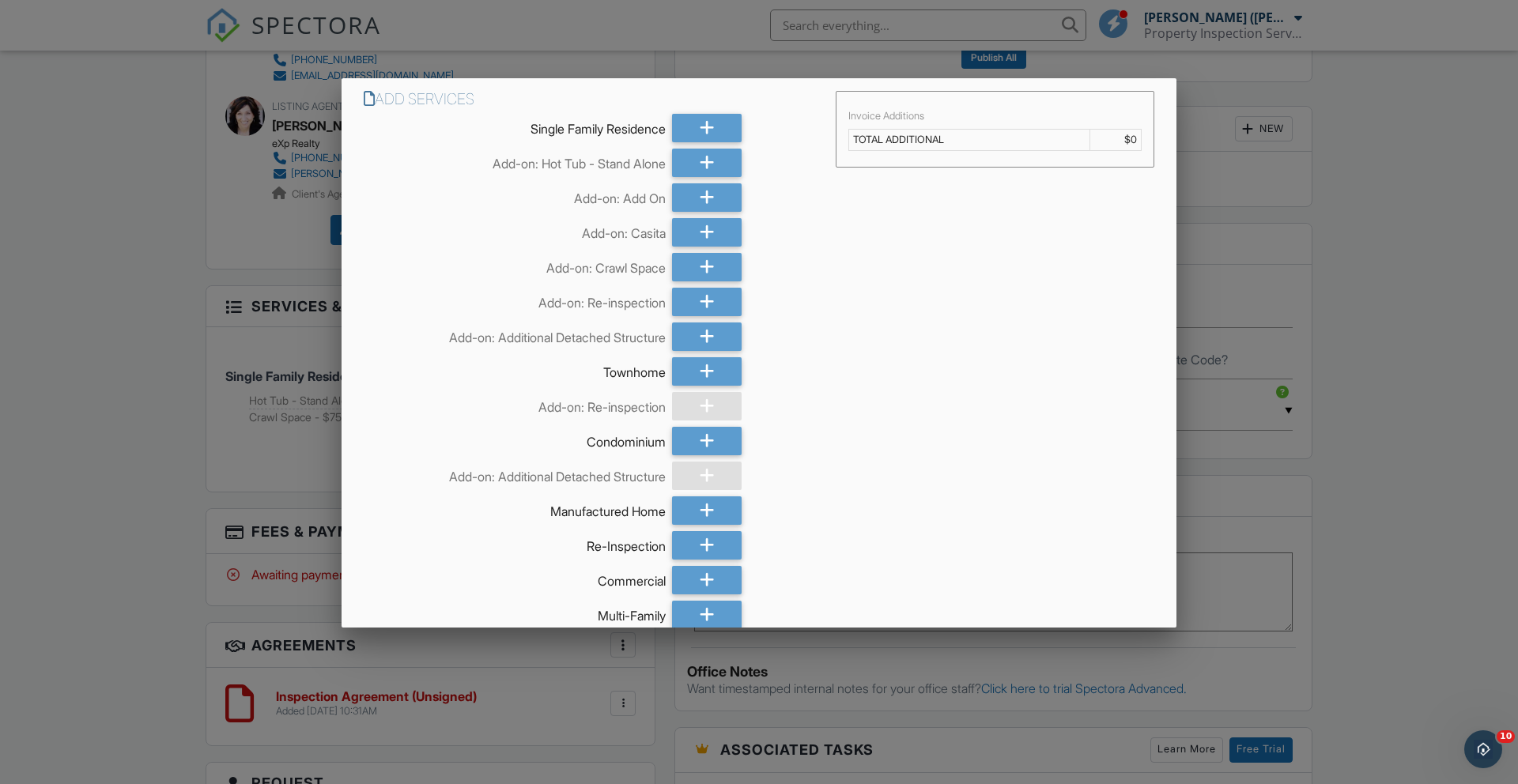
click at [1402, 302] on div at bounding box center [759, 411] width 1518 height 980
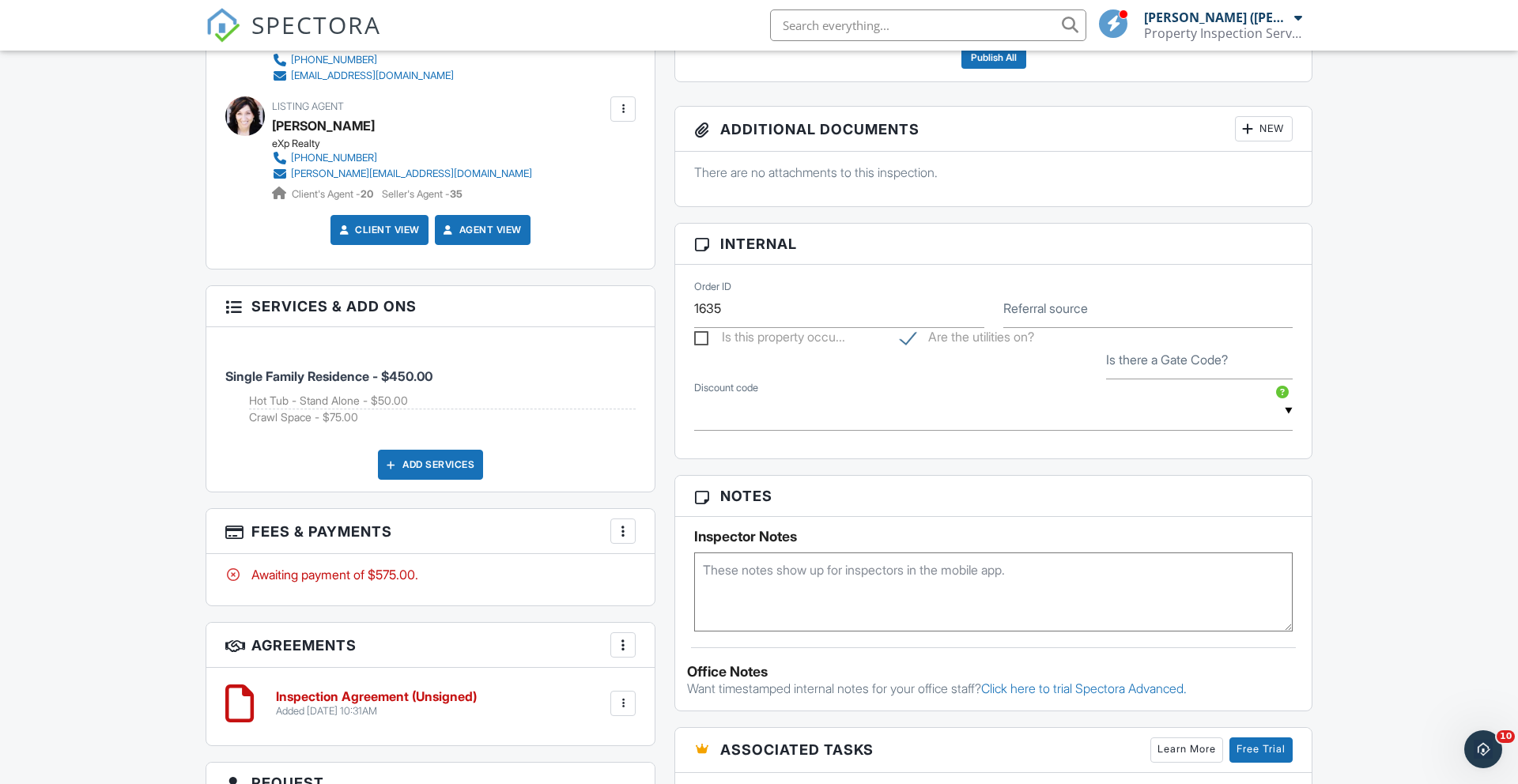
click at [501, 388] on li "Single Family Residence - $450.00 Hot Tub - Stand Alone - $50.00 Crawl Space - …" at bounding box center [430, 389] width 410 height 99
click at [438, 460] on div "Add Services" at bounding box center [430, 464] width 105 height 30
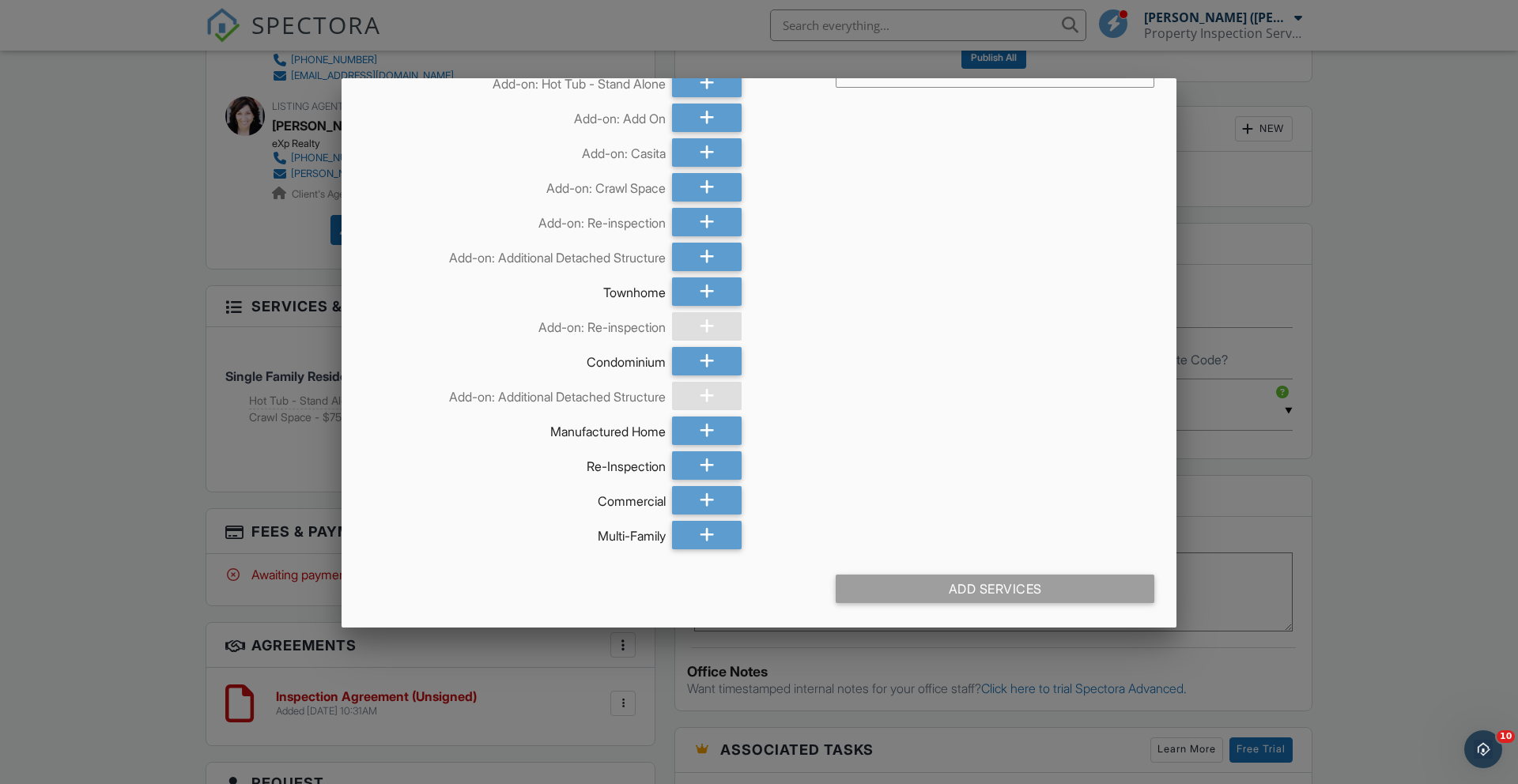
scroll to position [0, 0]
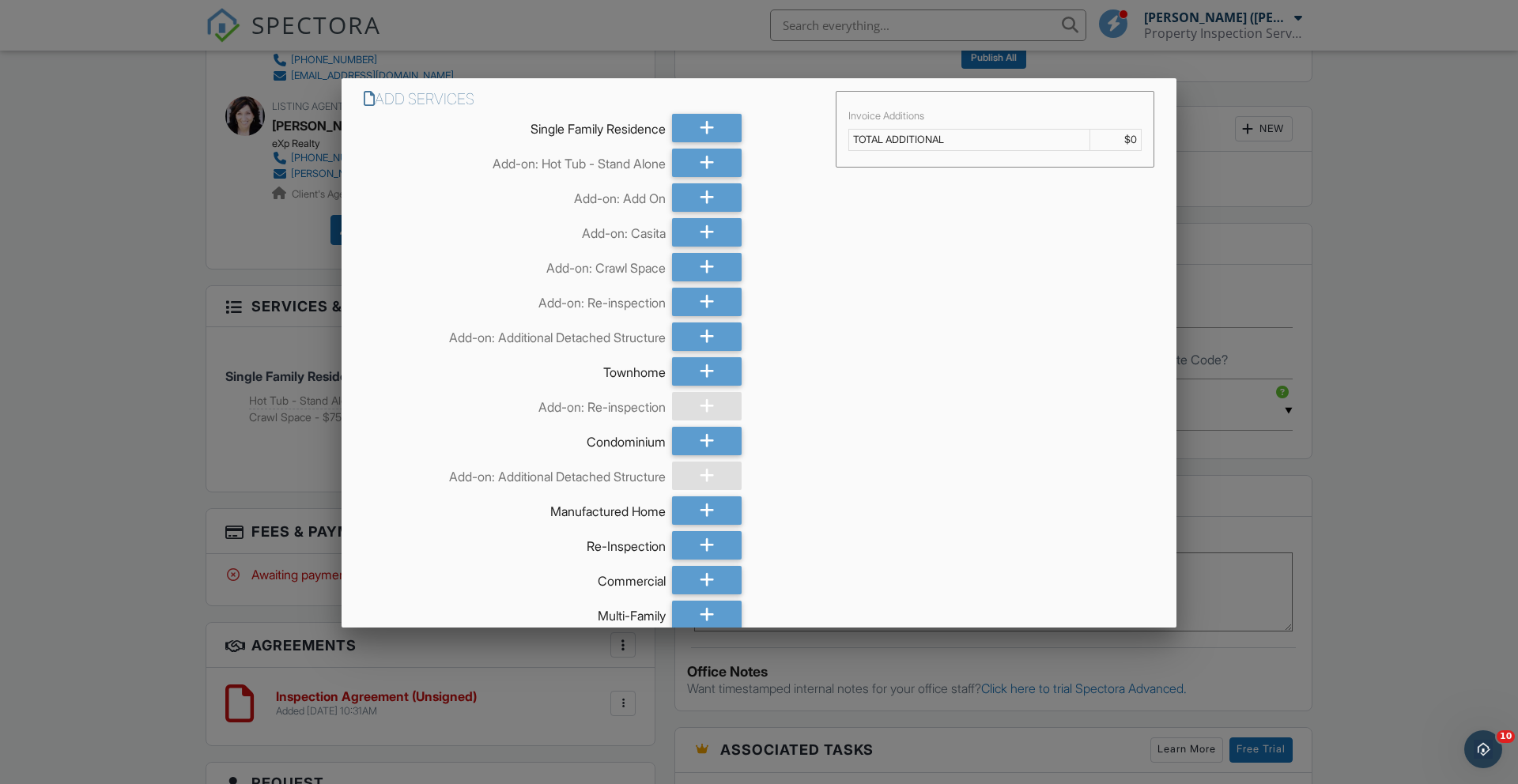
click at [861, 138] on td "TOTAL ADDITIONAL" at bounding box center [970, 139] width 240 height 21
click at [161, 336] on div at bounding box center [759, 411] width 1518 height 980
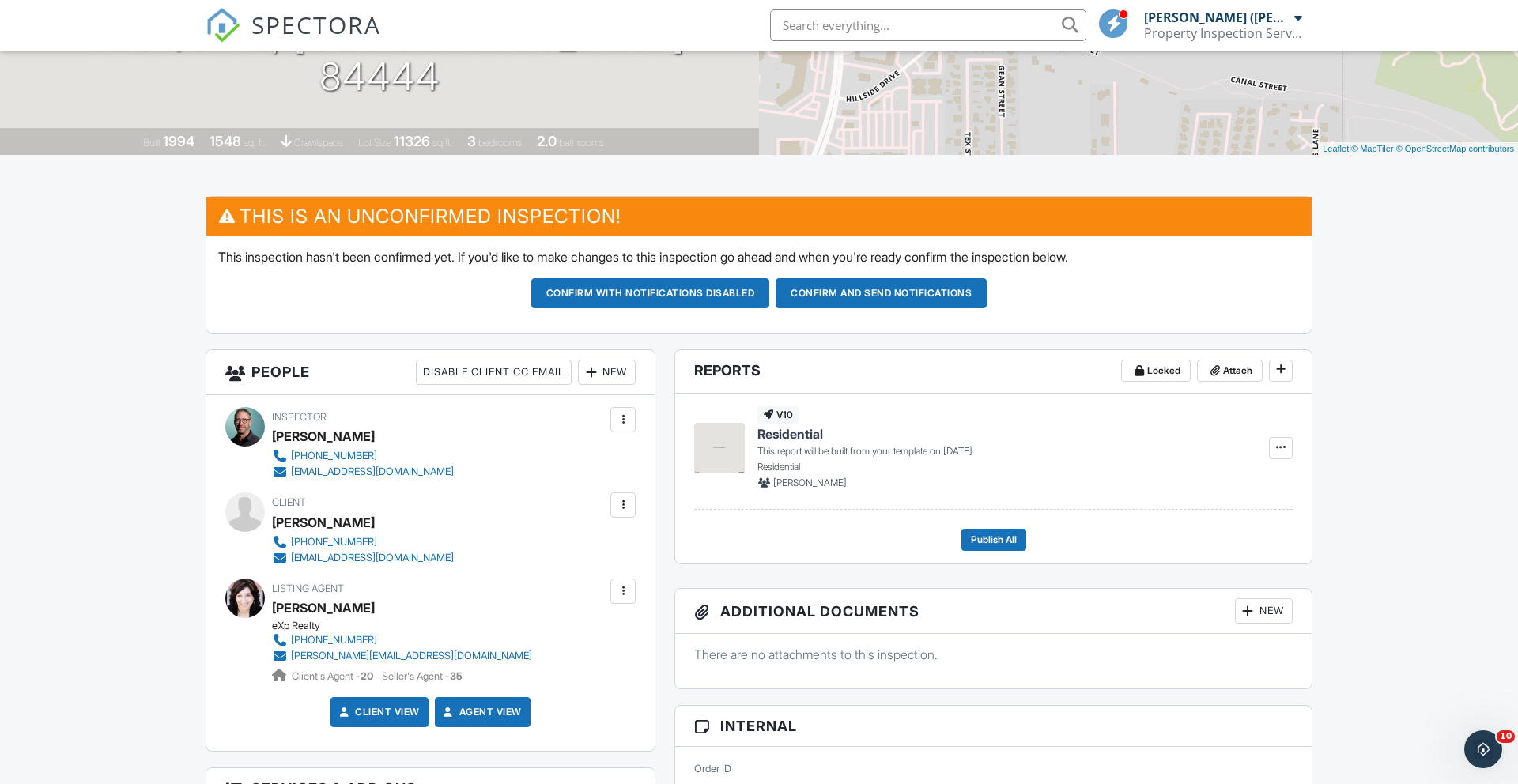
scroll to position [263, 0]
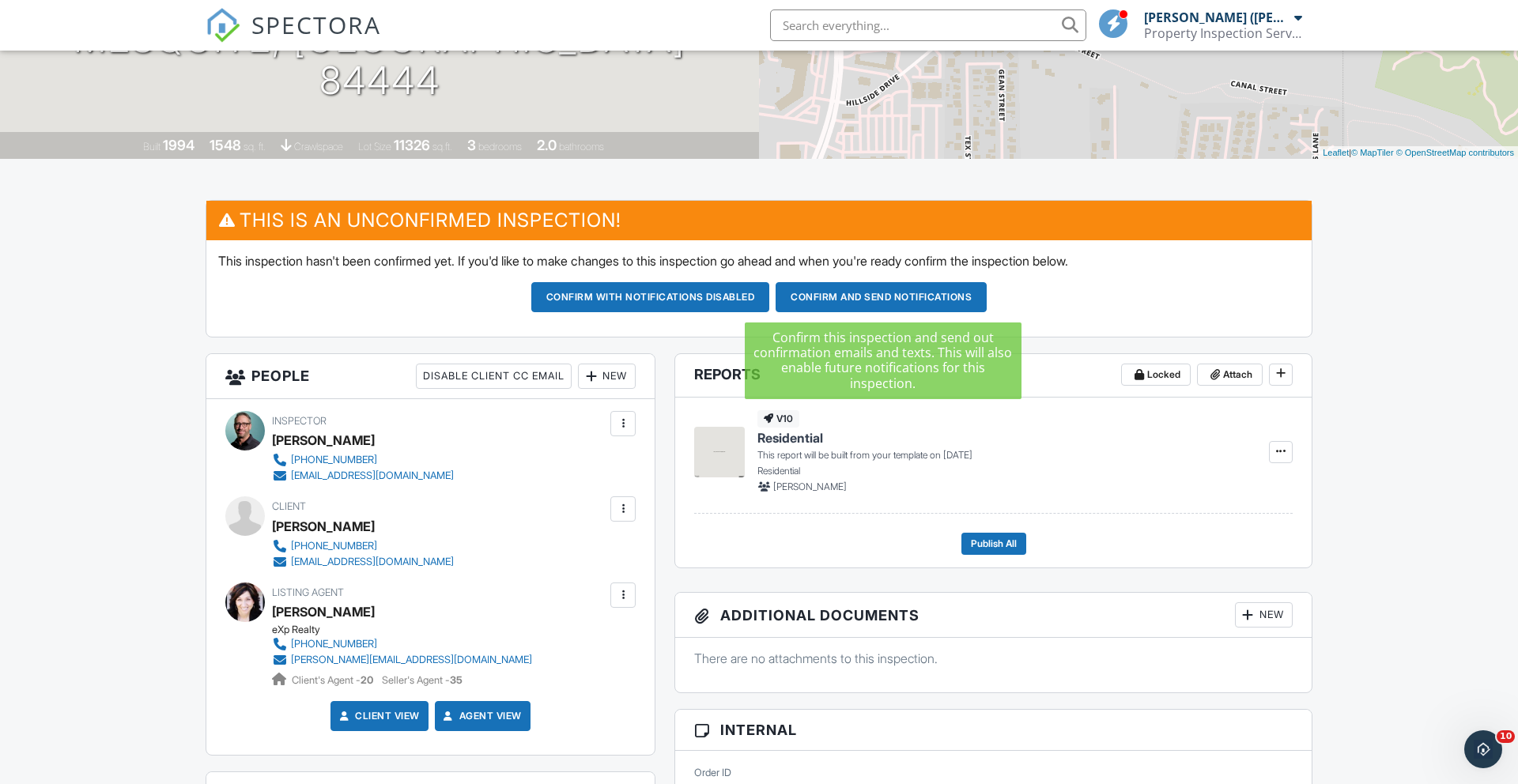
click at [832, 297] on button "Confirm and send notifications" at bounding box center [881, 297] width 211 height 30
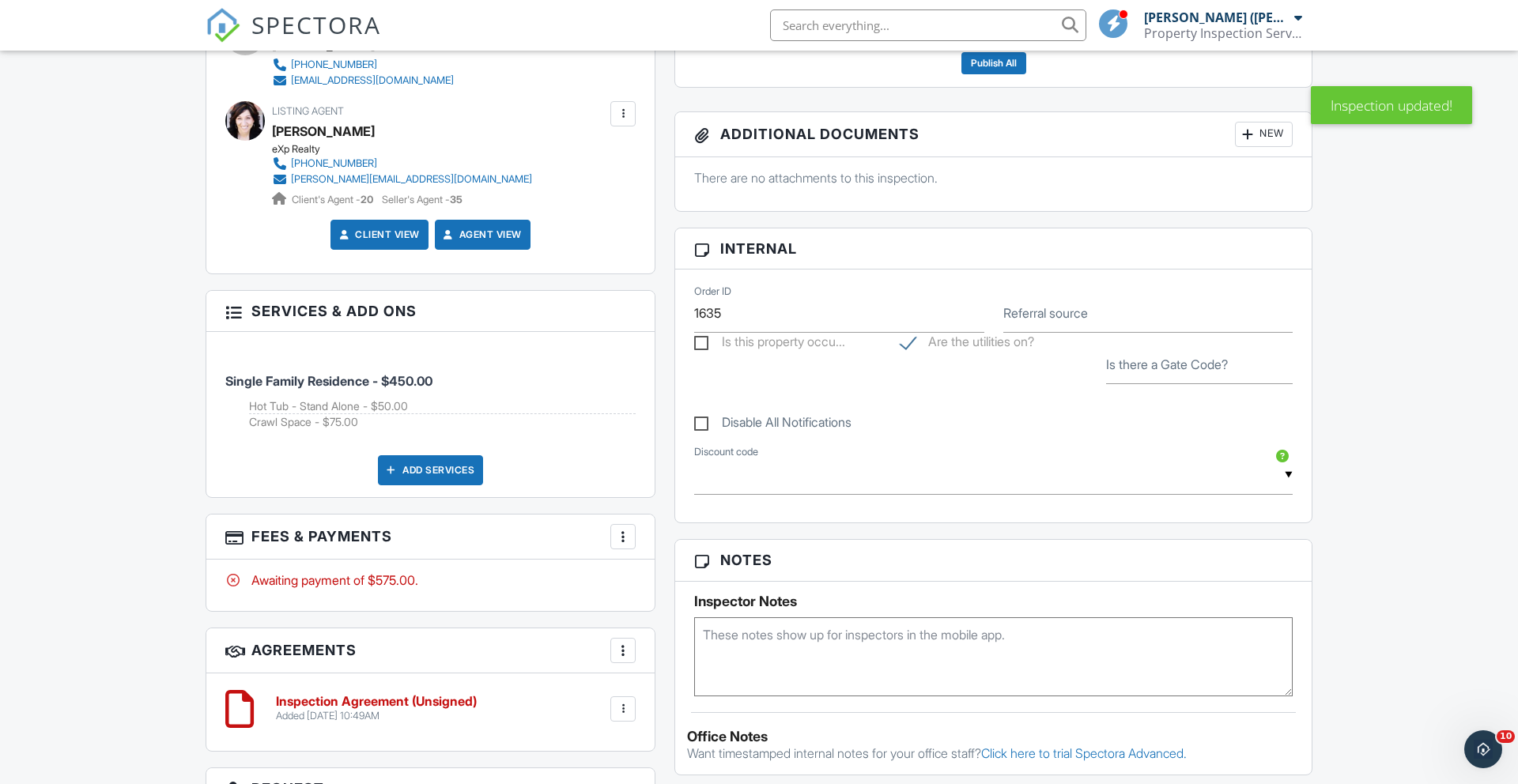
scroll to position [595, 0]
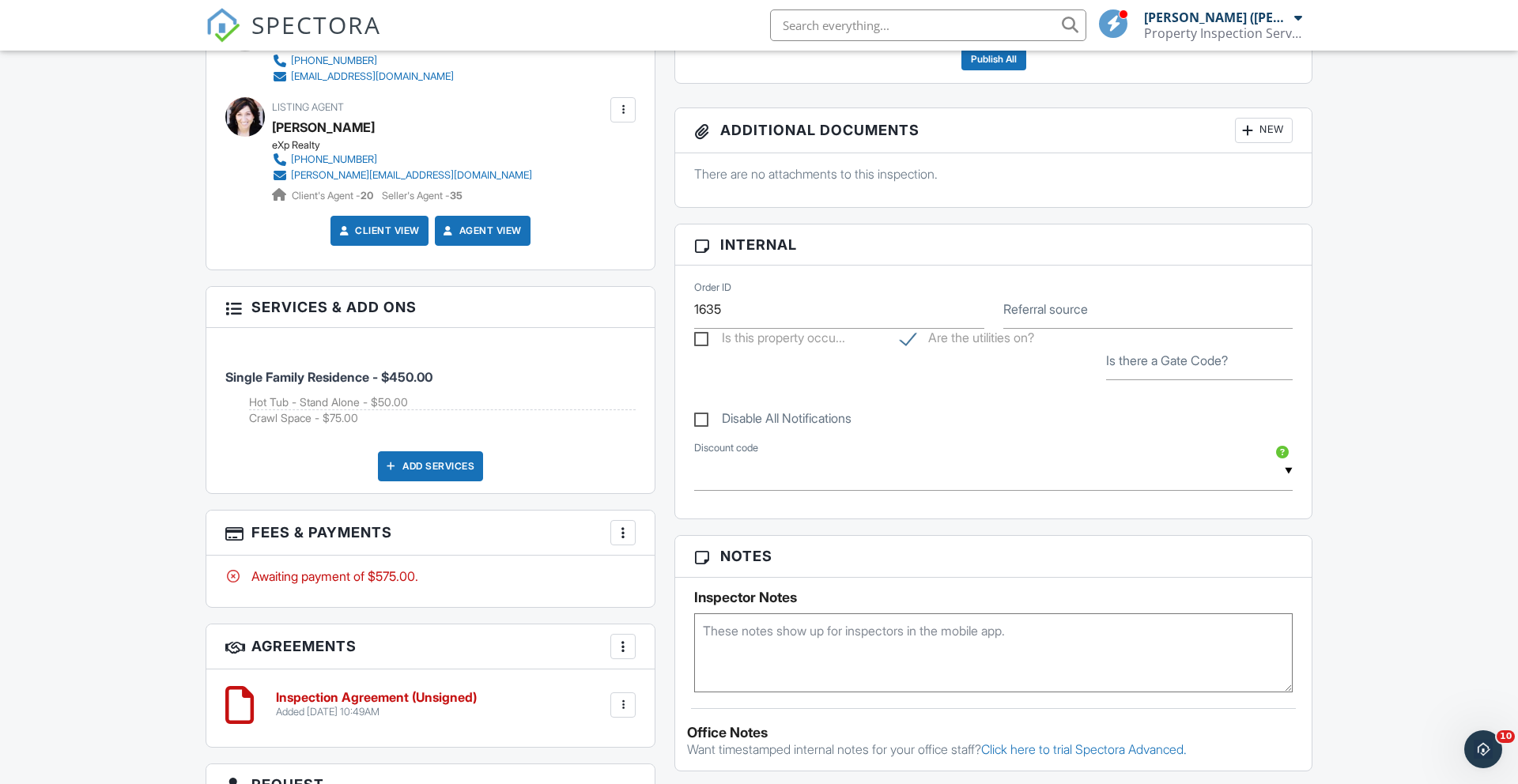
click at [618, 533] on div at bounding box center [622, 532] width 16 height 16
click at [659, 580] on li "Edit Fees & Payments" at bounding box center [703, 580] width 165 height 39
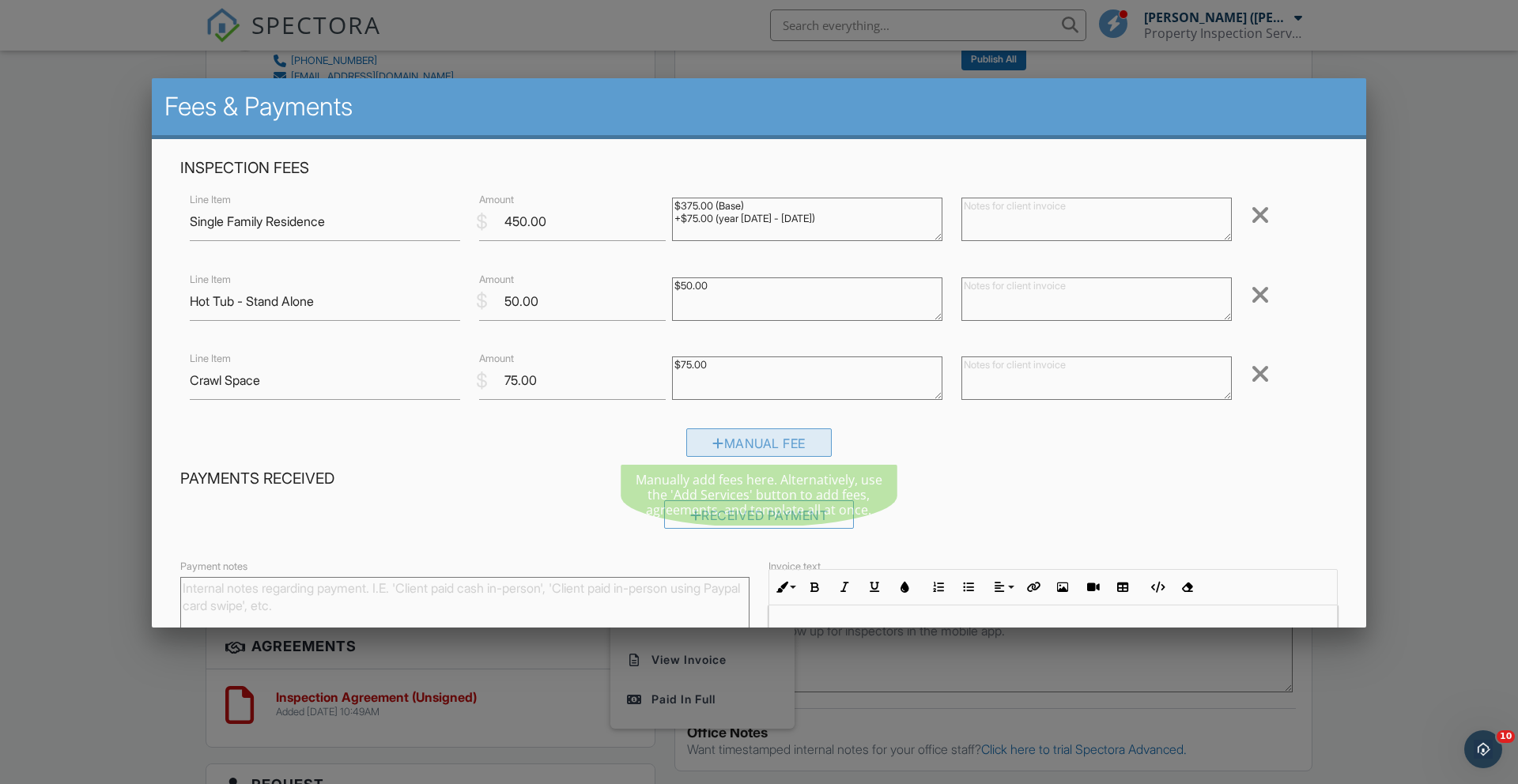
click at [726, 450] on div "Manual Fee" at bounding box center [759, 442] width 146 height 28
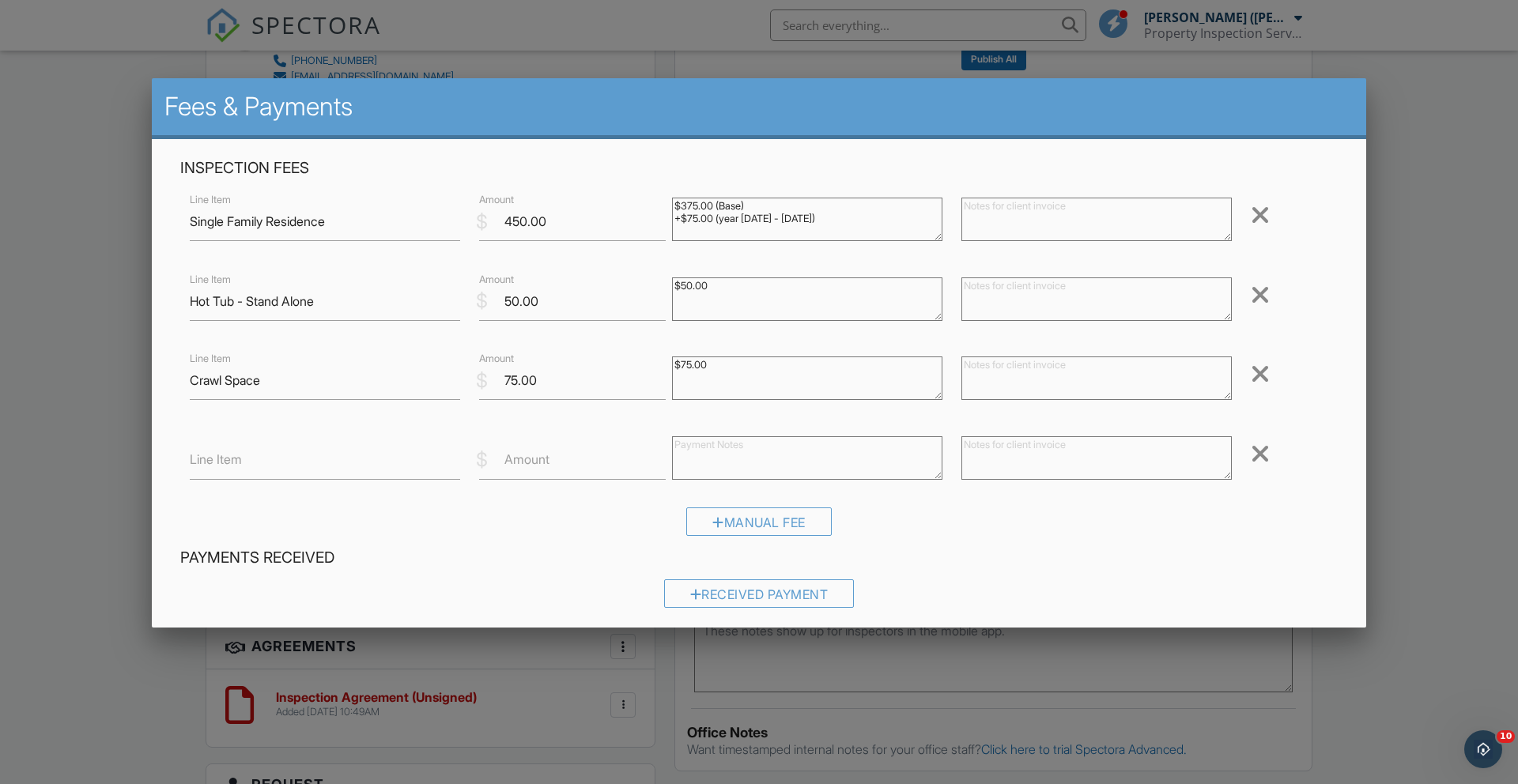
click at [232, 464] on label "Line Item" at bounding box center [216, 458] width 52 height 17
click at [232, 464] on input "Line Item" at bounding box center [325, 460] width 271 height 39
type input "Discount"
type input "-75"
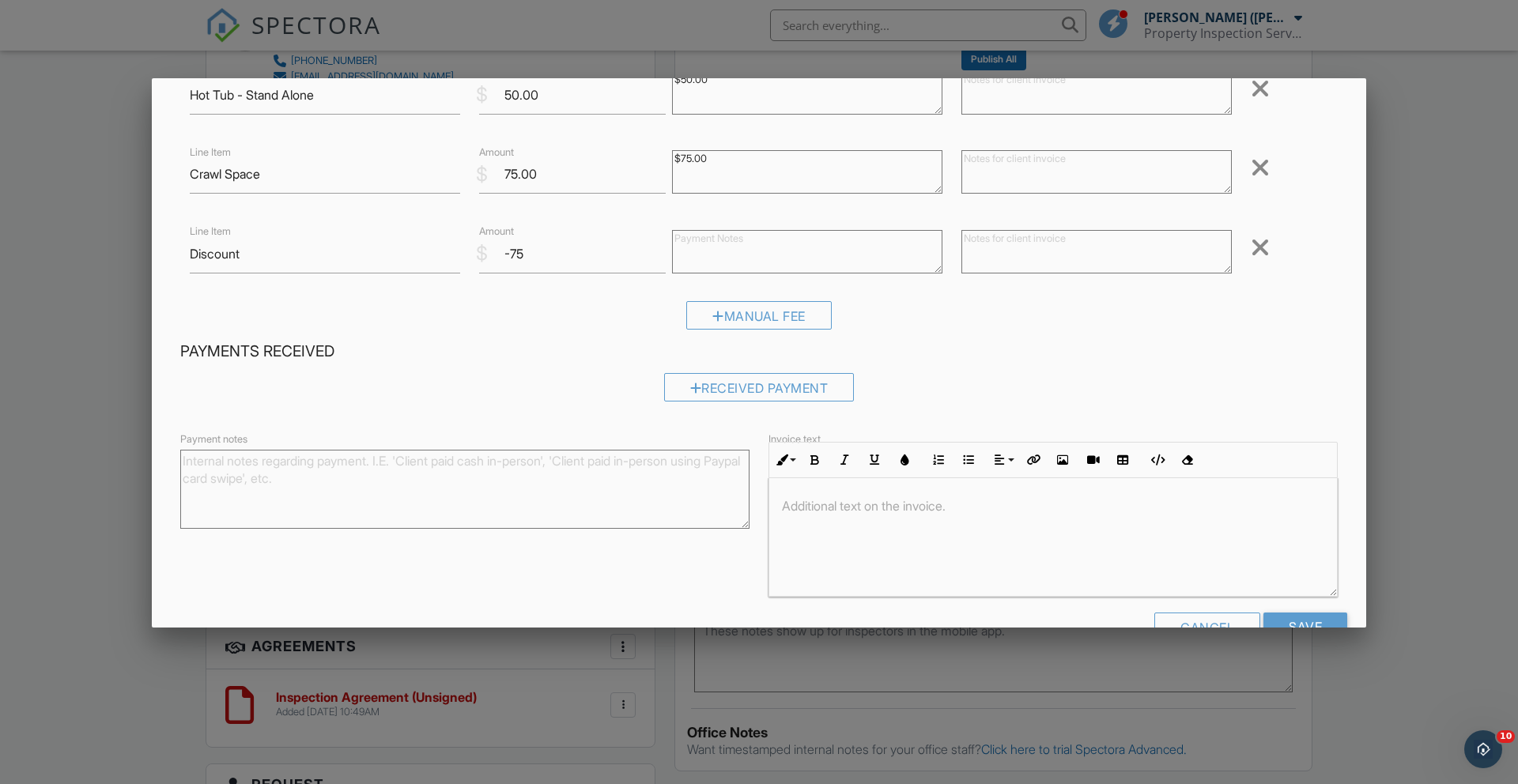
scroll to position [250, 0]
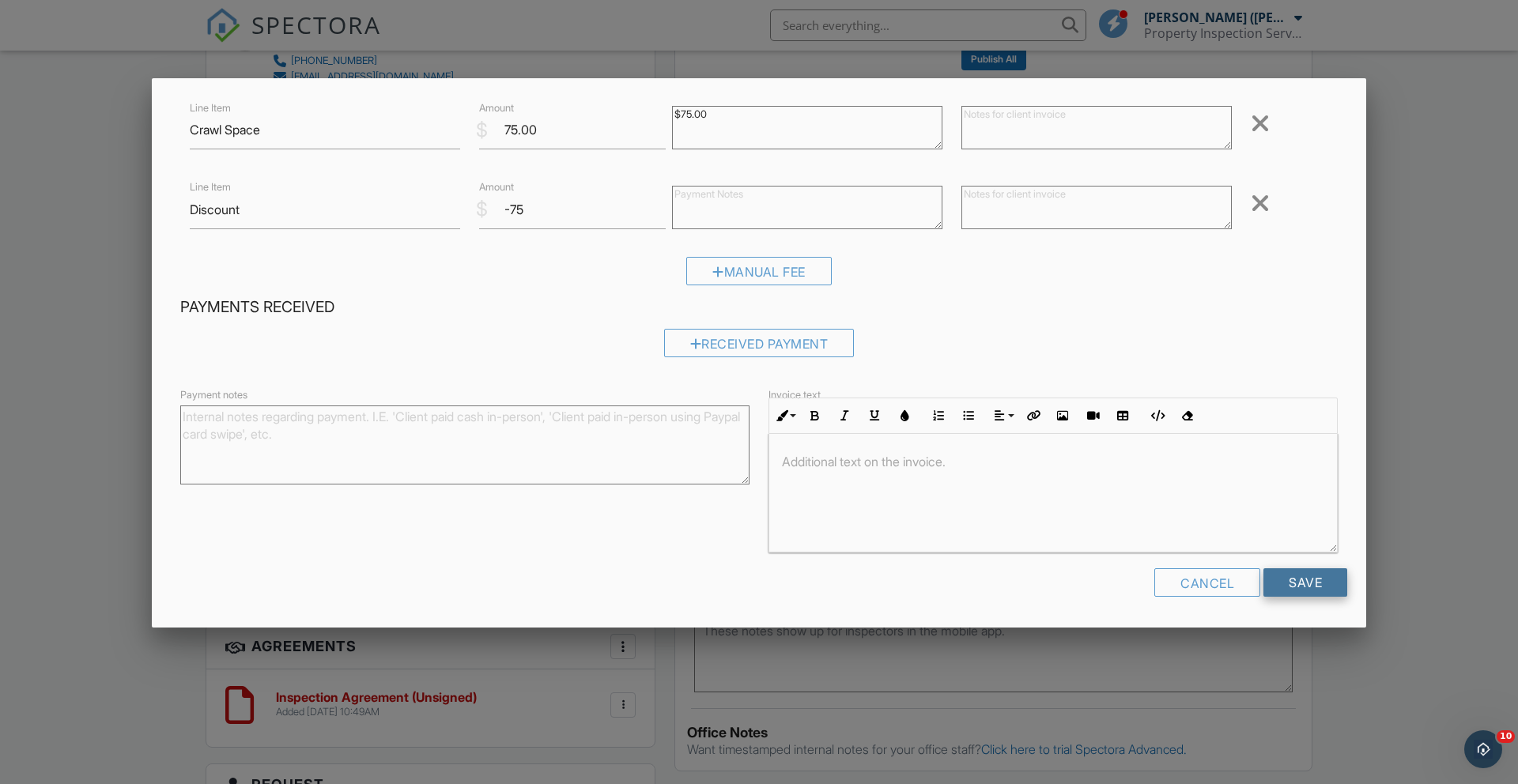
click at [1286, 578] on input "Save" at bounding box center [1304, 582] width 83 height 28
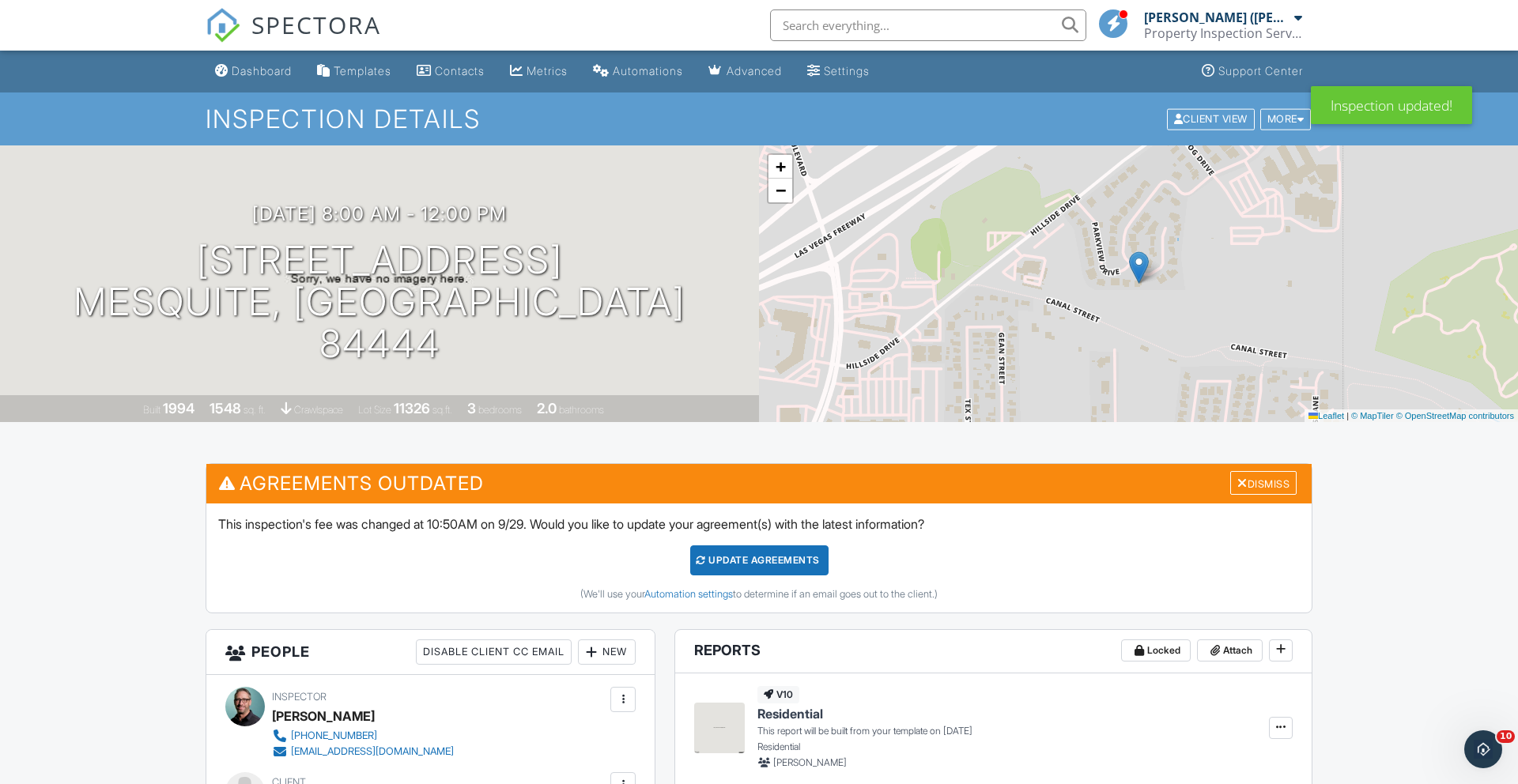
click at [756, 558] on div "Update Agreements" at bounding box center [759, 560] width 139 height 30
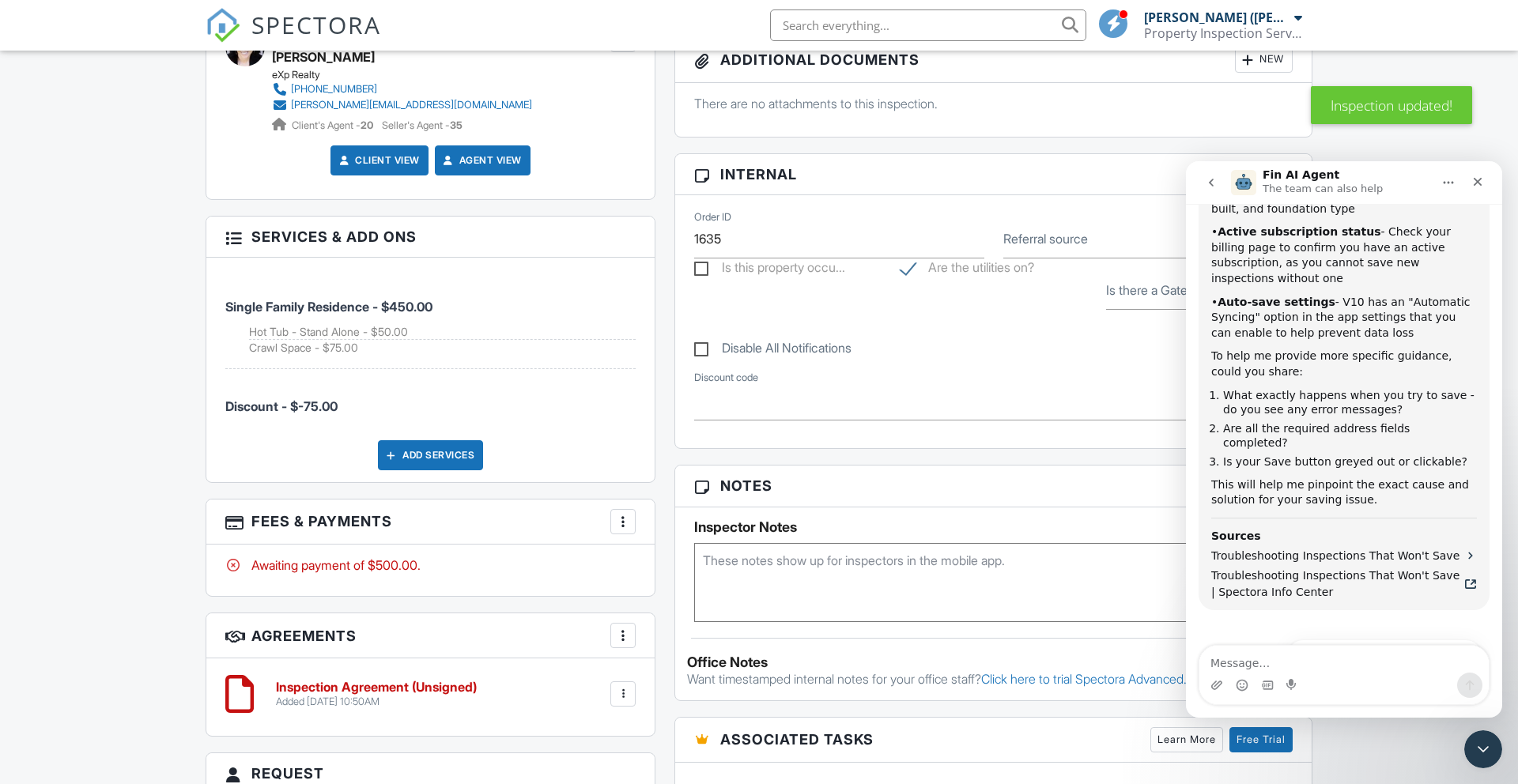
scroll to position [660, 0]
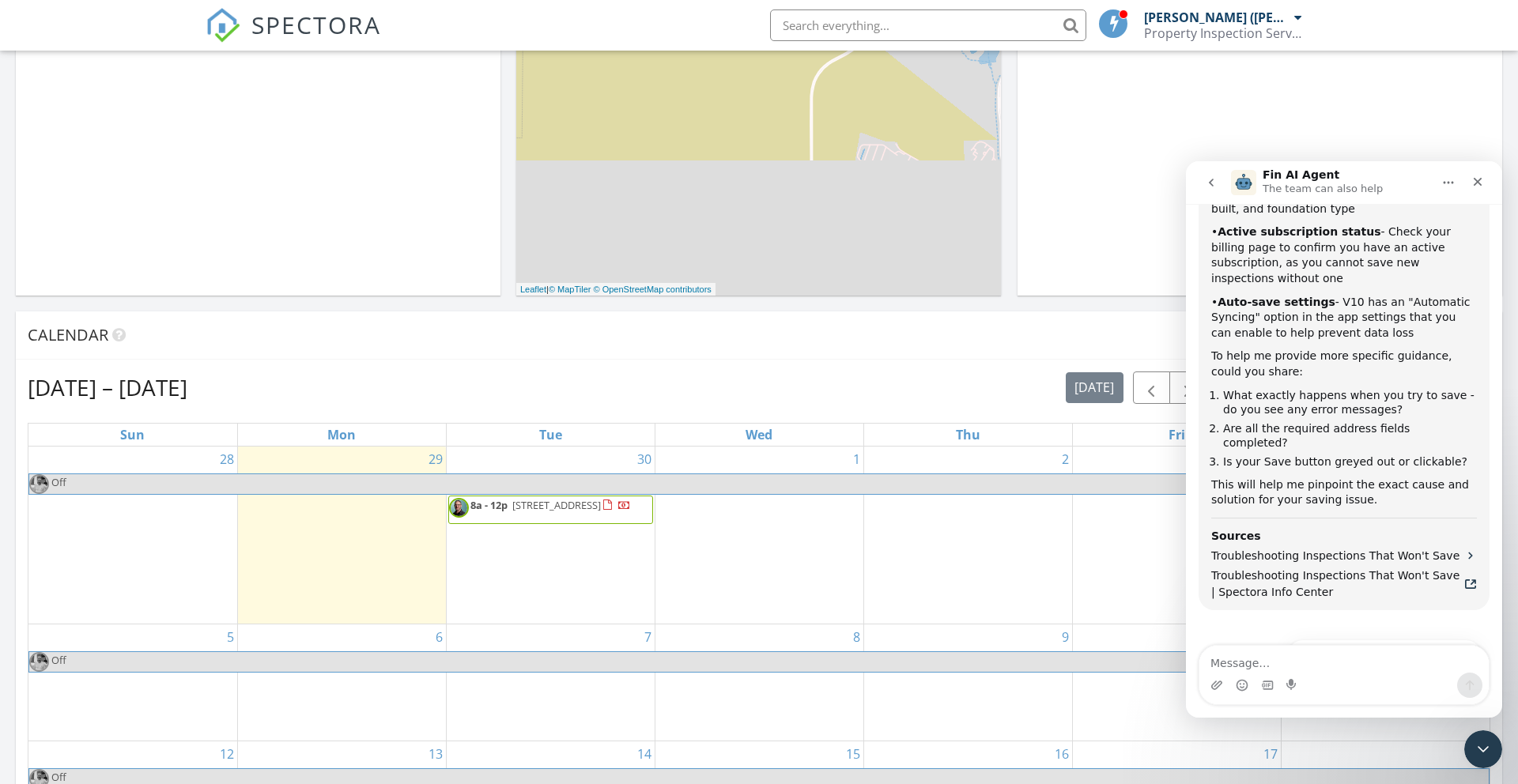
scroll to position [386, 0]
click at [516, 554] on div "30 8a - 12p 484 Valley View Cir, Mesquite 84444" at bounding box center [550, 533] width 208 height 178
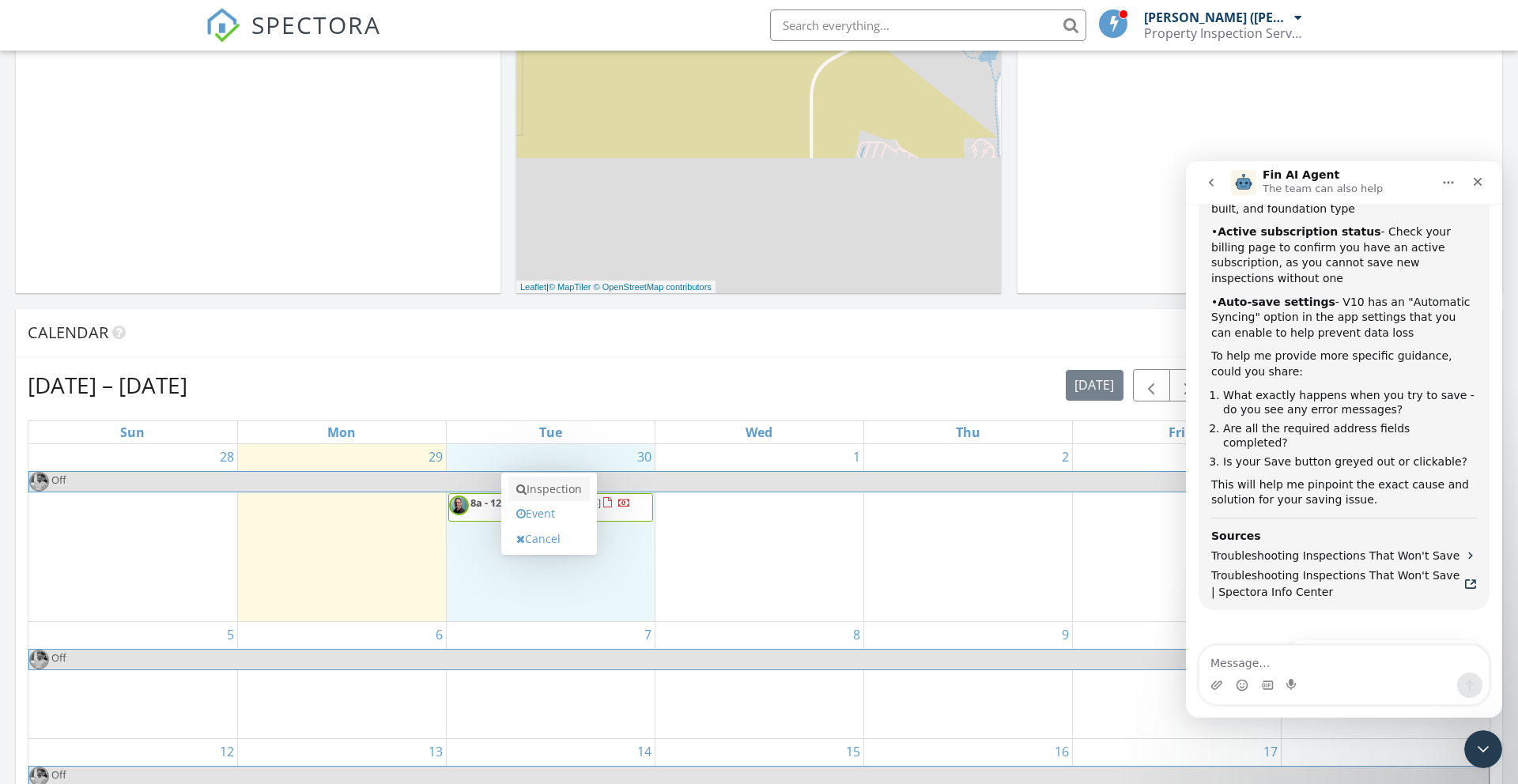
click at [543, 489] on link "Inspection" at bounding box center [548, 490] width 82 height 26
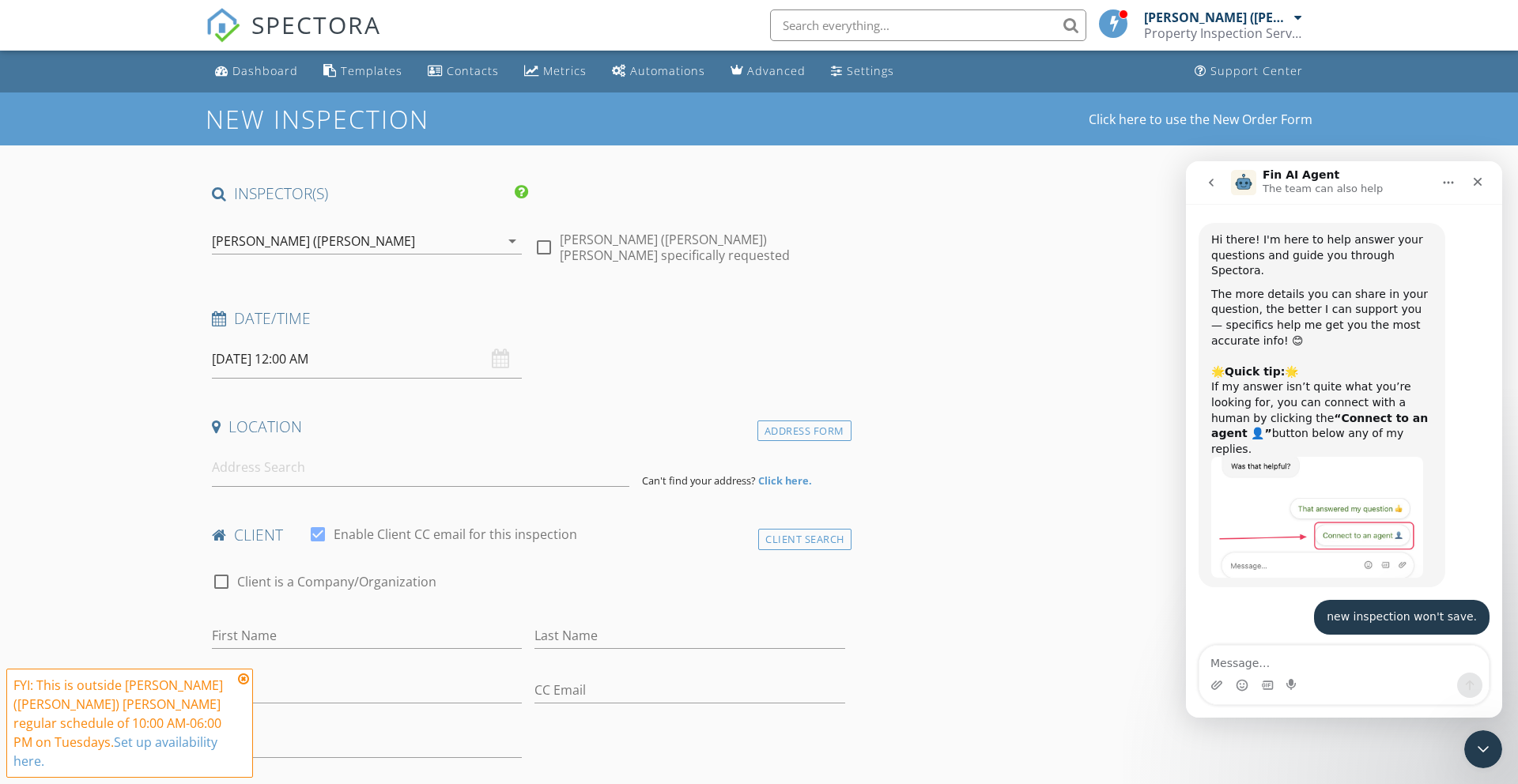
scroll to position [1293, 0]
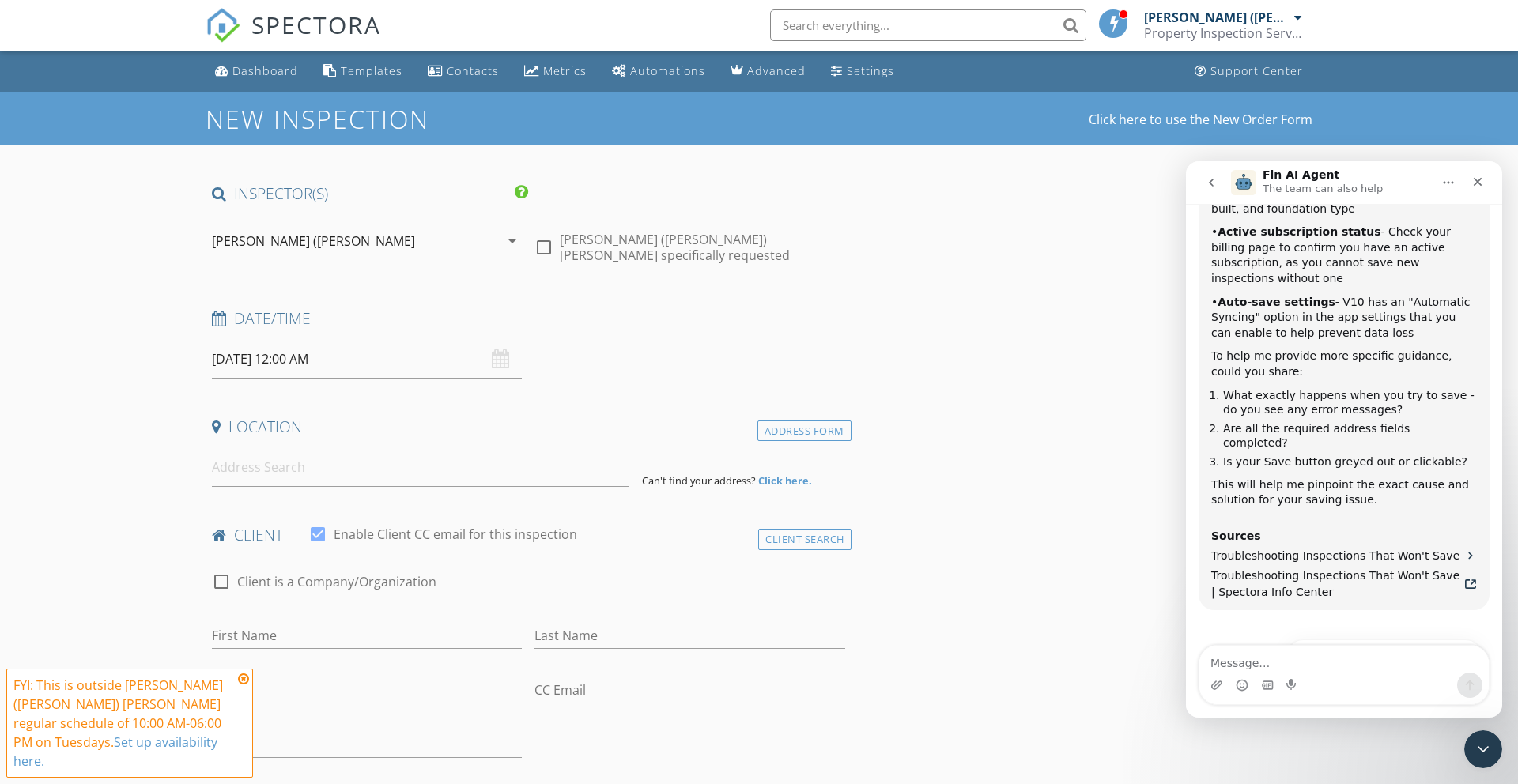
click at [514, 240] on icon "arrow_drop_down" at bounding box center [512, 241] width 19 height 19
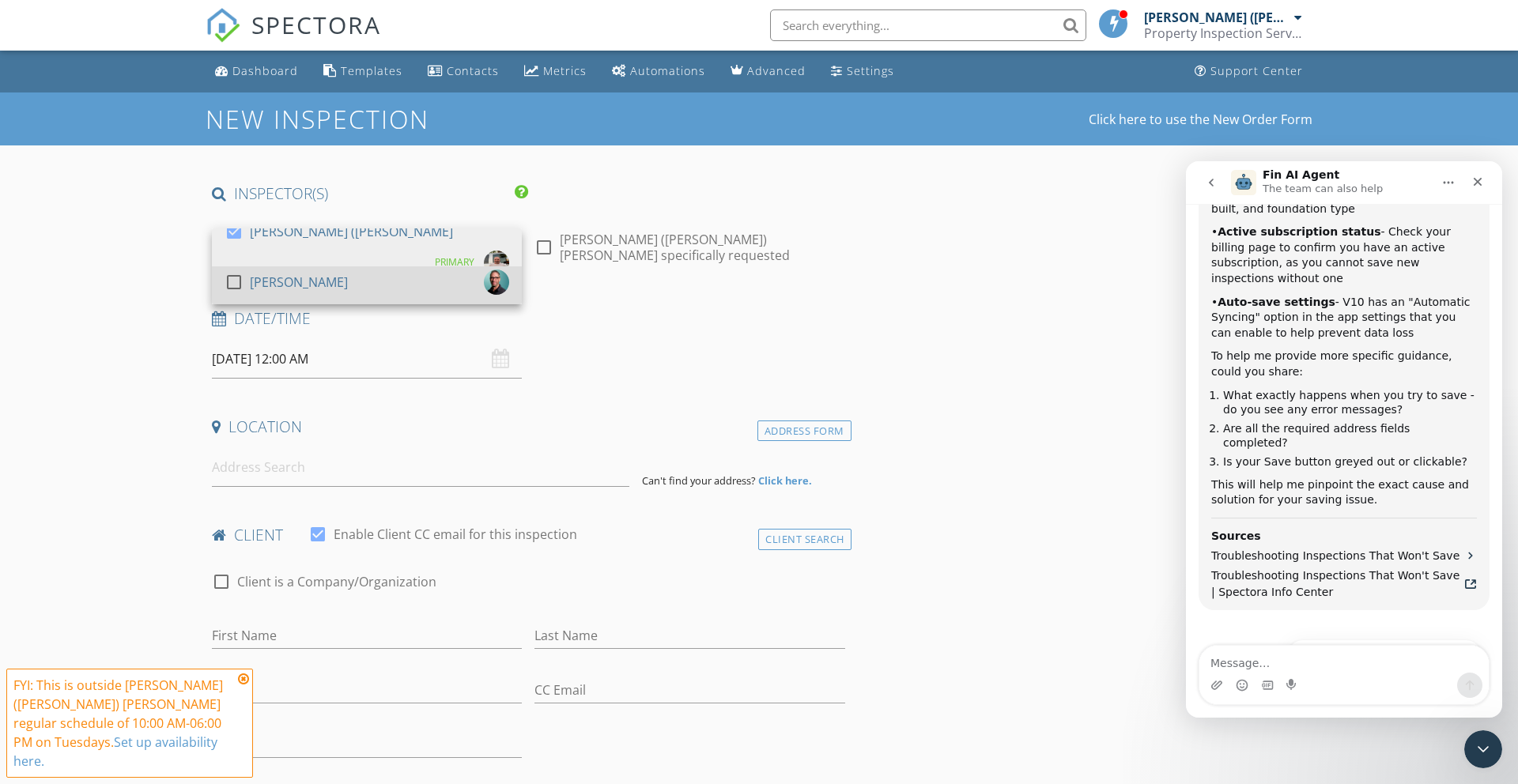
click at [427, 280] on div "check_box_outline_blank [PERSON_NAME]" at bounding box center [367, 285] width 284 height 31
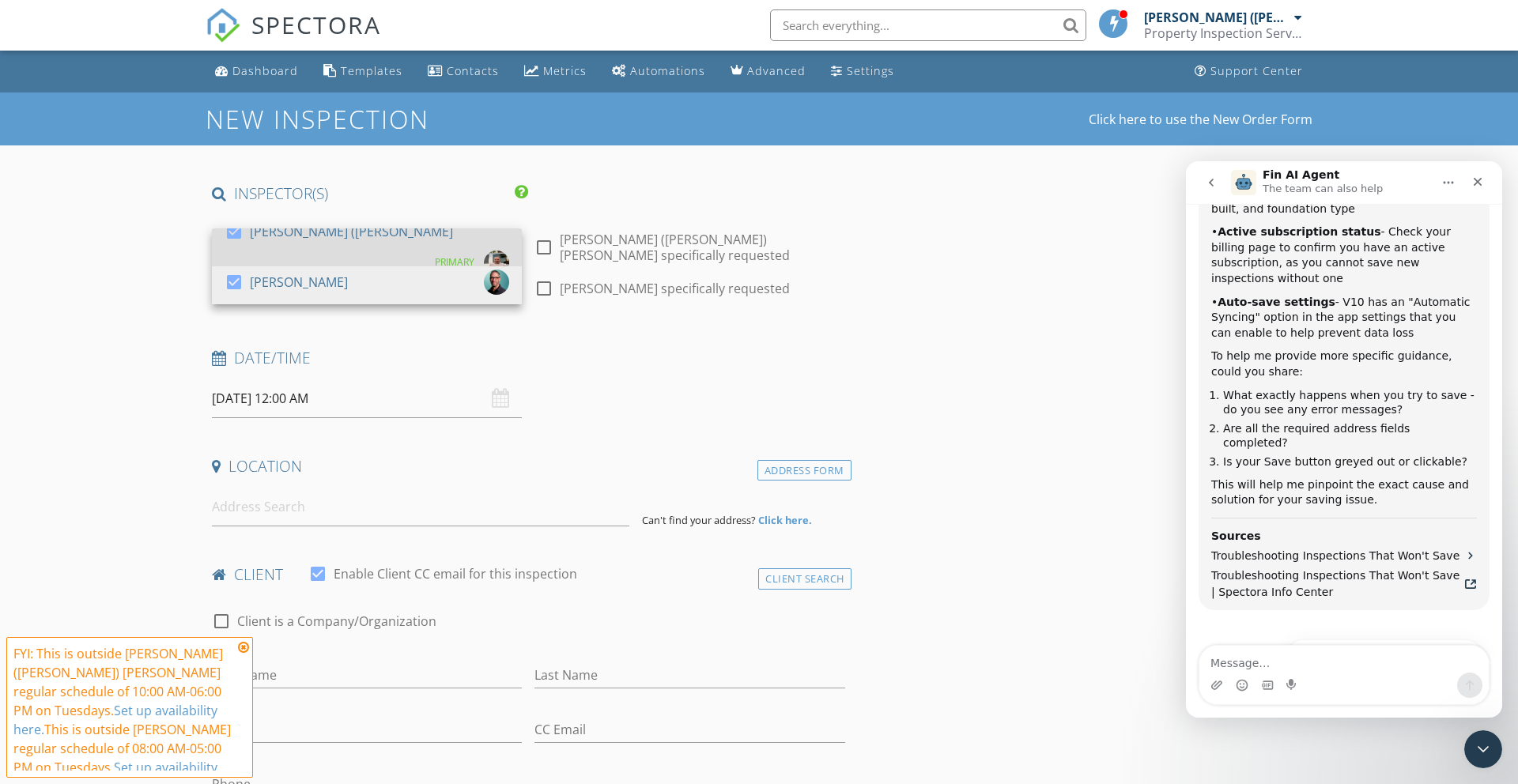
click at [228, 244] on div at bounding box center [233, 231] width 27 height 27
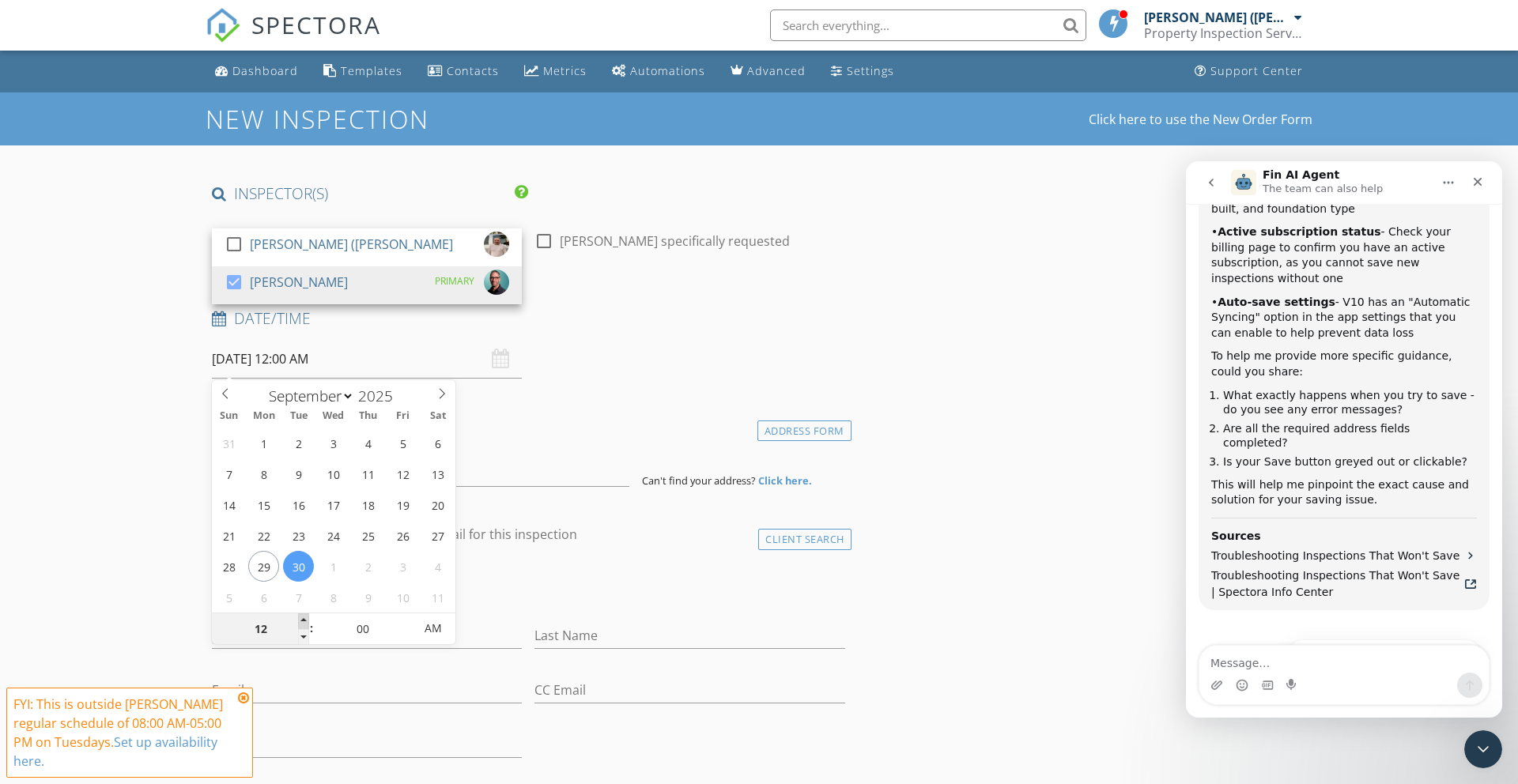
click at [302, 618] on span at bounding box center [304, 621] width 11 height 16
type input "01"
click at [438, 628] on span "AM" at bounding box center [432, 628] width 43 height 31
type input "[DATE] 1:00 PM"
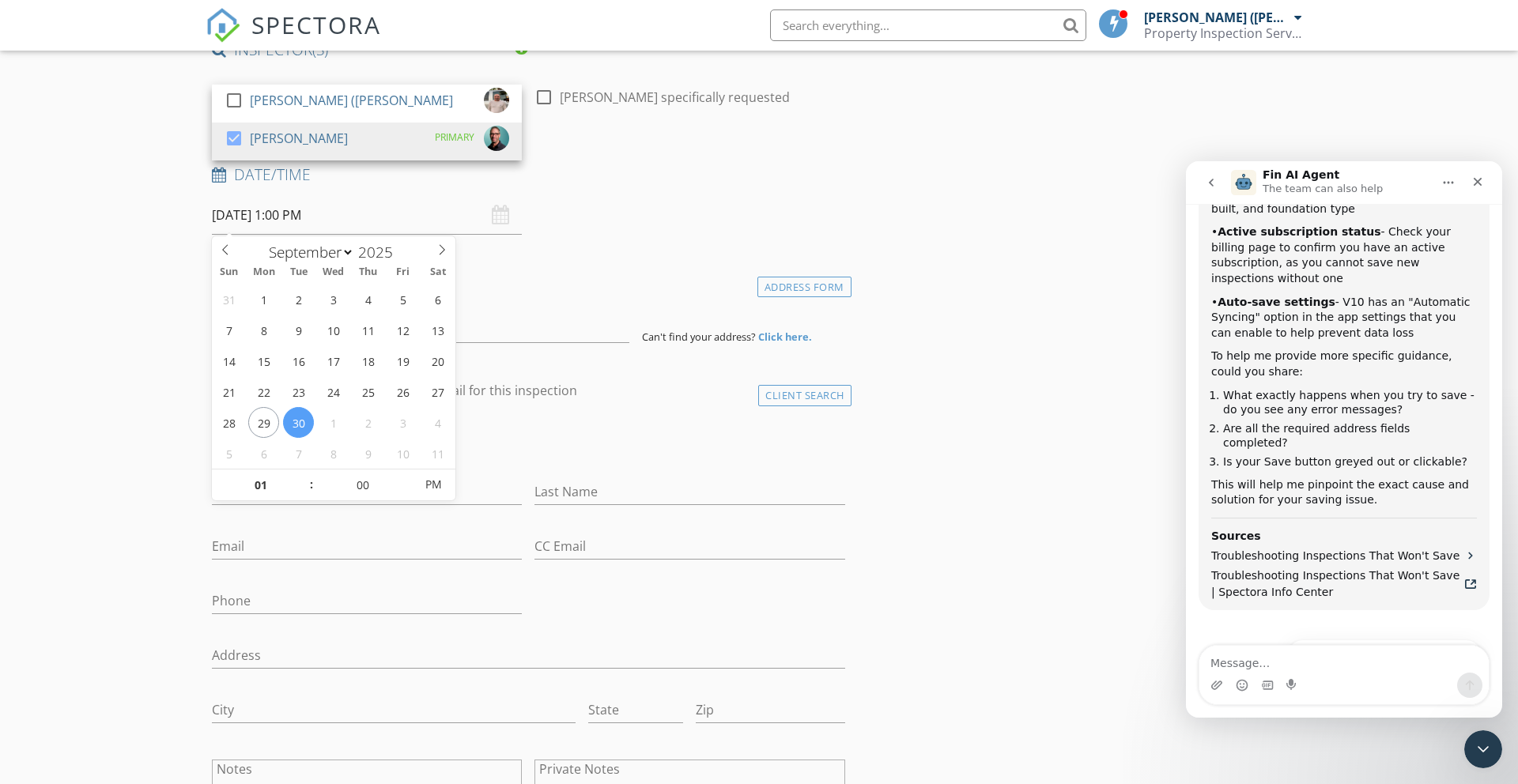
scroll to position [146, 0]
click at [501, 488] on input "First Name" at bounding box center [367, 491] width 310 height 26
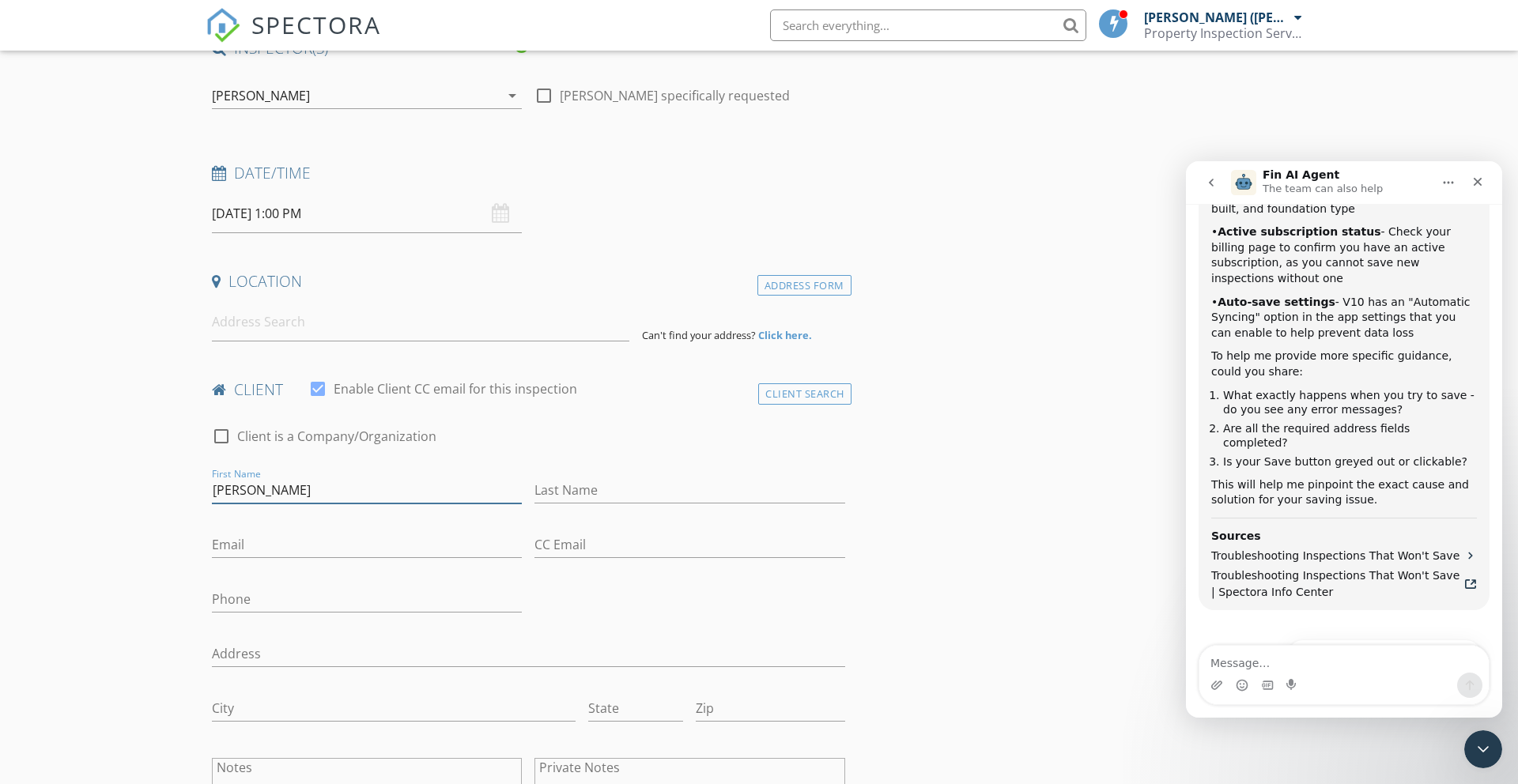
type input "[PERSON_NAME]"
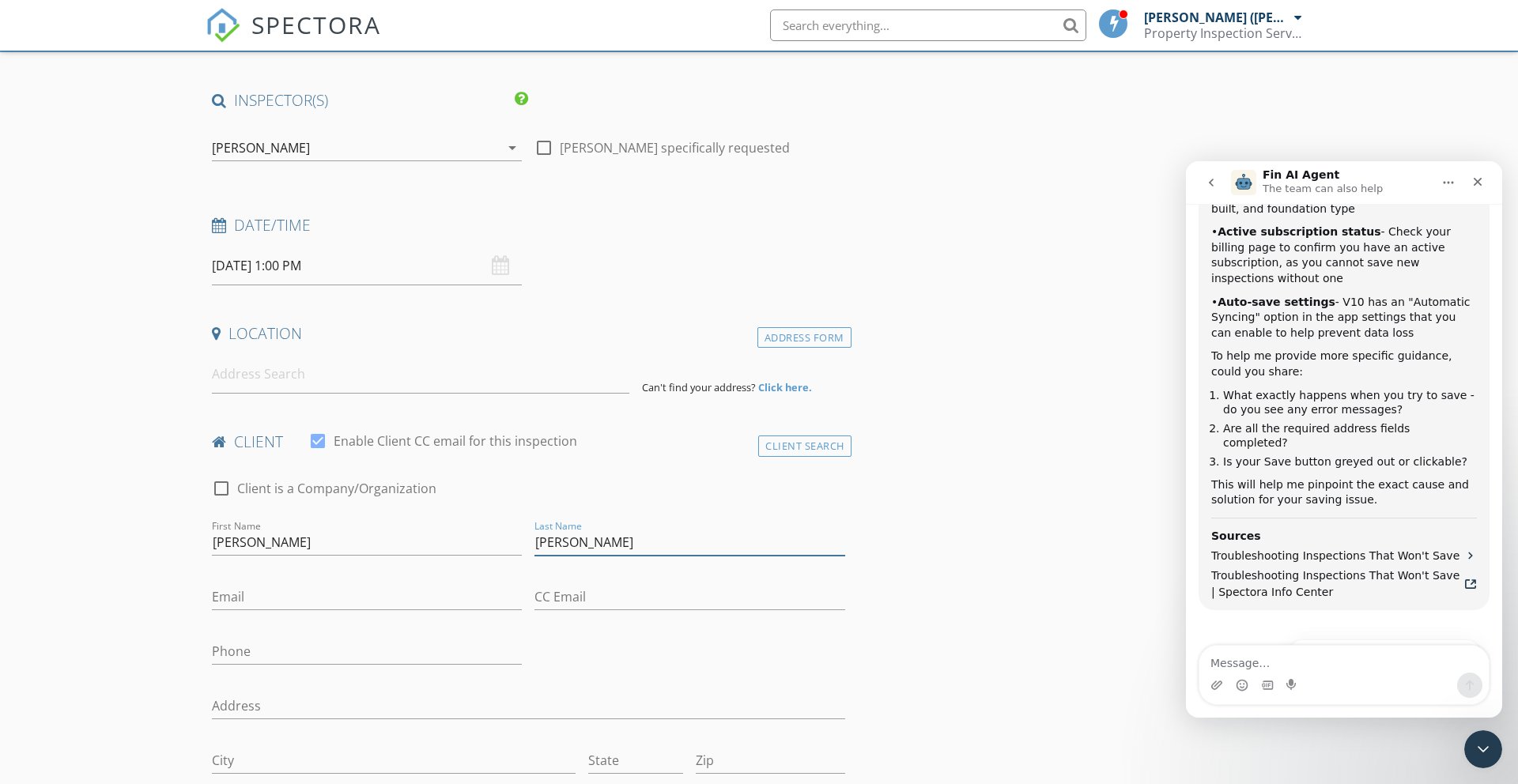
scroll to position [0, 0]
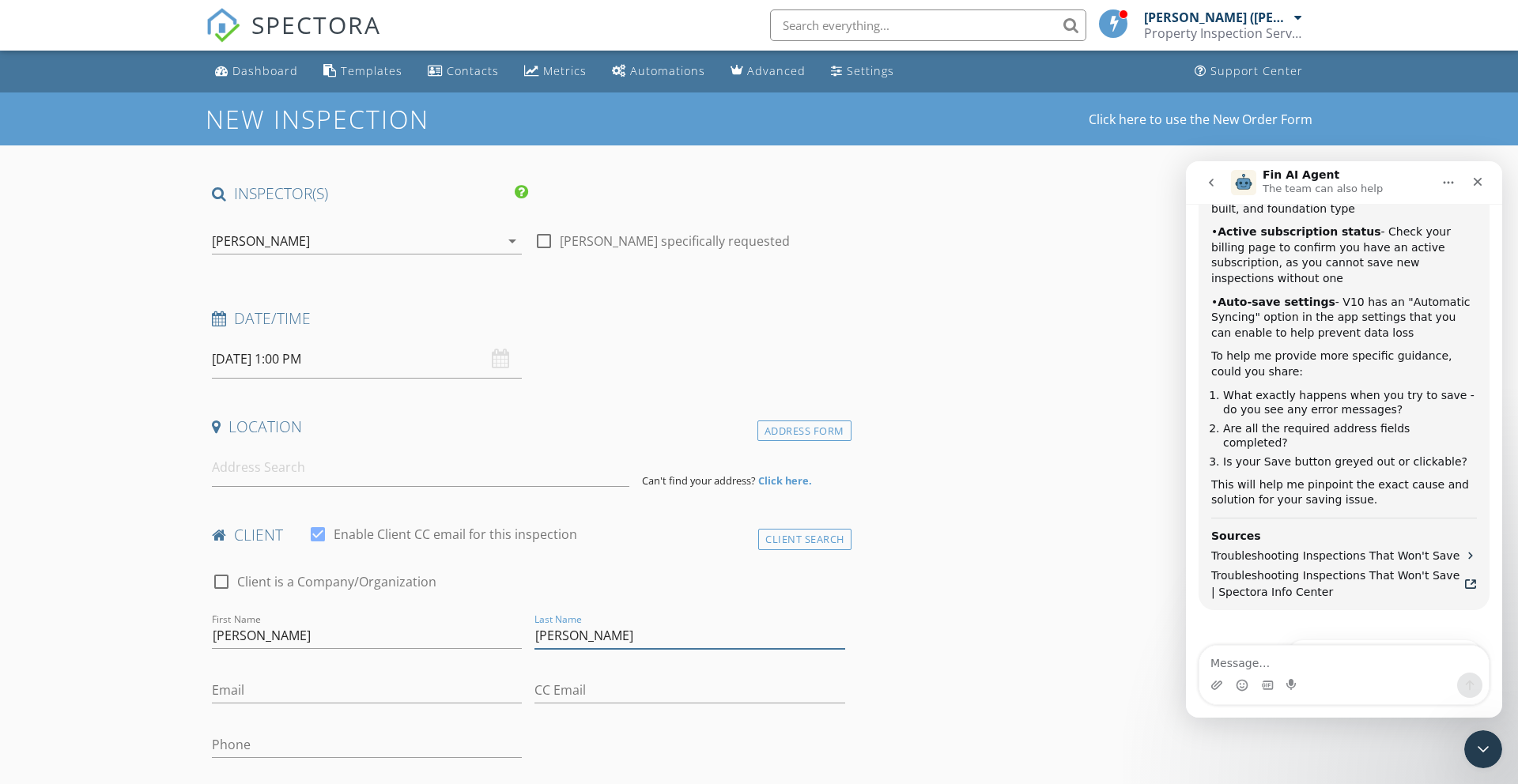
type input "[PERSON_NAME]"
click at [255, 472] on input at bounding box center [420, 468] width 417 height 39
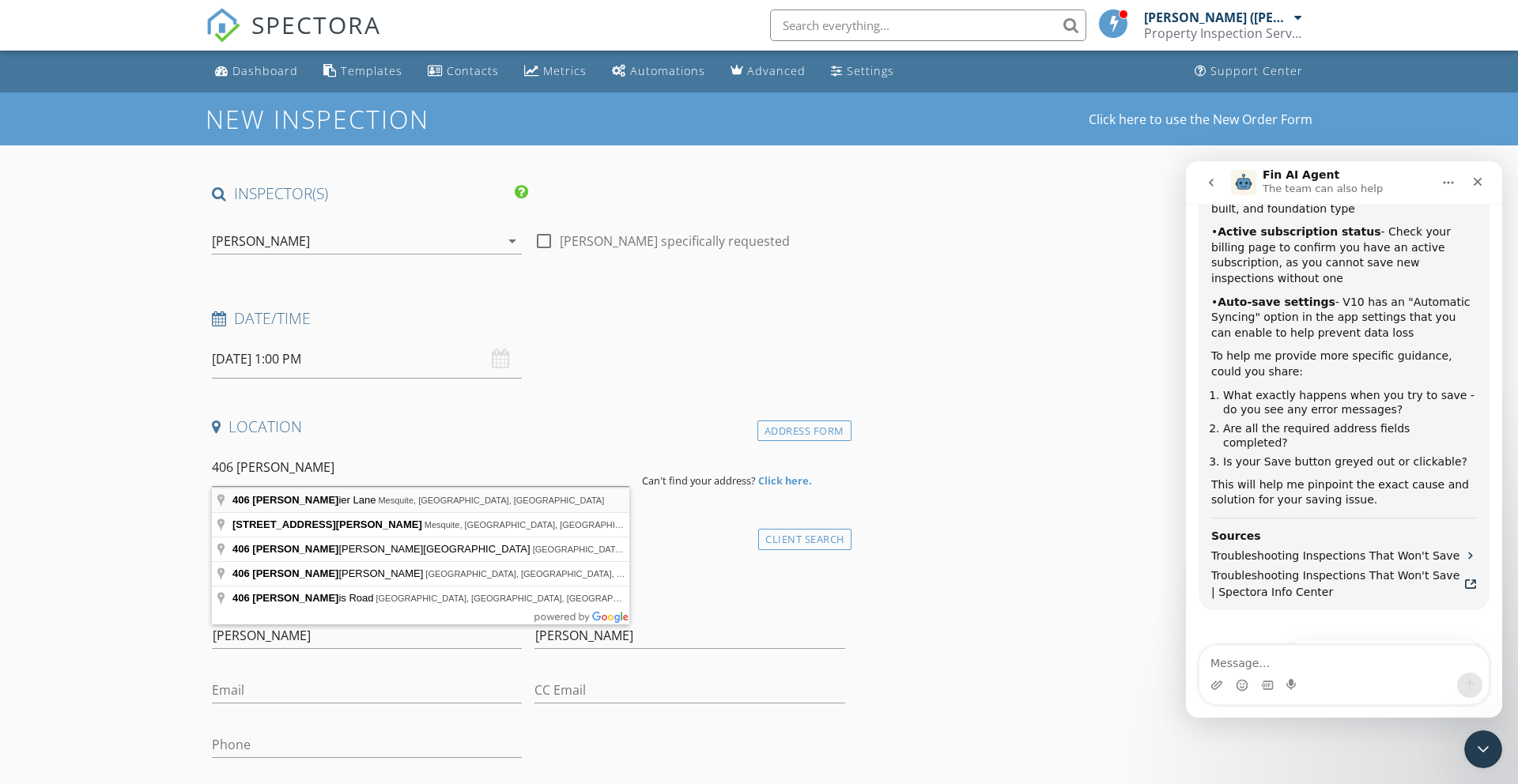
type input "[STREET_ADDRESS]"
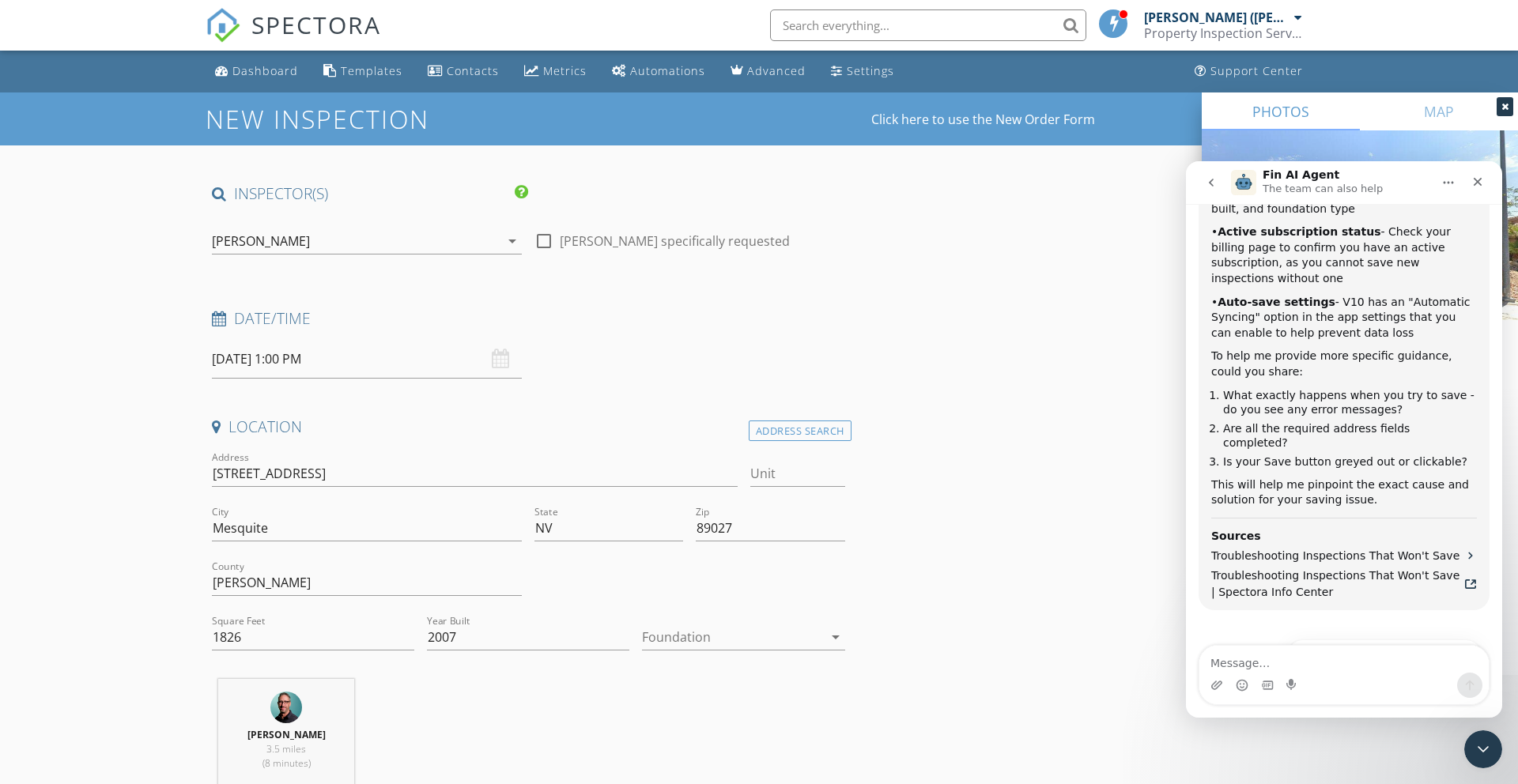
click at [663, 637] on div at bounding box center [732, 637] width 180 height 26
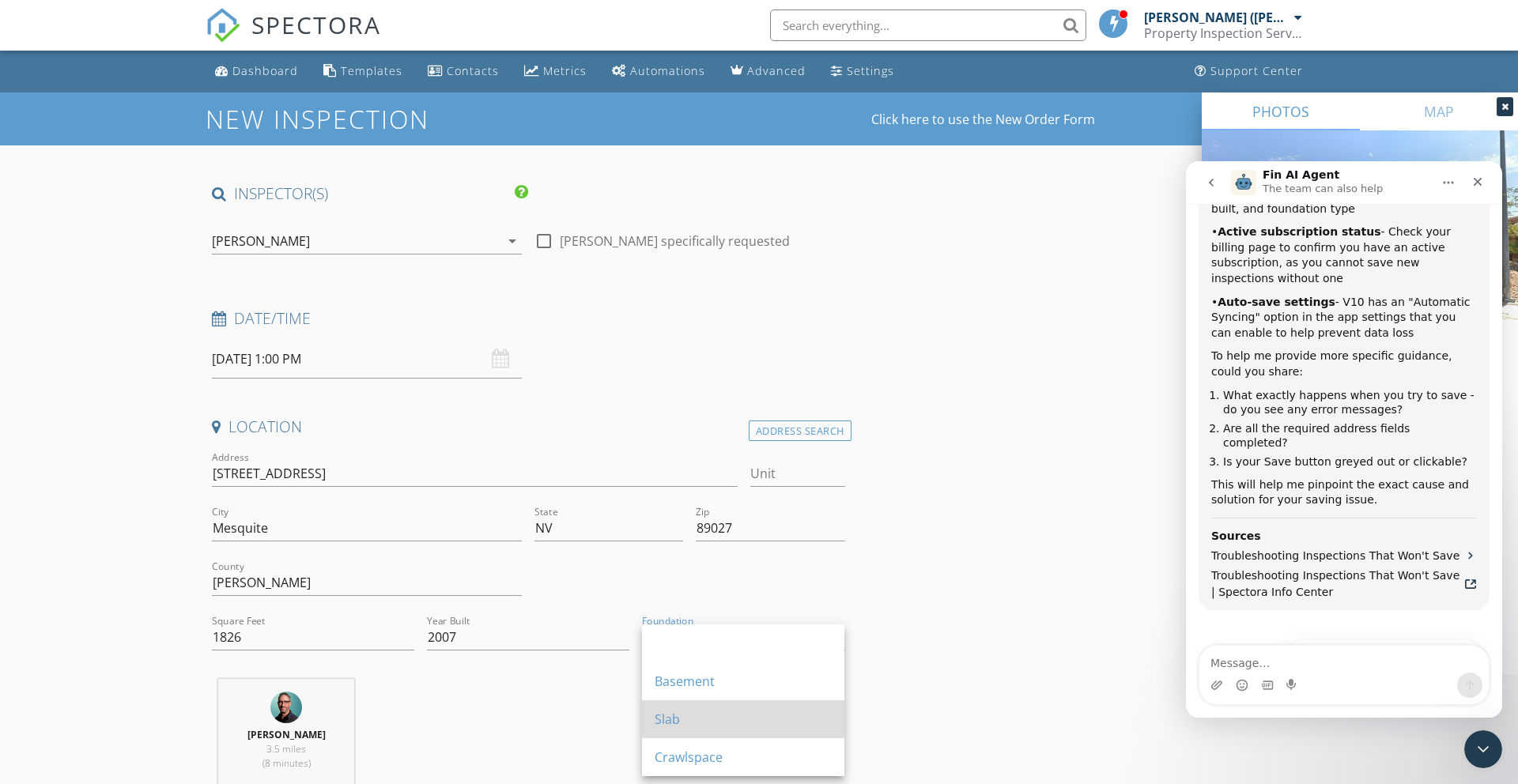
click at [667, 718] on div "Slab" at bounding box center [743, 719] width 177 height 19
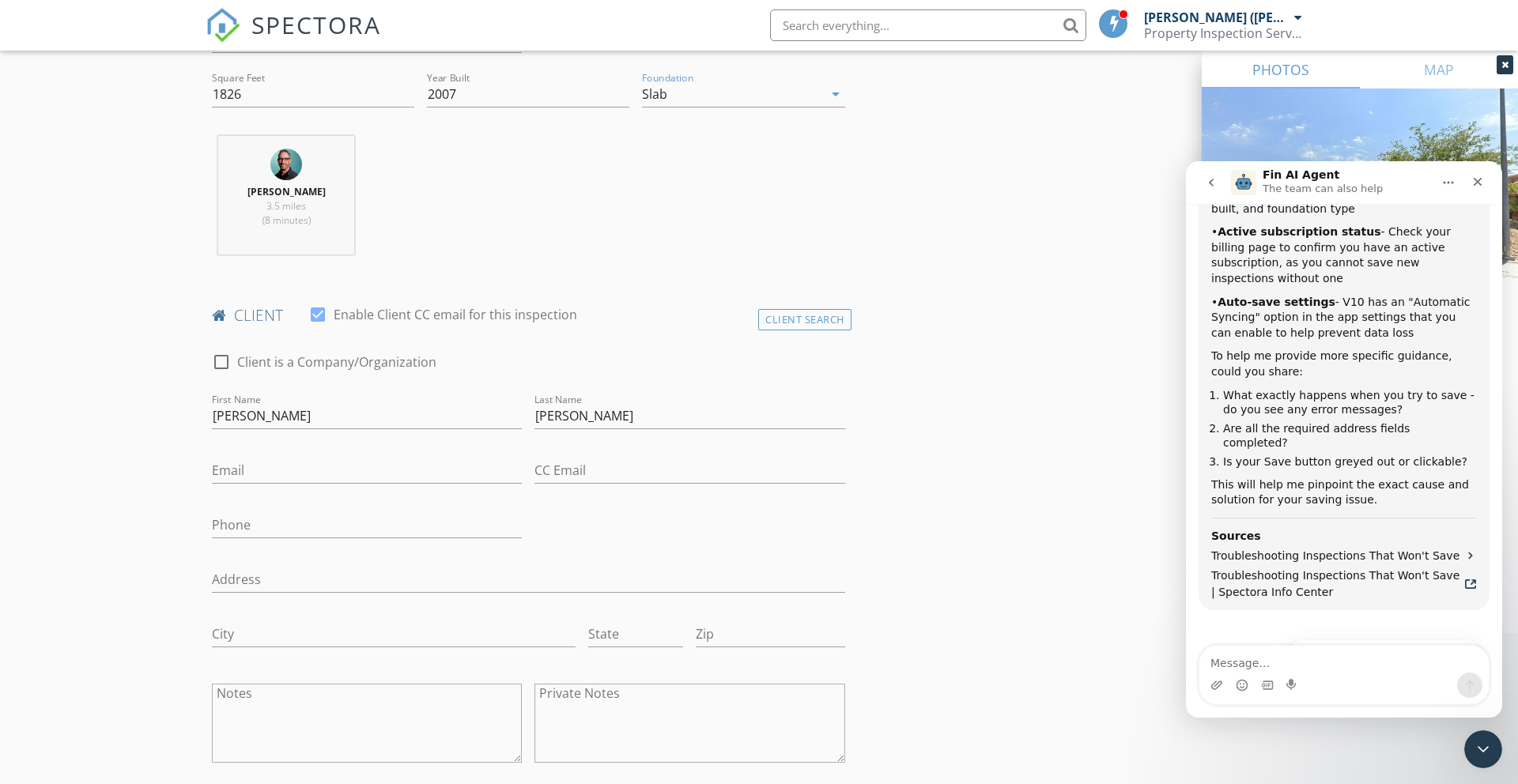
scroll to position [553, 0]
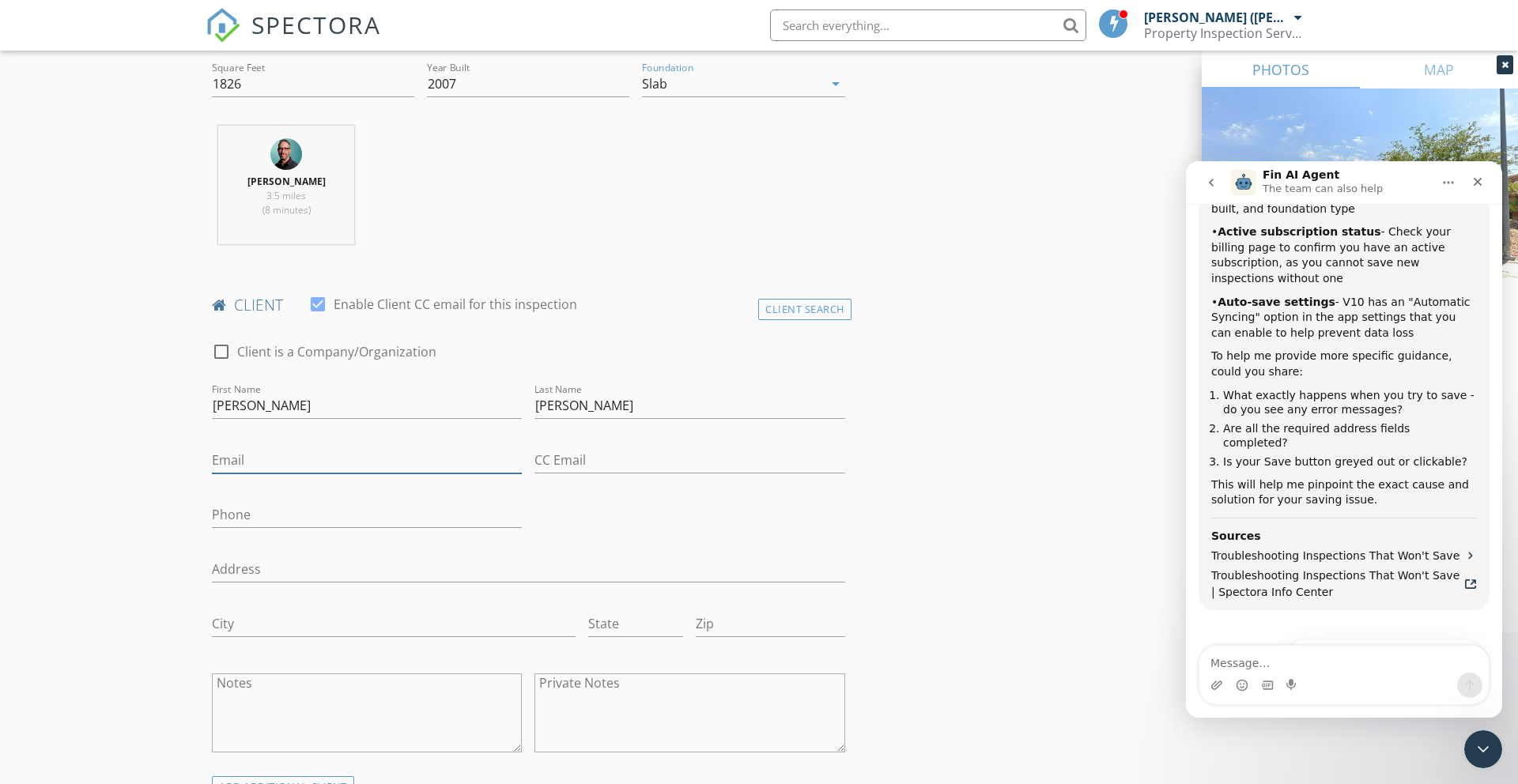
click at [232, 466] on input "Email" at bounding box center [367, 460] width 310 height 26
type input "[EMAIL_ADDRESS][DOMAIN_NAME]"
type input "[PHONE_NUMBER]"
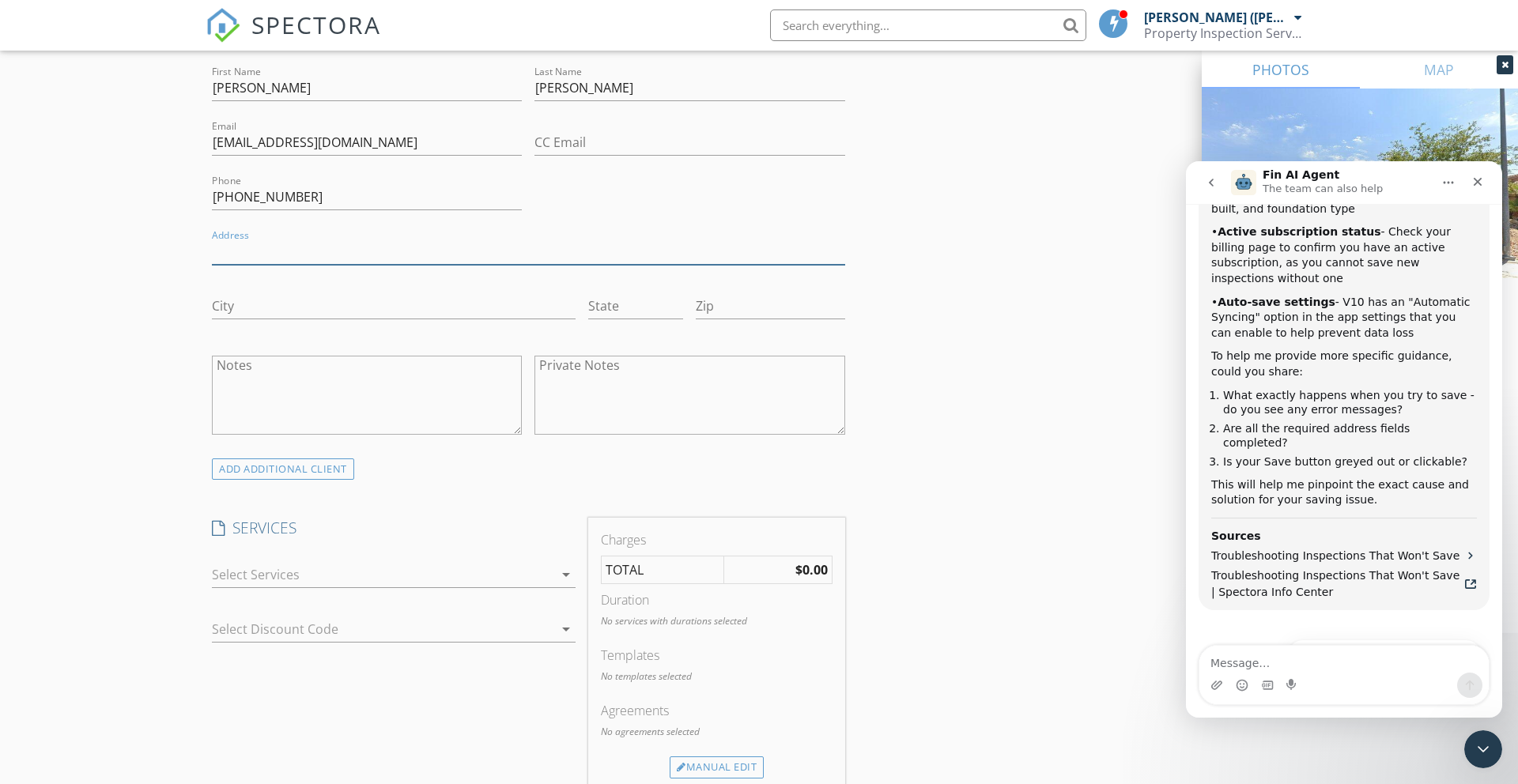
scroll to position [876, 0]
click at [288, 570] on div at bounding box center [382, 570] width 341 height 26
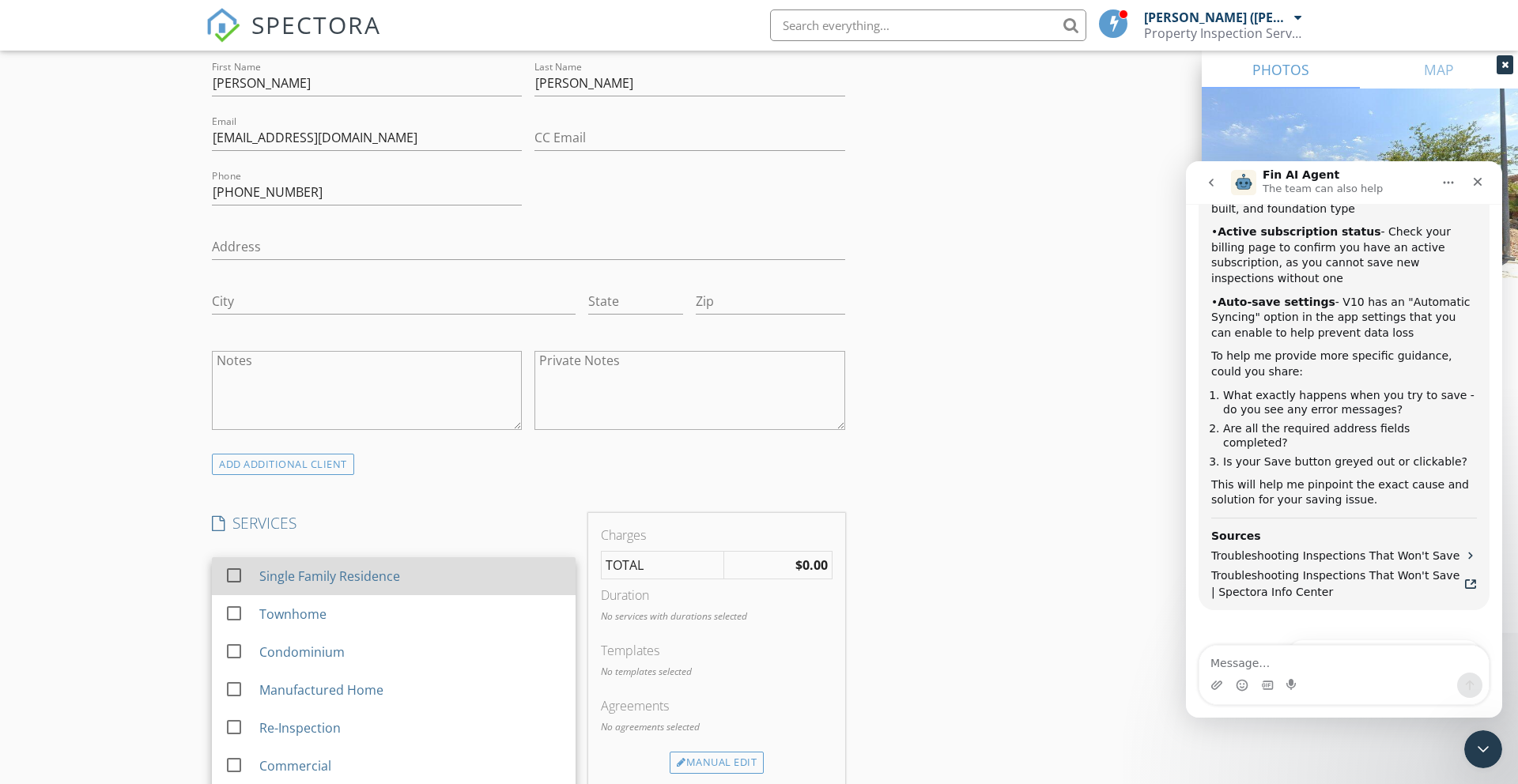
click at [236, 571] on div at bounding box center [233, 575] width 27 height 27
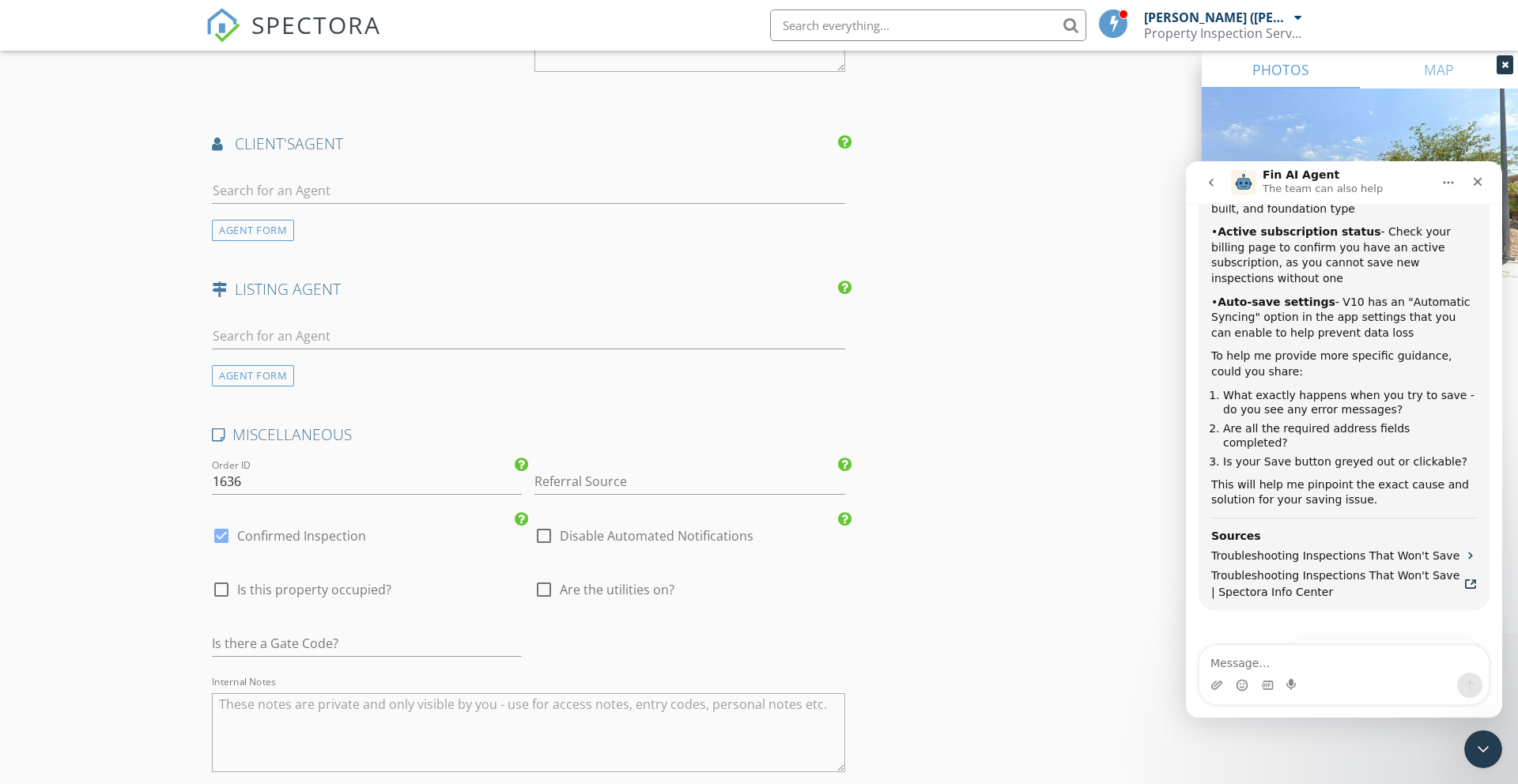
scroll to position [1892, 0]
click at [217, 536] on div at bounding box center [221, 535] width 27 height 27
checkbox input "false"
checkbox input "true"
click at [222, 587] on div at bounding box center [221, 588] width 27 height 27
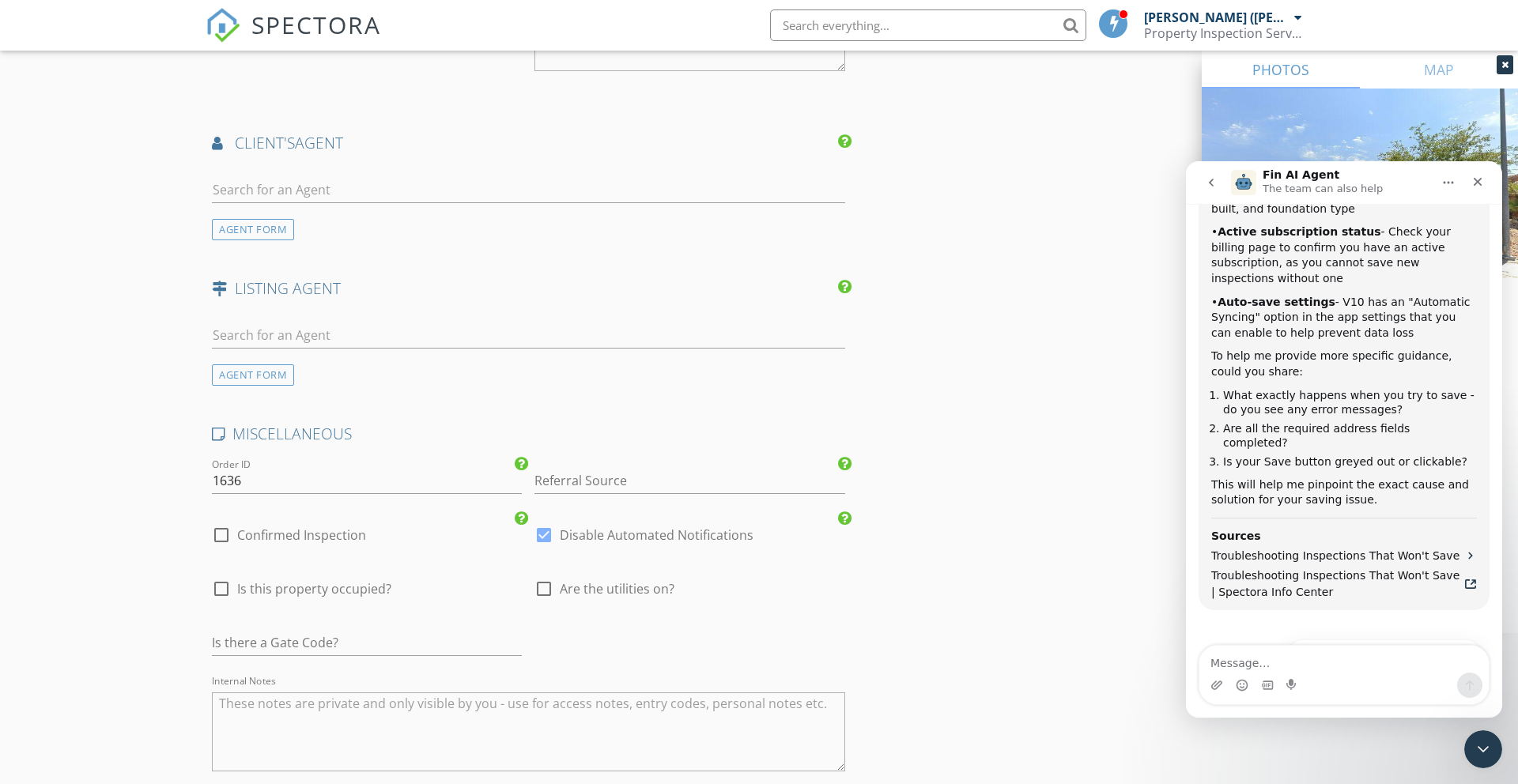
checkbox input "true"
click at [544, 586] on div at bounding box center [543, 588] width 27 height 27
checkbox input "true"
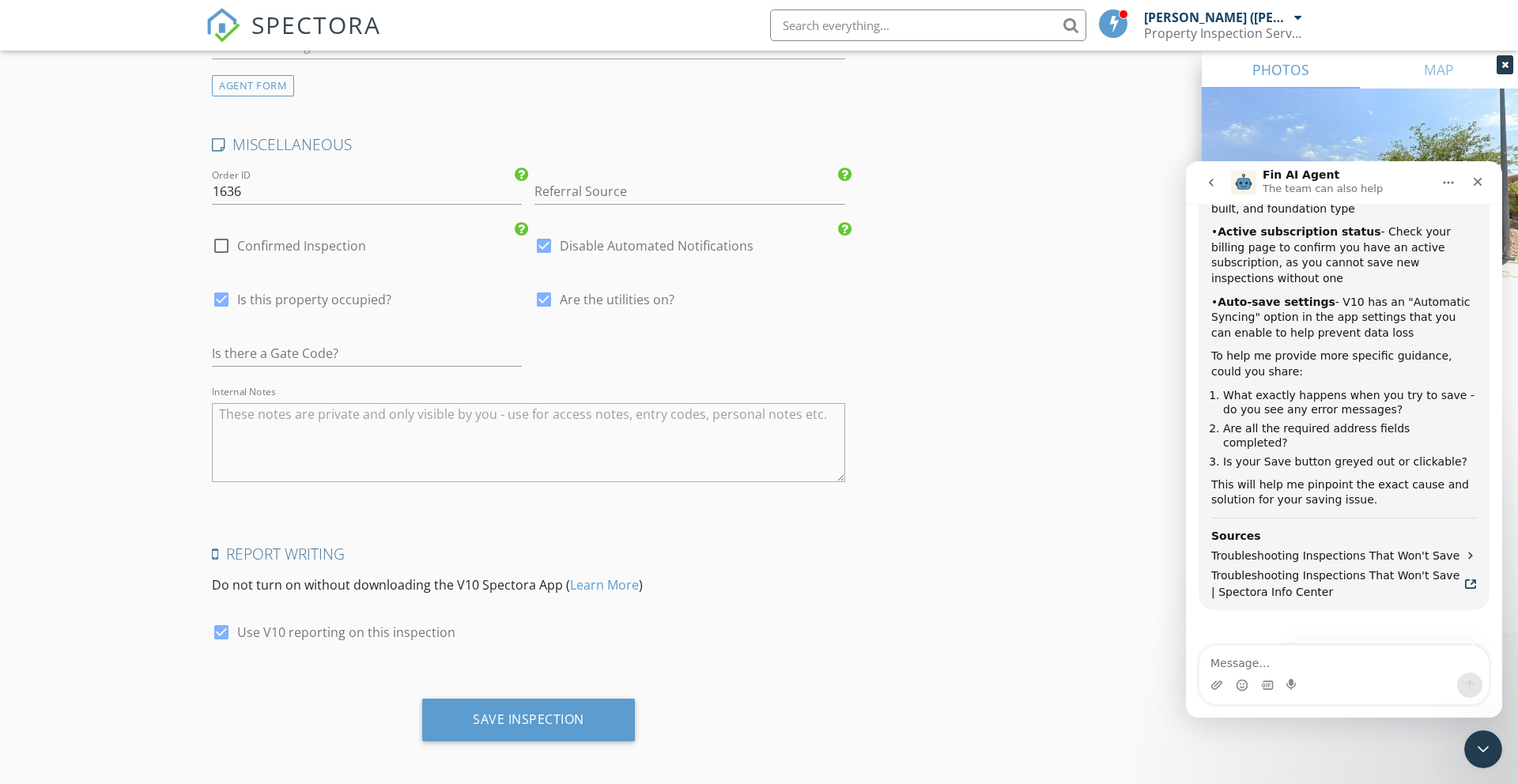
scroll to position [2188, 0]
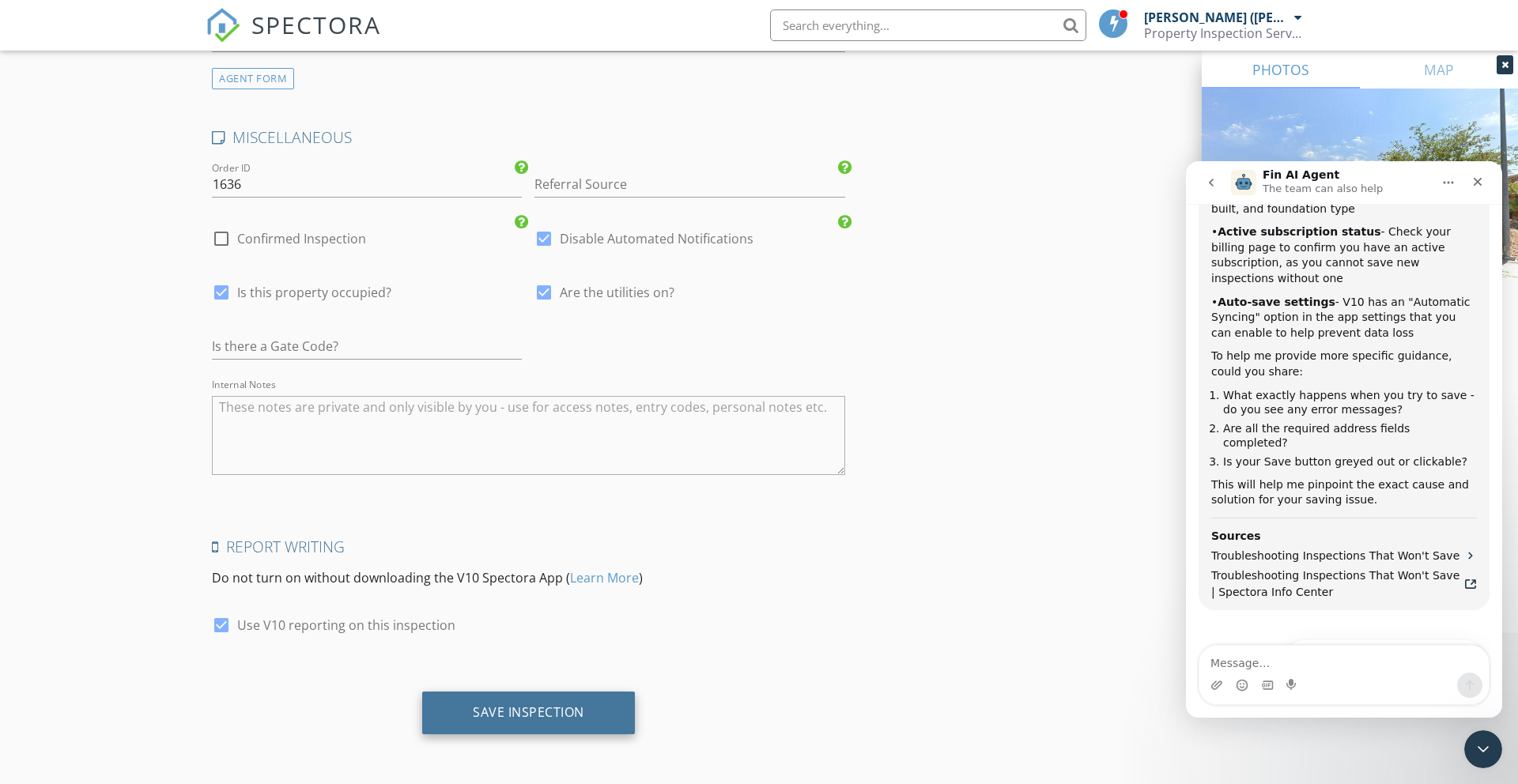
click at [538, 711] on div "Save Inspection" at bounding box center [528, 712] width 112 height 16
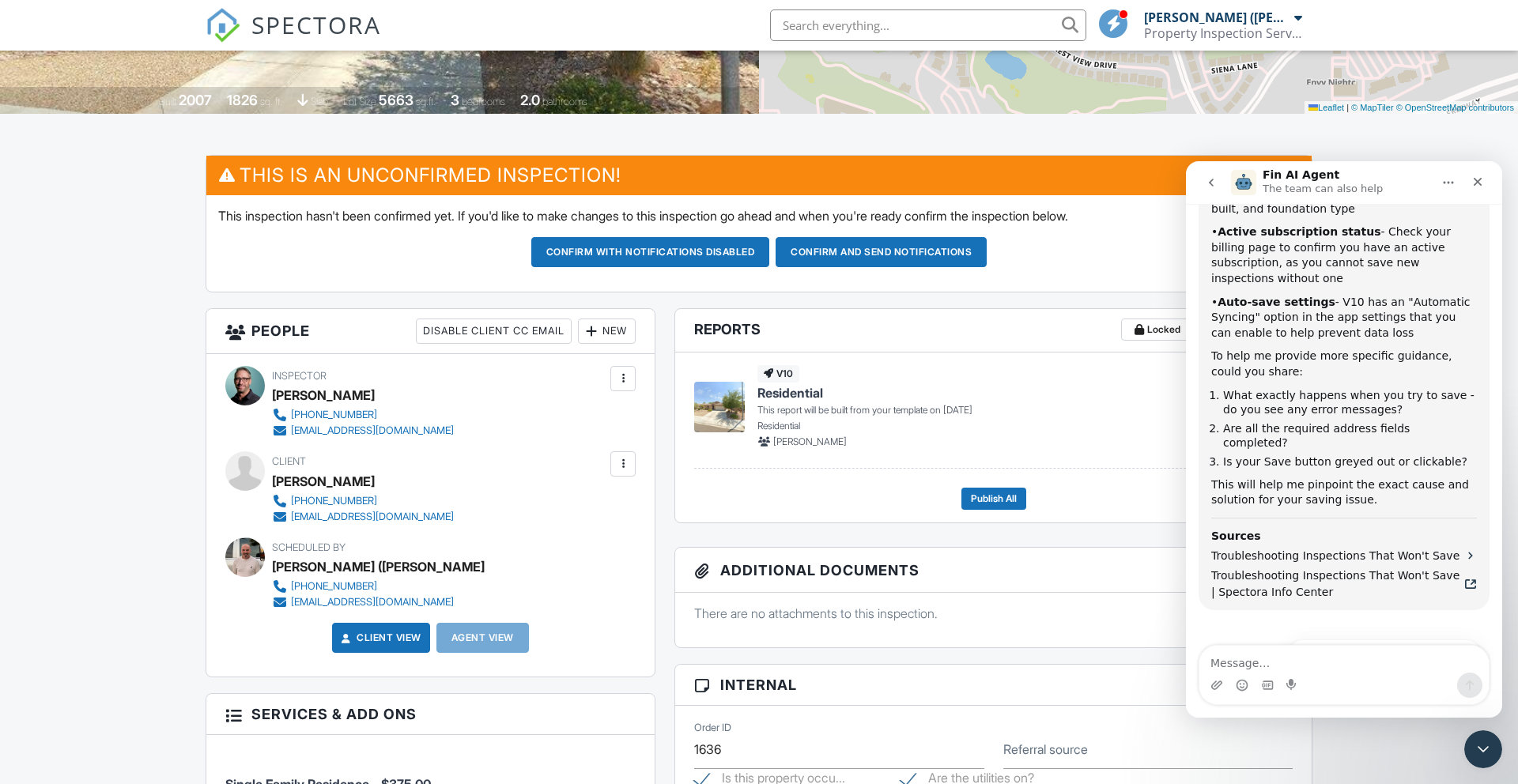
scroll to position [310, 0]
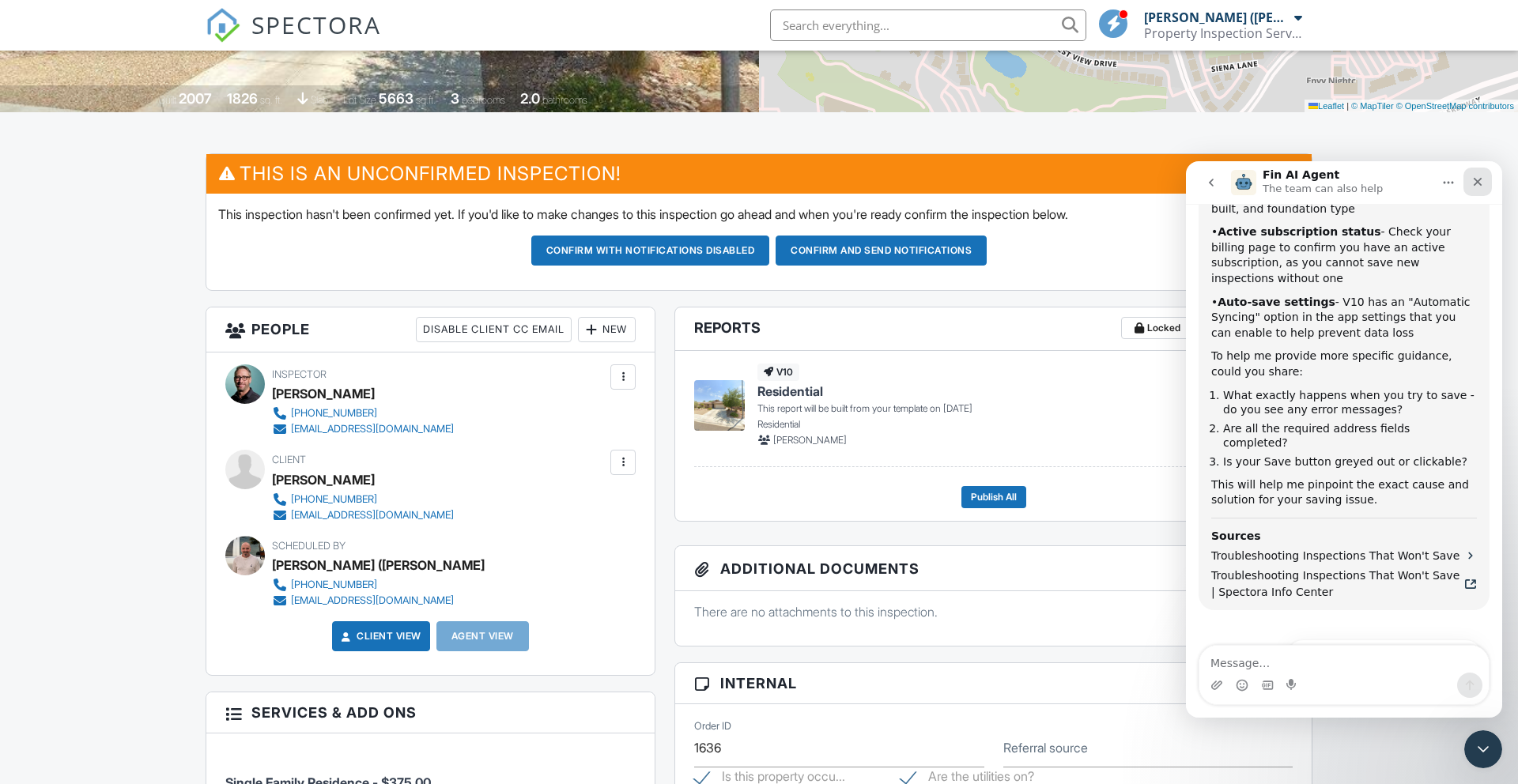
click at [1476, 184] on icon "Close" at bounding box center [1478, 182] width 13 height 13
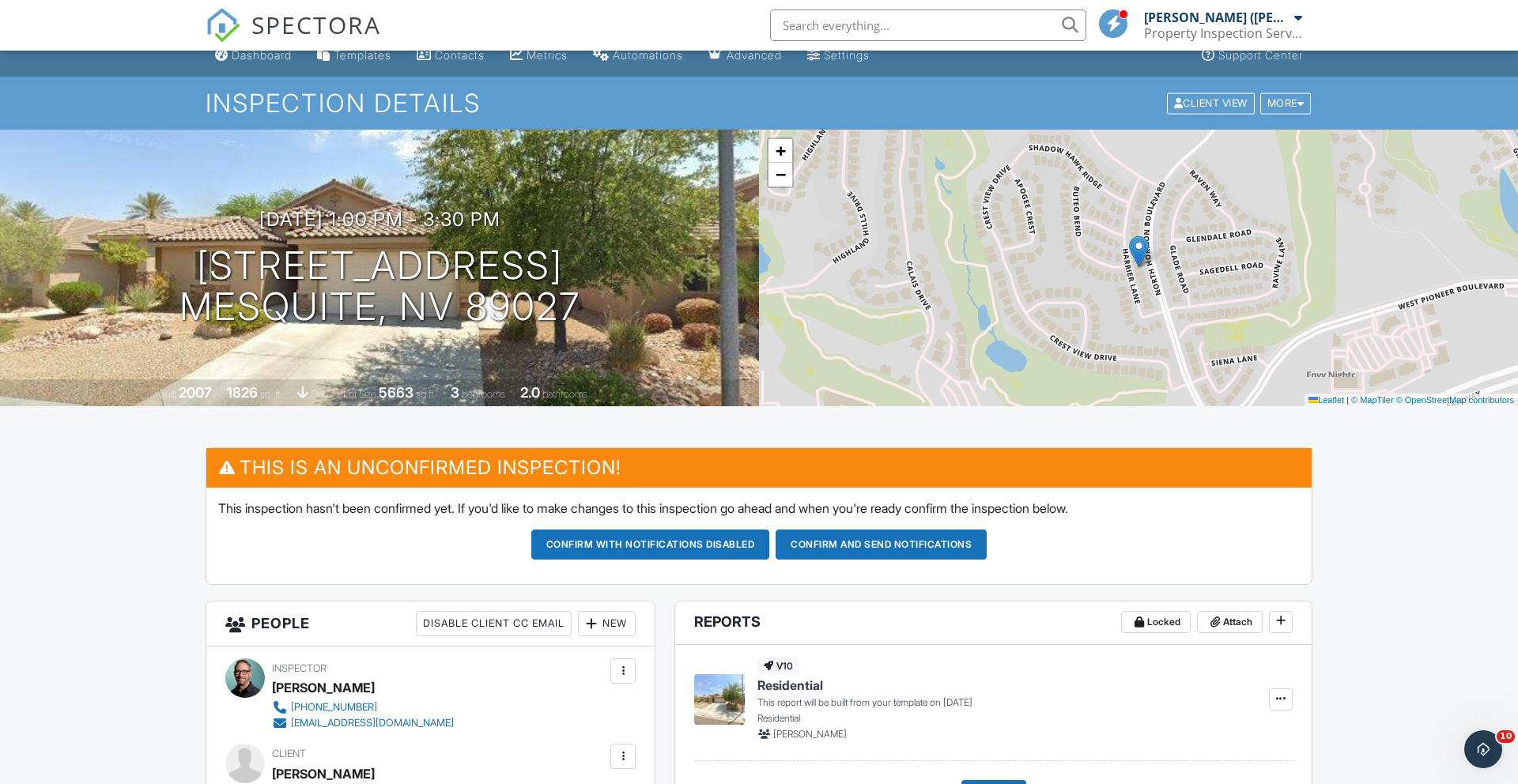
scroll to position [0, 0]
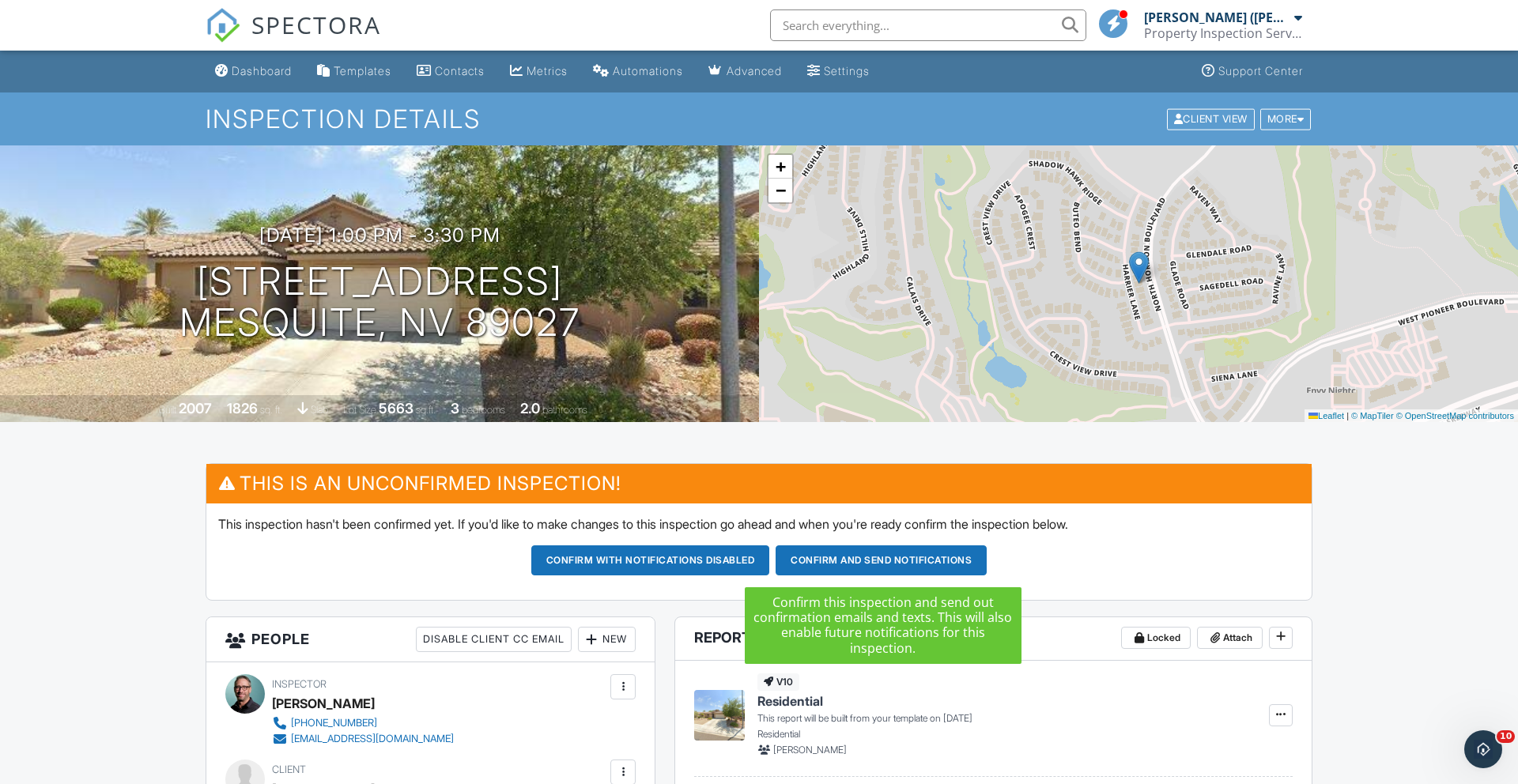
click at [877, 559] on button "Confirm and send notifications" at bounding box center [881, 560] width 211 height 30
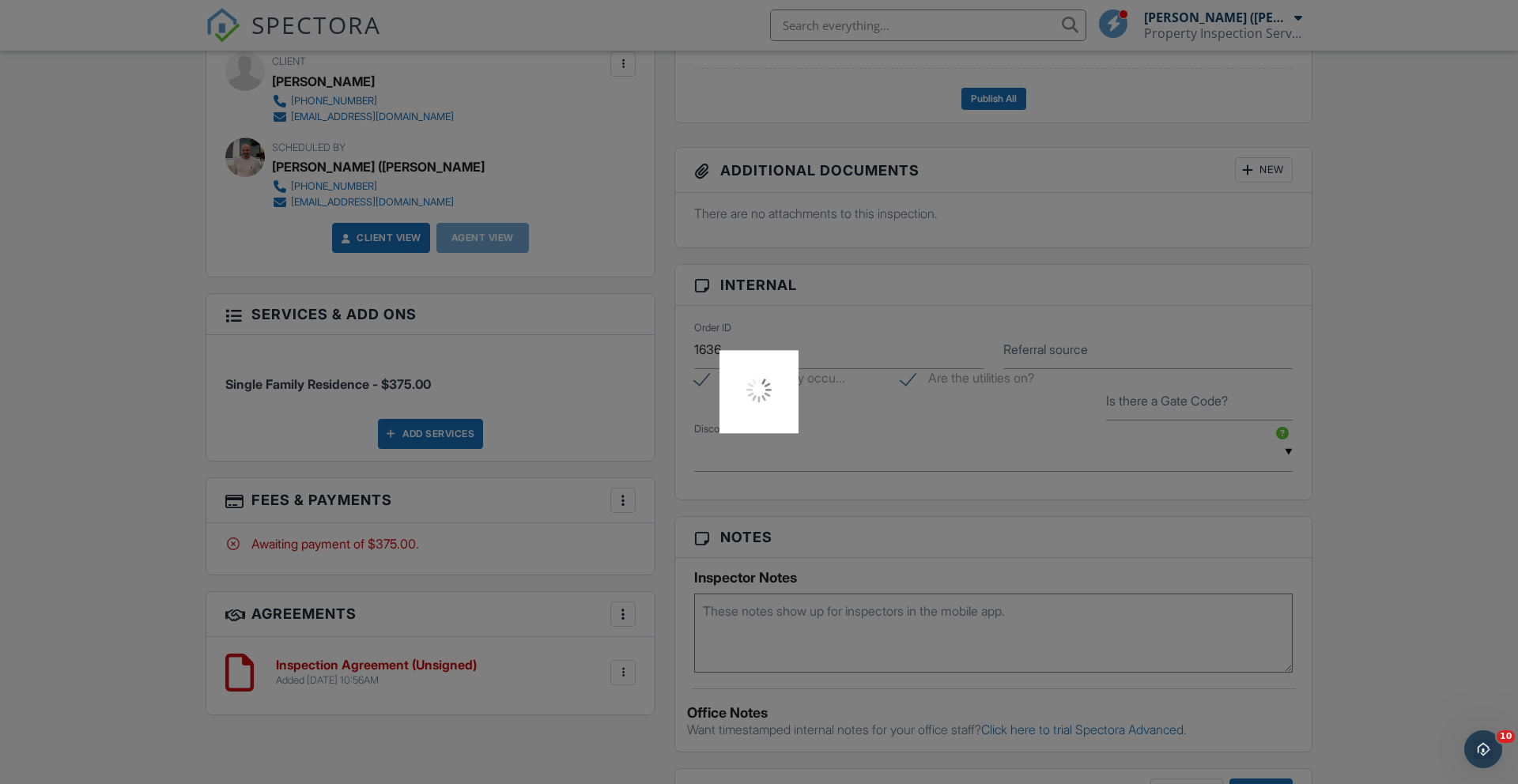
scroll to position [723, 0]
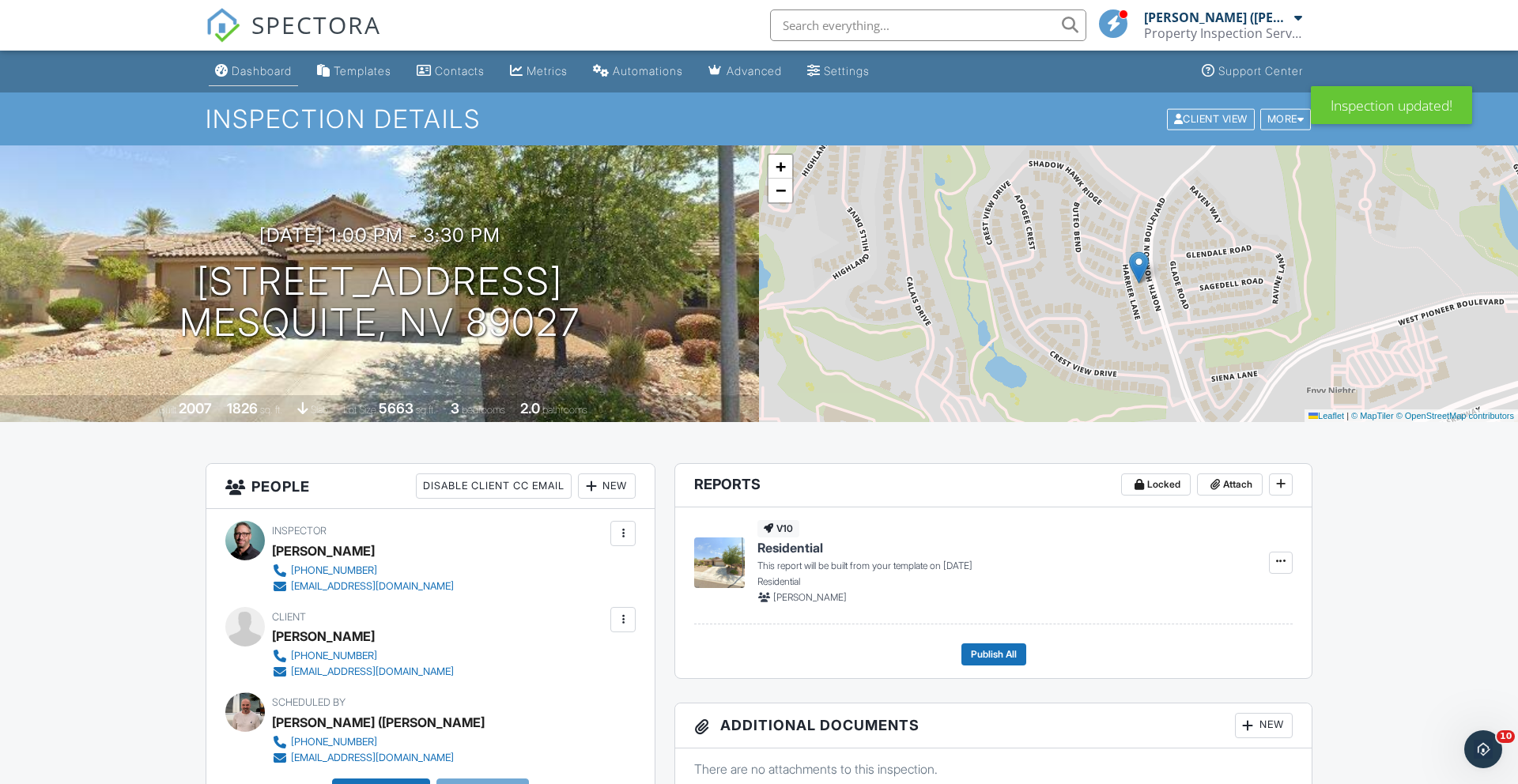
click at [276, 71] on div "Dashboard" at bounding box center [261, 71] width 60 height 14
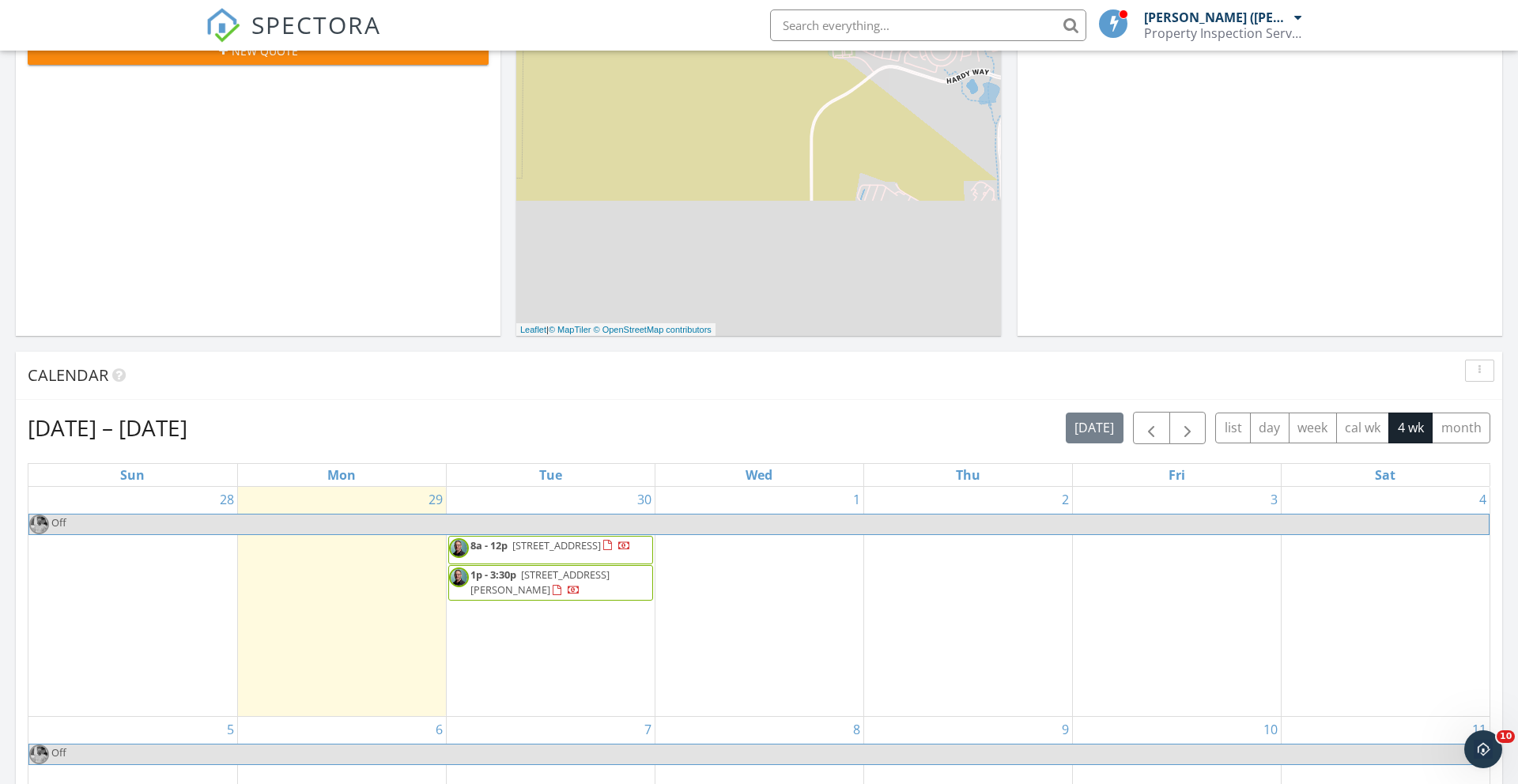
scroll to position [346, 0]
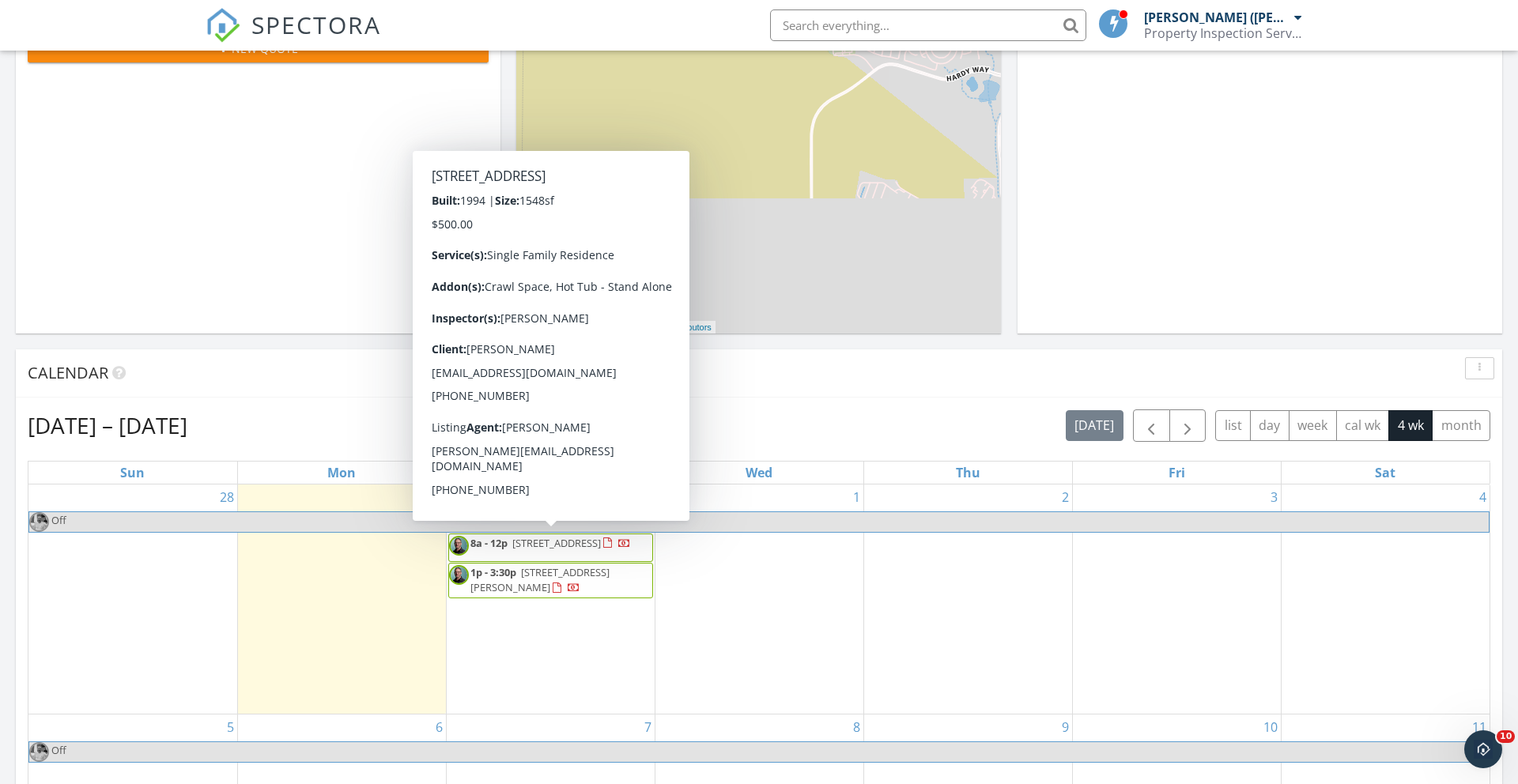
click at [565, 541] on span "484 Valley View Cir, Mesquite 84444" at bounding box center [556, 543] width 89 height 15
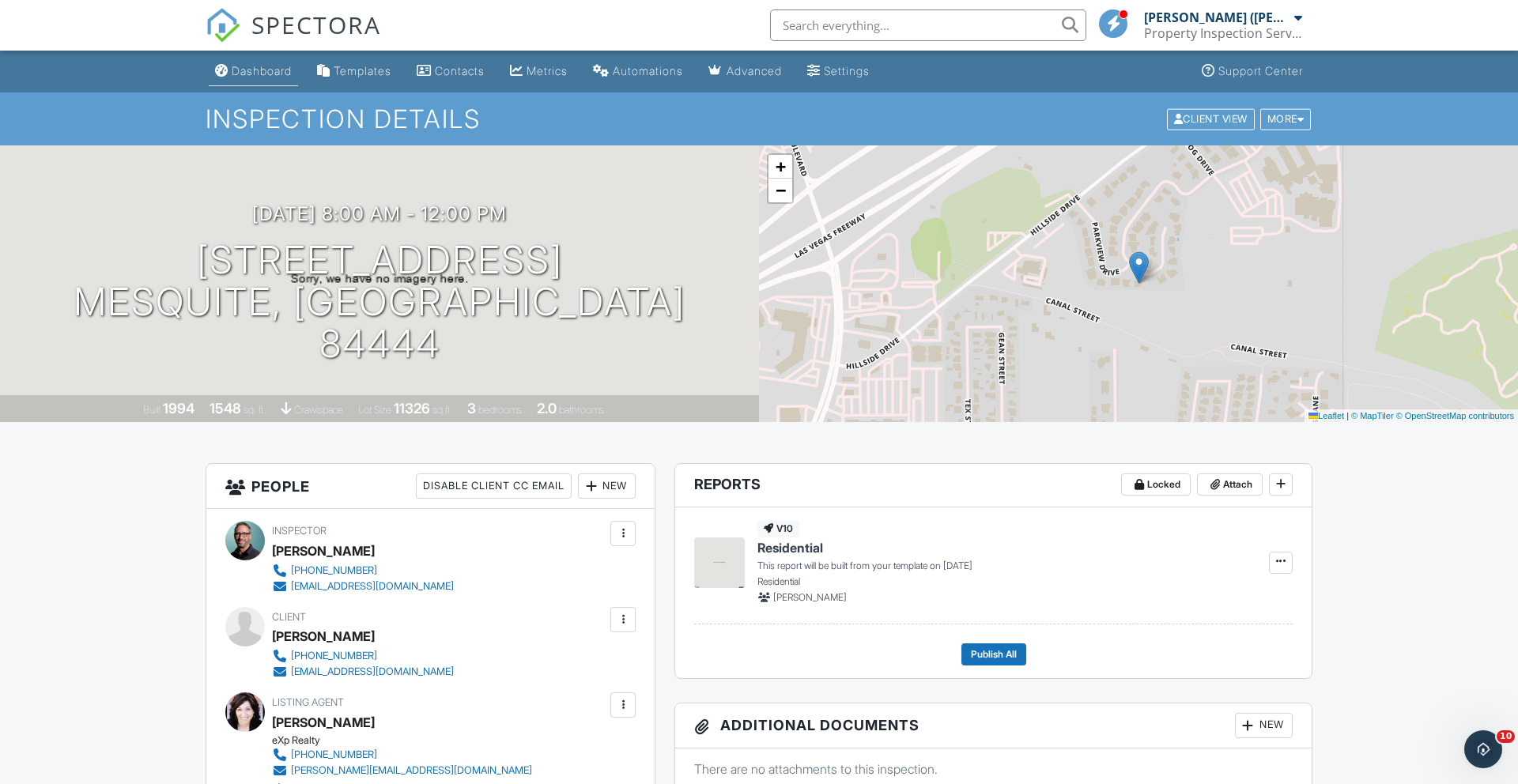
click at [277, 74] on div "Dashboard" at bounding box center [261, 71] width 60 height 14
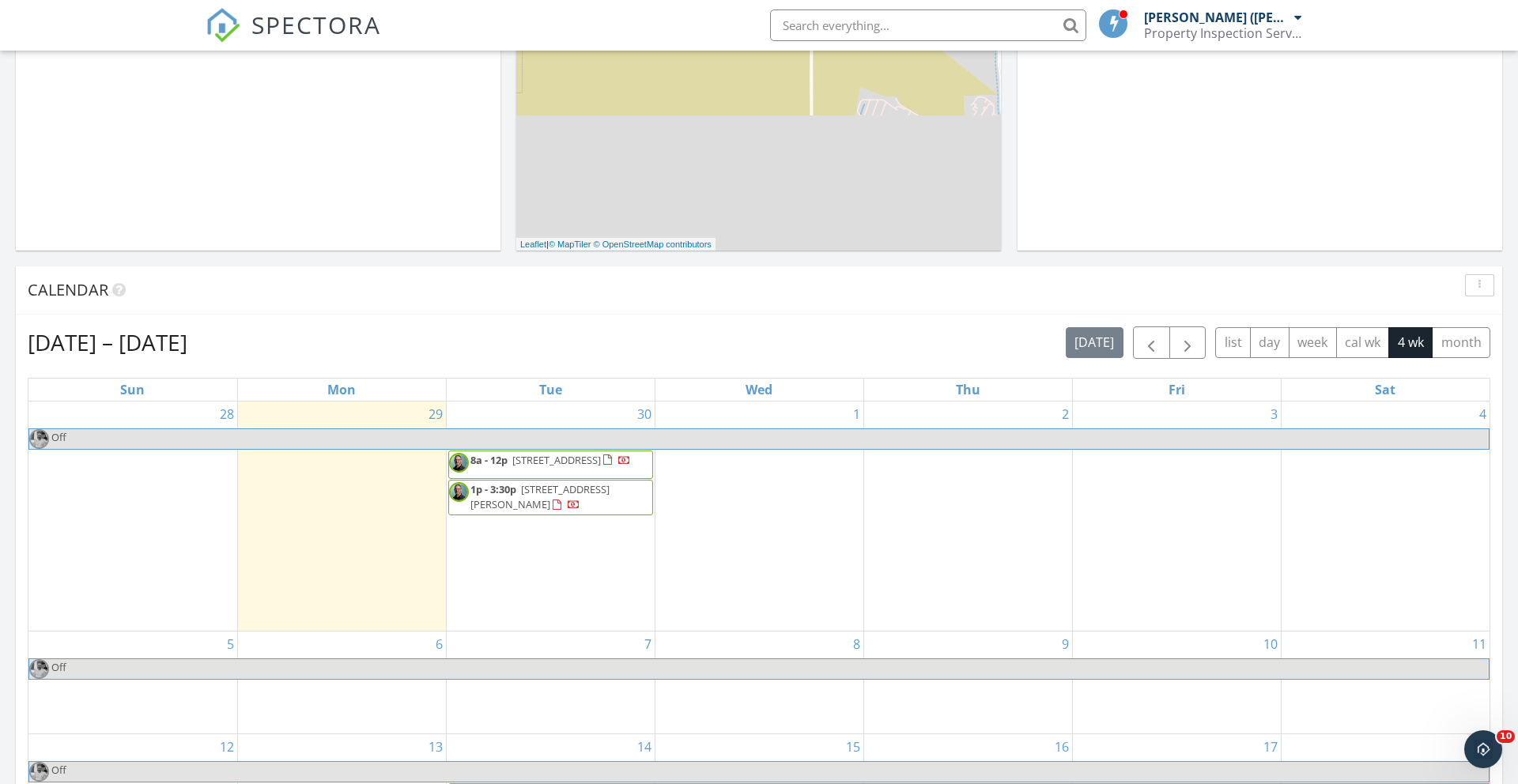
scroll to position [391, 0]
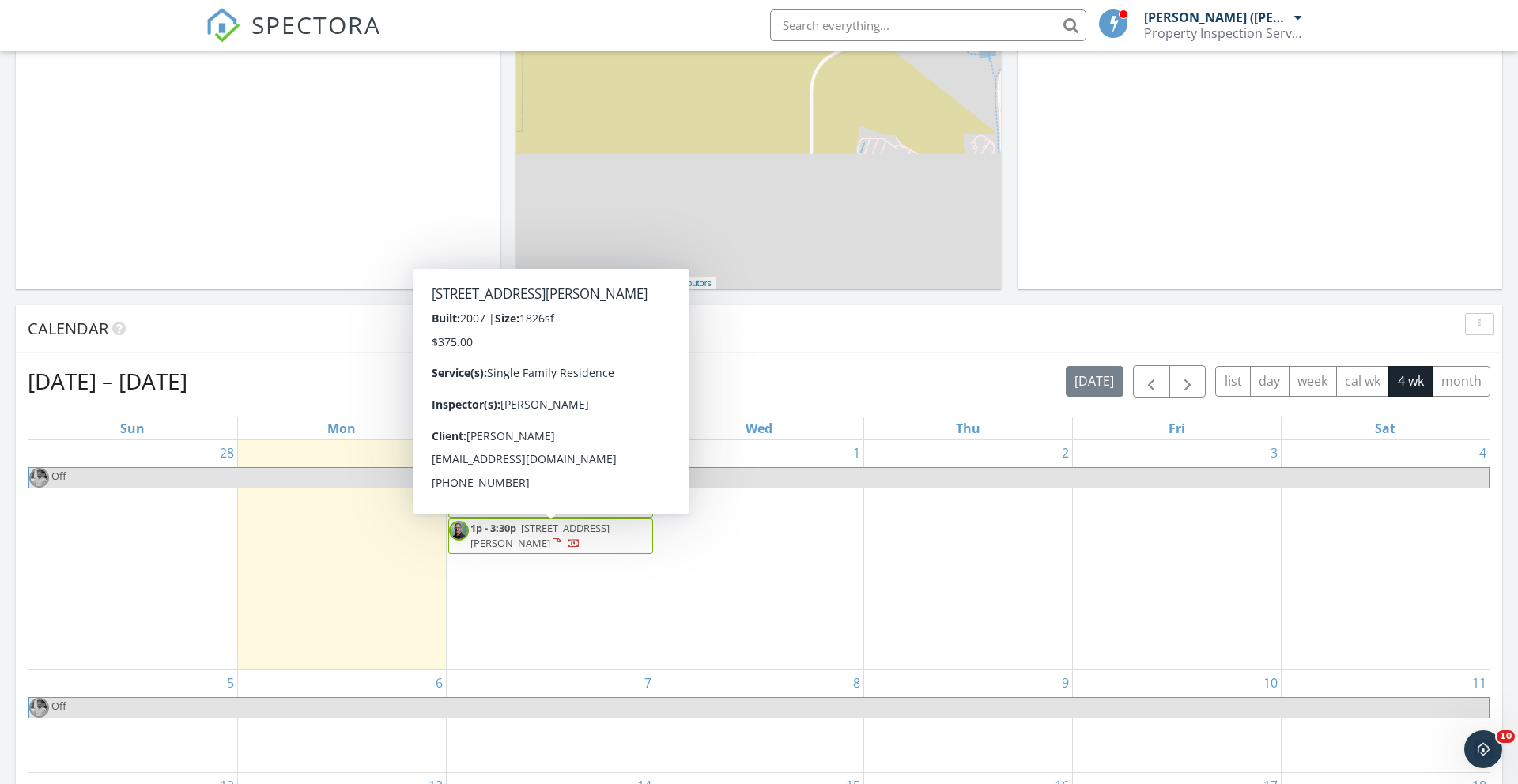
click at [555, 533] on span "406 Harrier Ln, Mesquite 89027" at bounding box center [540, 536] width 139 height 29
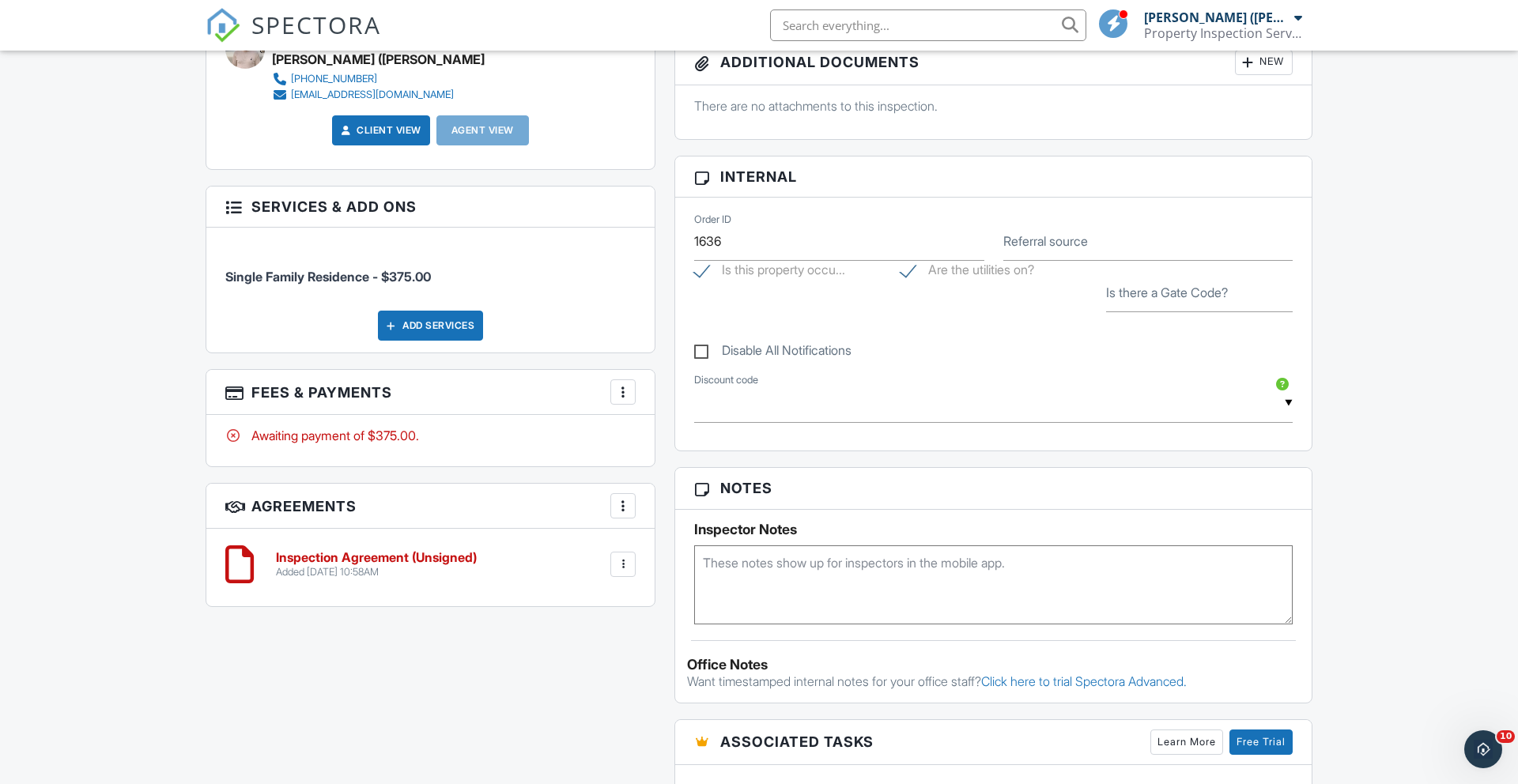
scroll to position [689, 0]
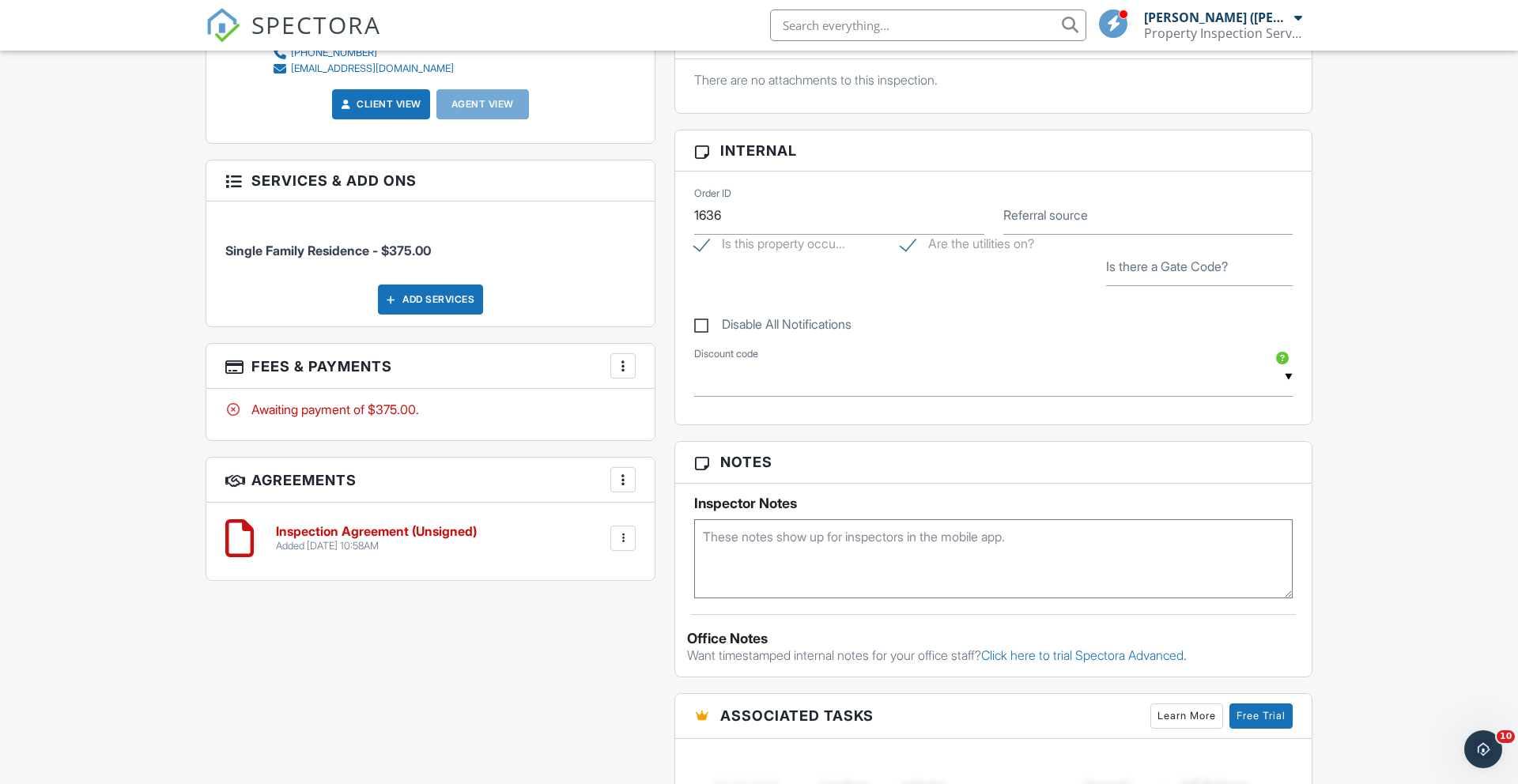
click at [703, 536] on textarea at bounding box center [993, 558] width 598 height 79
type textarea "Owner is getting inspection for insurance. No agents involved."
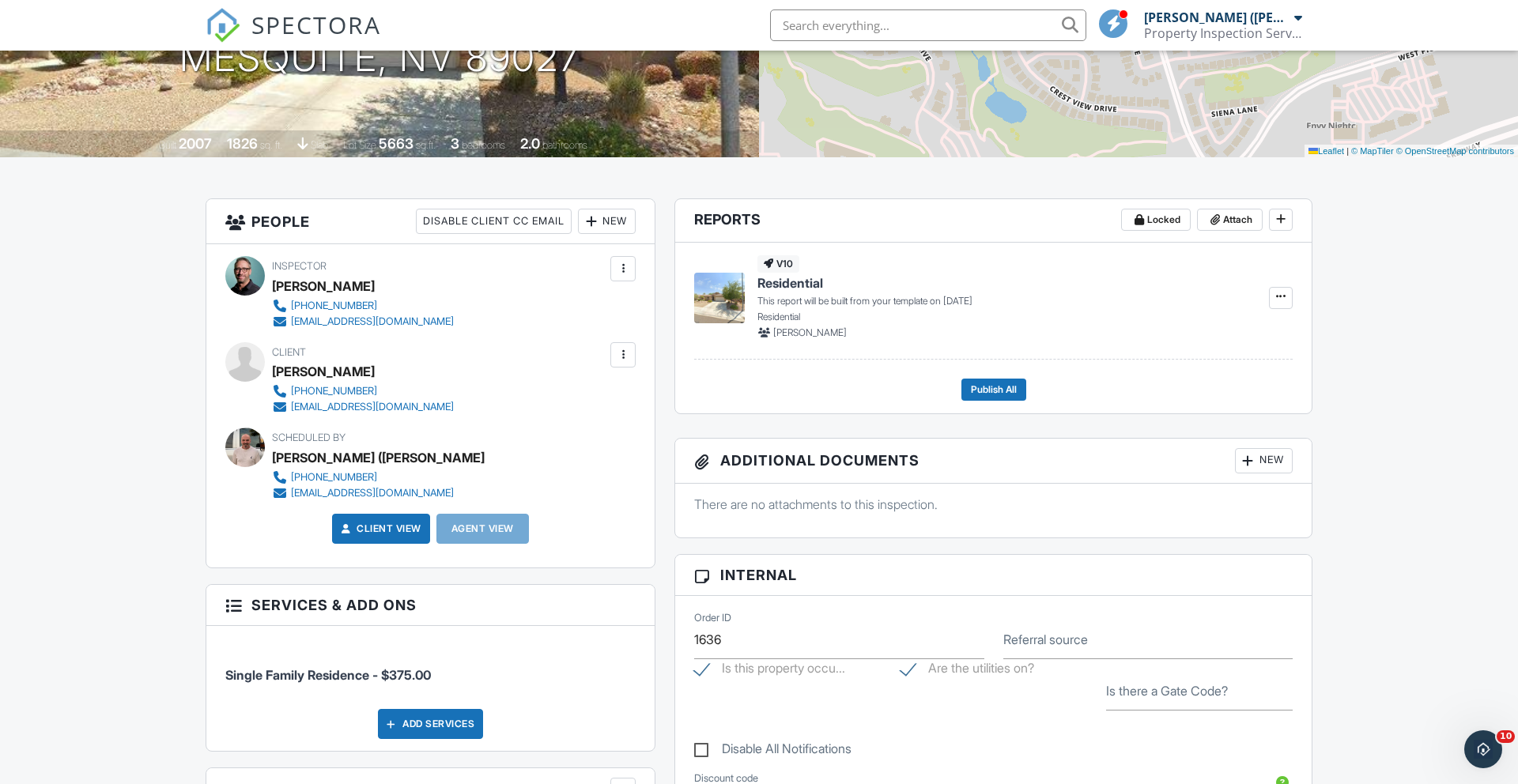
scroll to position [0, 0]
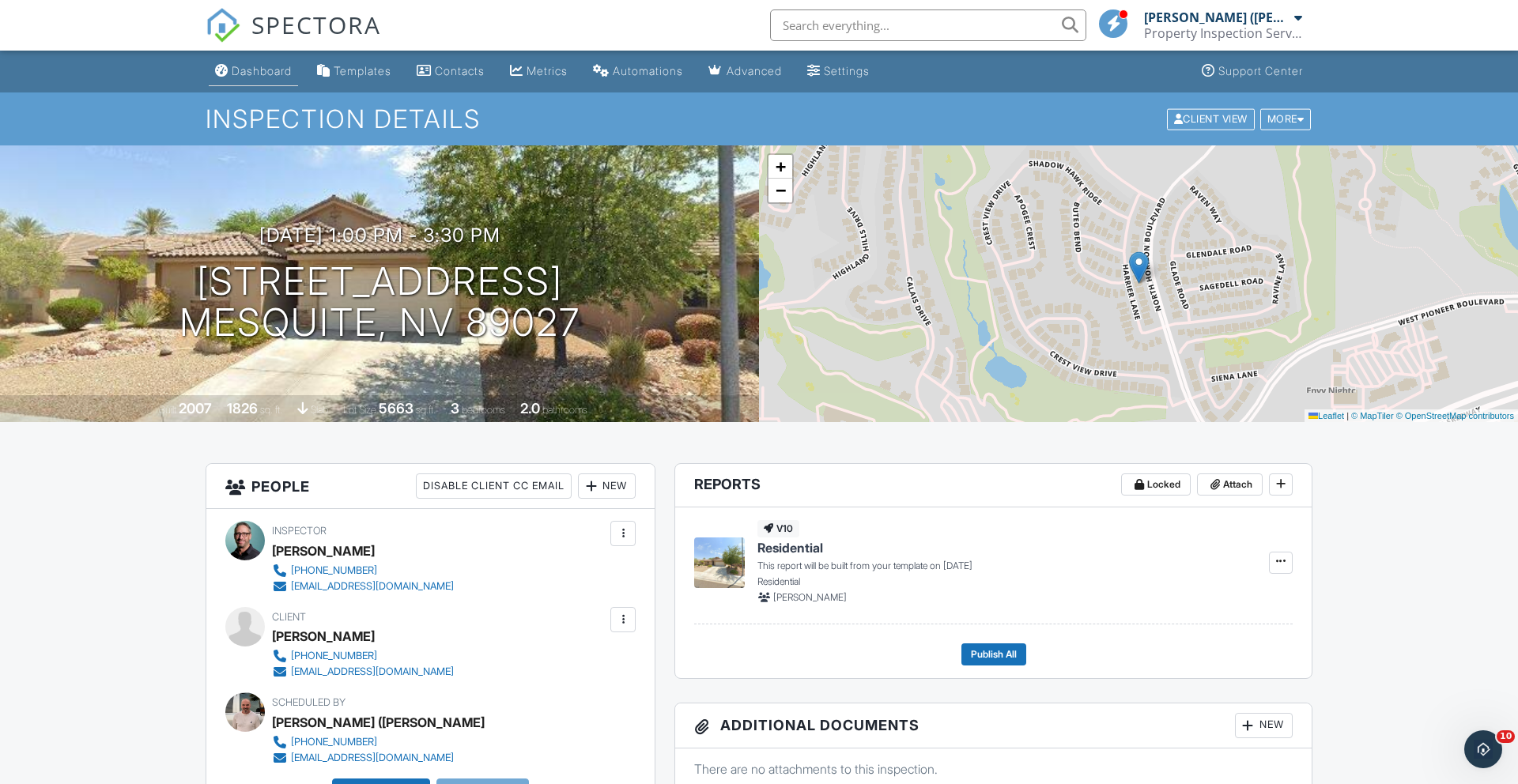
click at [275, 69] on div "Dashboard" at bounding box center [261, 71] width 60 height 14
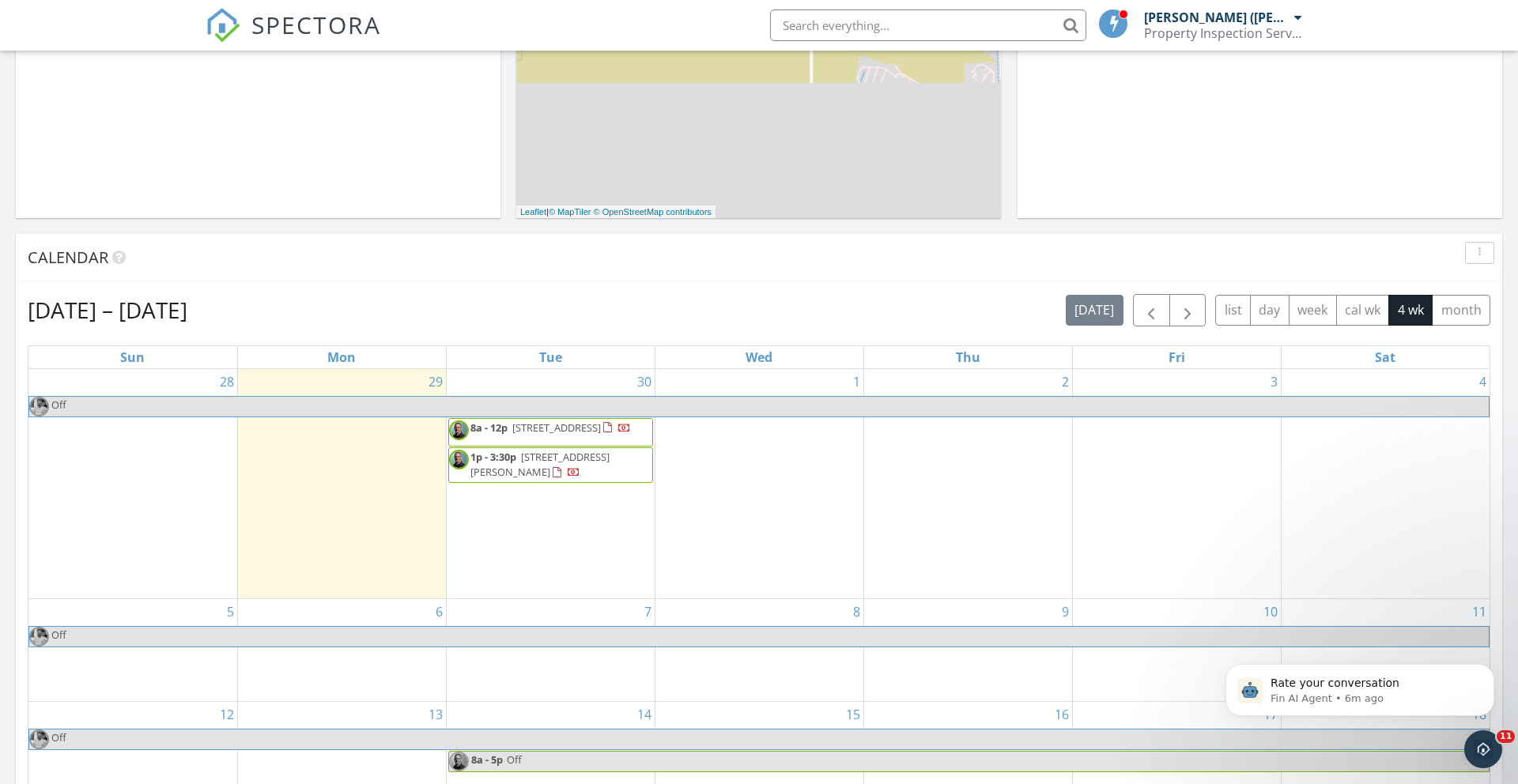
scroll to position [464, 0]
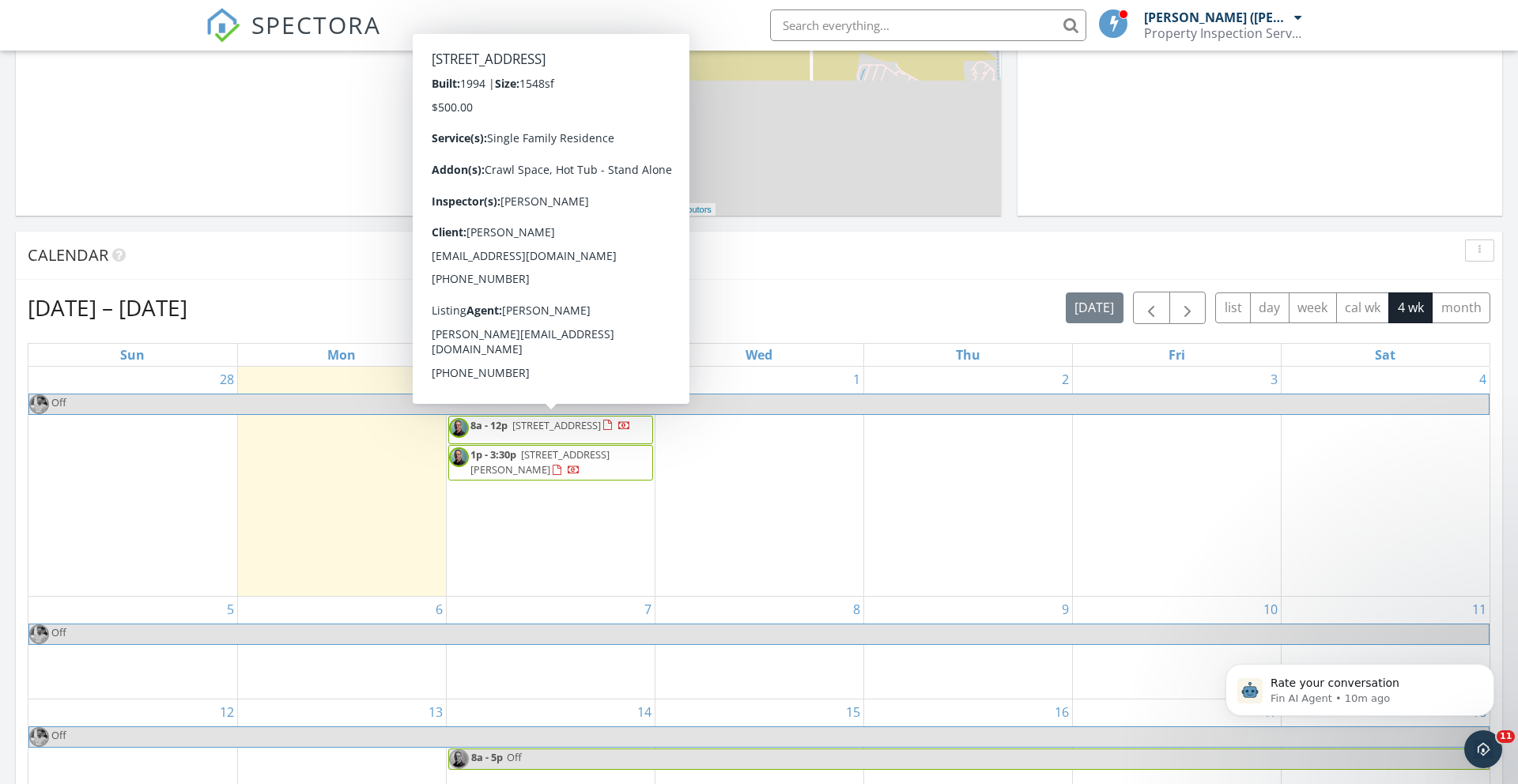
click at [540, 425] on span "484 Valley View Cir, Mesquite 84444" at bounding box center [556, 425] width 89 height 15
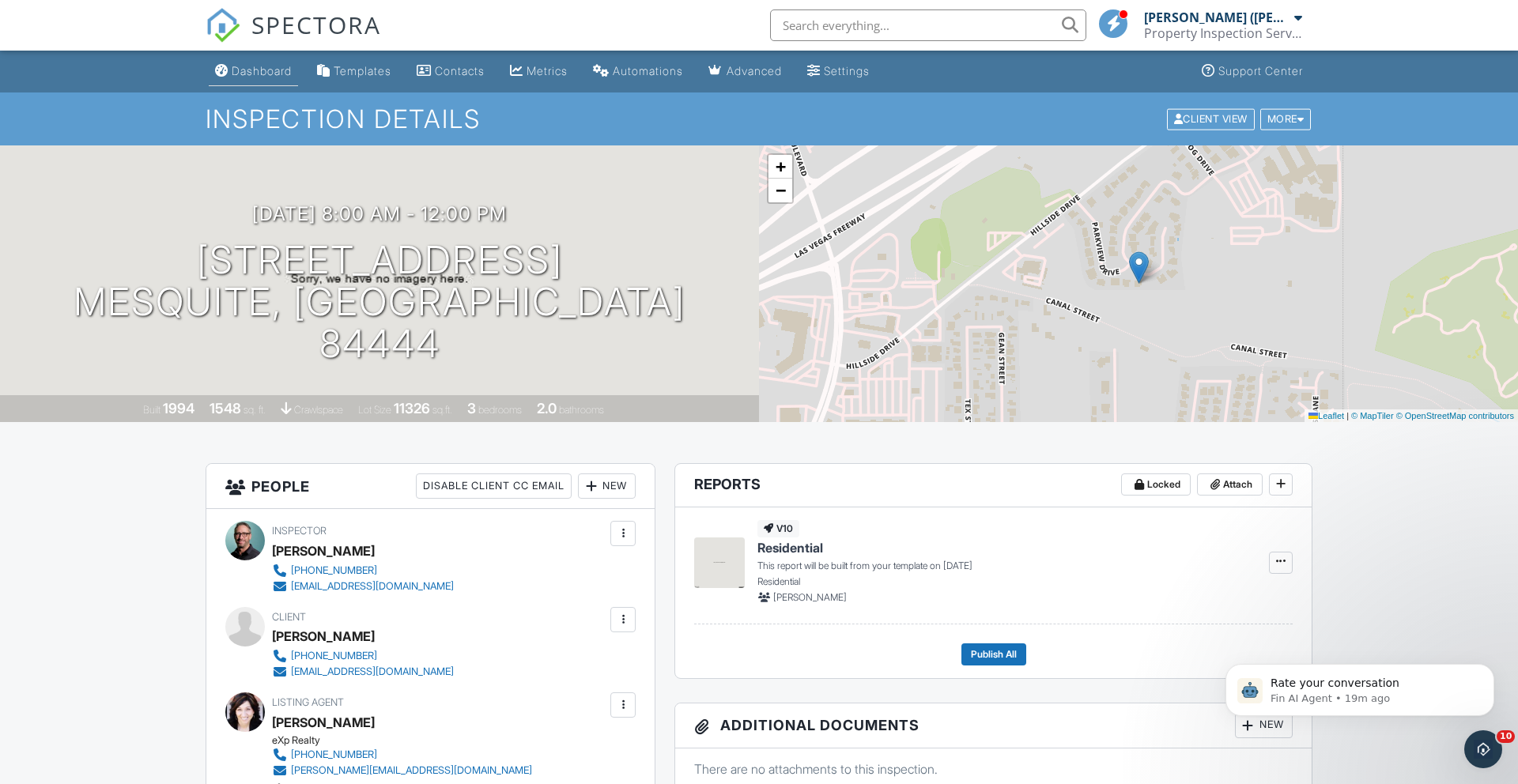
click at [273, 70] on div "Dashboard" at bounding box center [261, 71] width 60 height 14
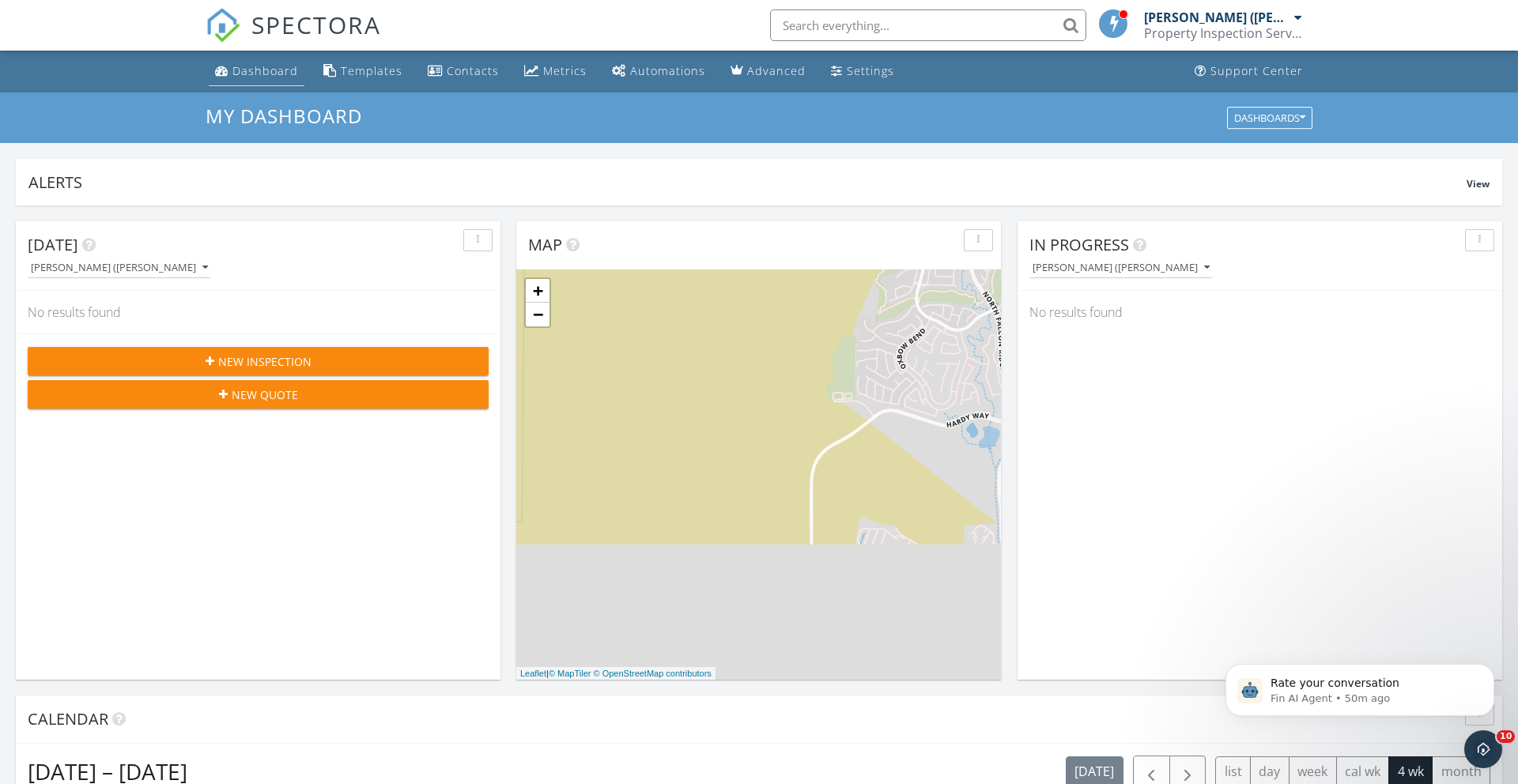
click at [276, 74] on div "Dashboard" at bounding box center [265, 71] width 66 height 15
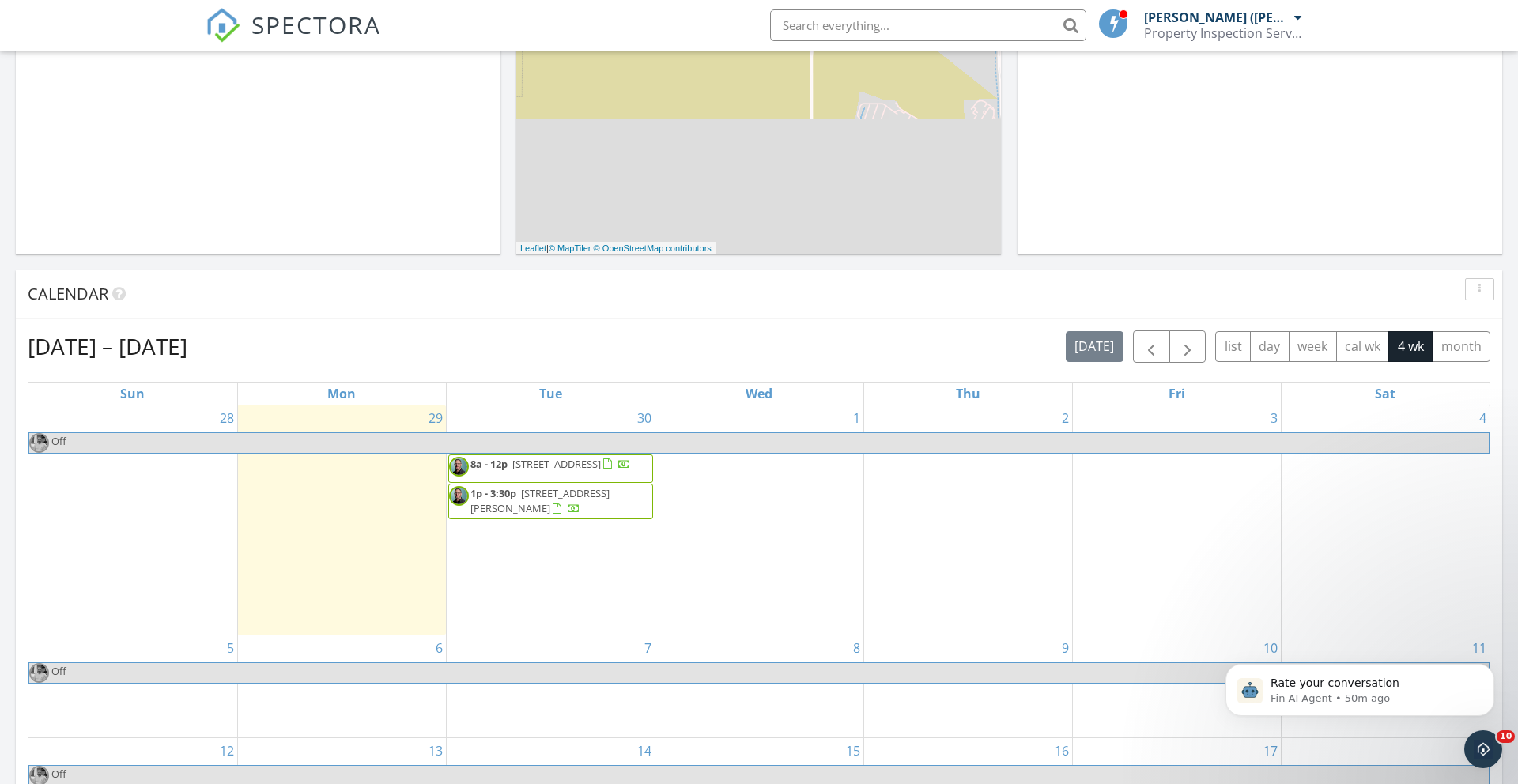
scroll to position [427, 0]
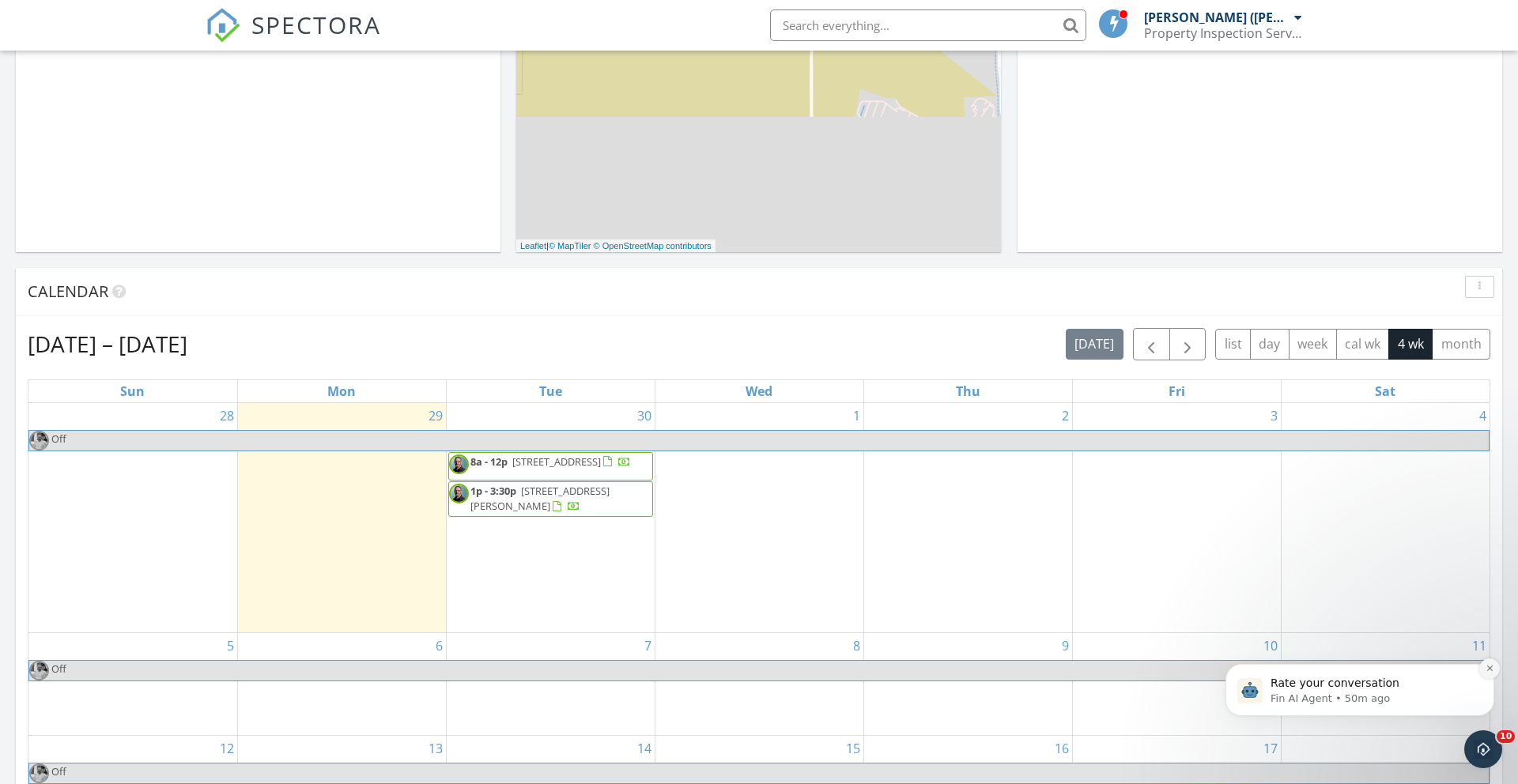
click at [1492, 668] on icon "Dismiss notification" at bounding box center [1489, 668] width 8 height 8
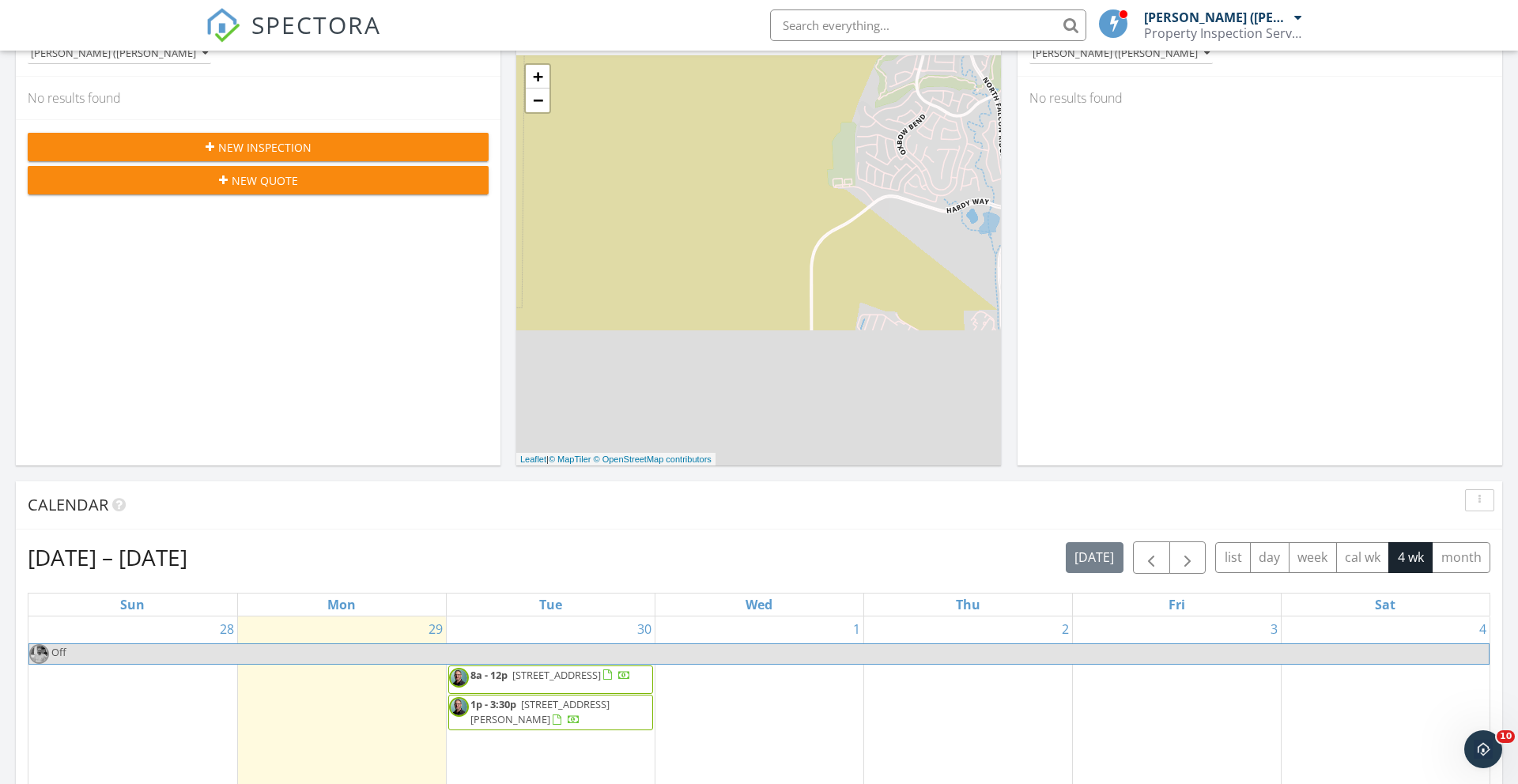
scroll to position [0, 0]
